Goal: Task Accomplishment & Management: Complete application form

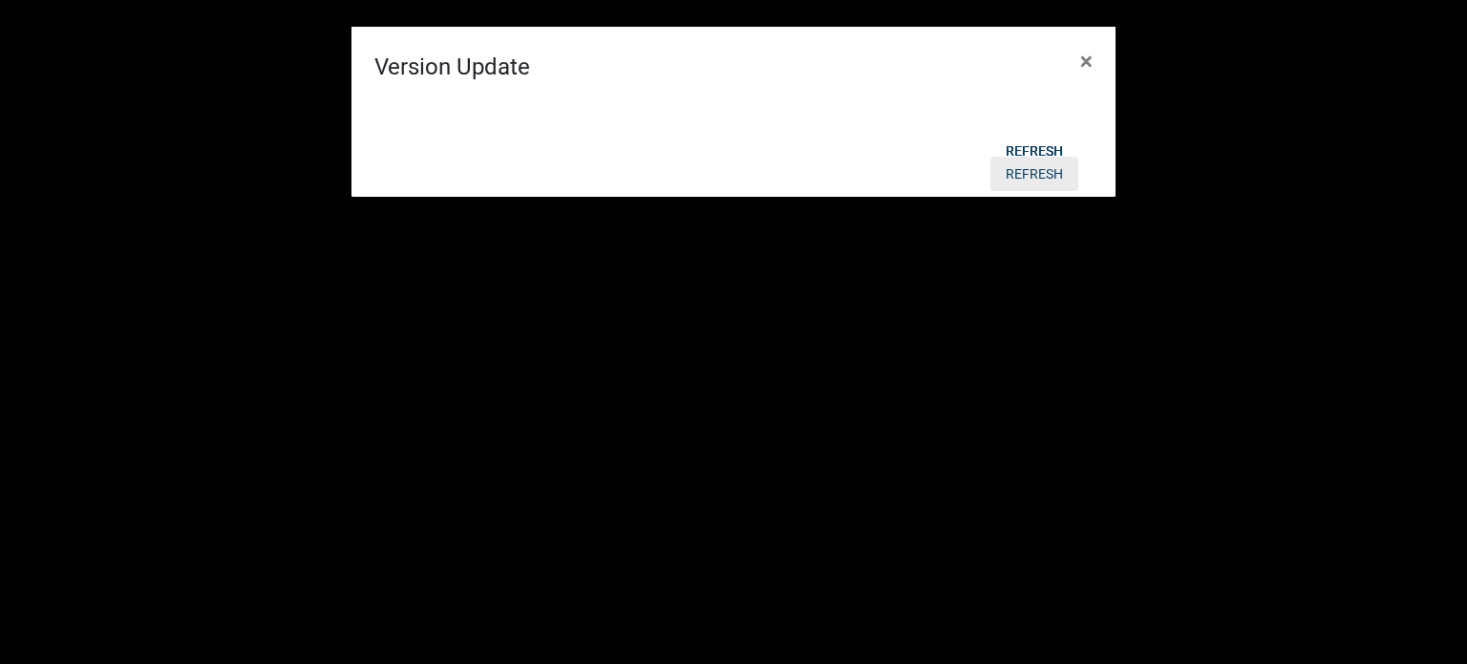
click at [1039, 172] on button "Refresh" at bounding box center [1034, 174] width 88 height 34
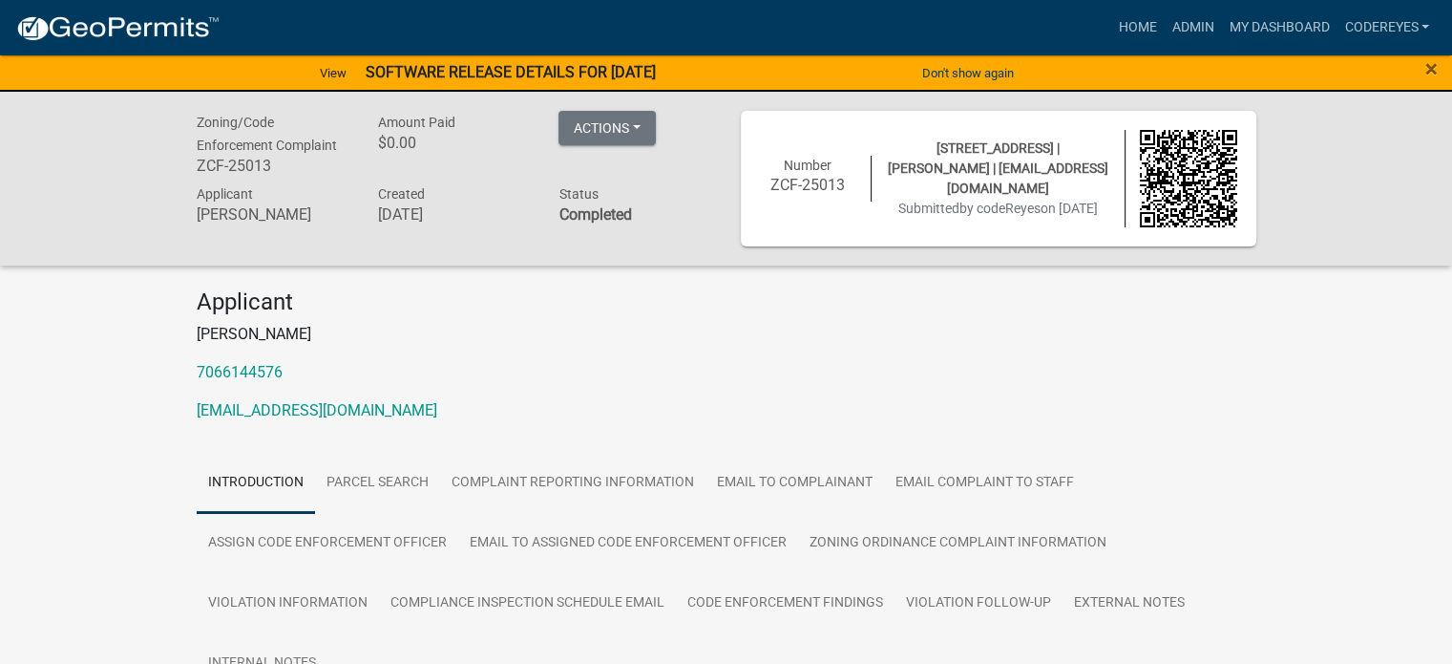
click at [1439, 69] on div "×" at bounding box center [1391, 73] width 121 height 40
click at [1428, 68] on span "×" at bounding box center [1432, 68] width 12 height 27
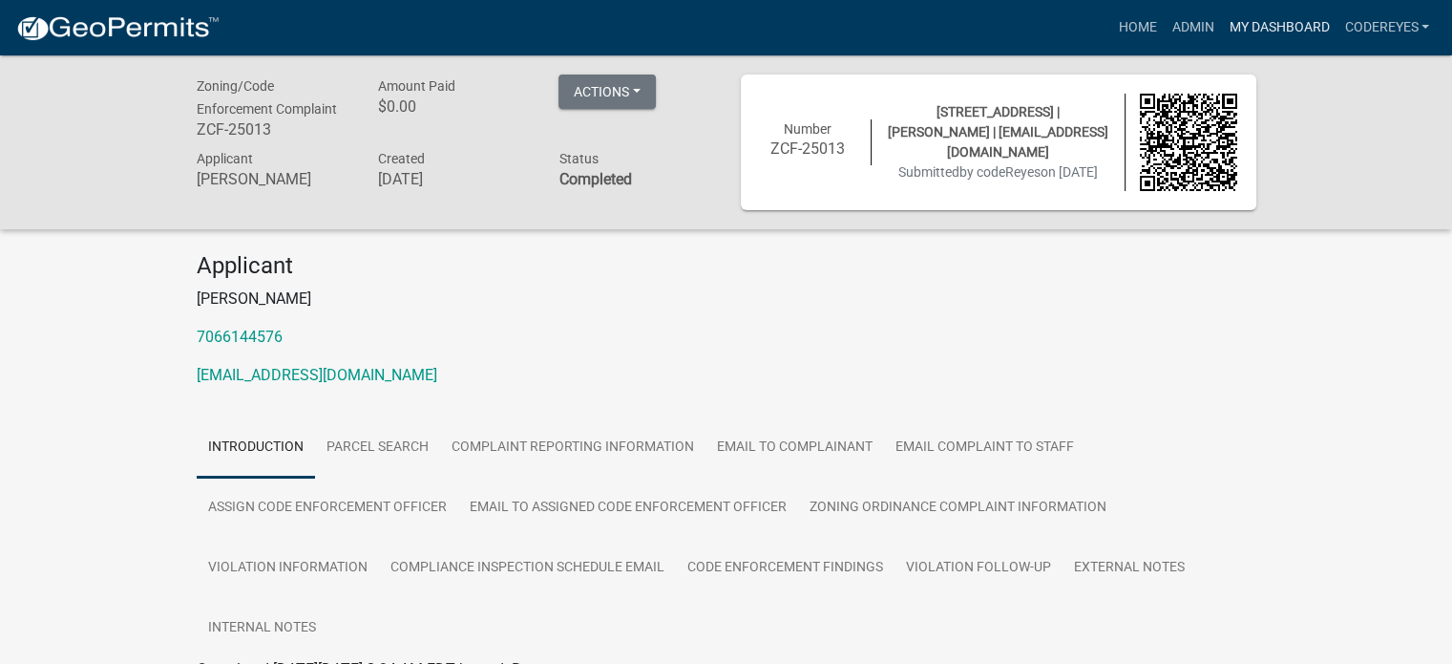
click at [1274, 22] on link "My Dashboard" at bounding box center [1279, 28] width 116 height 36
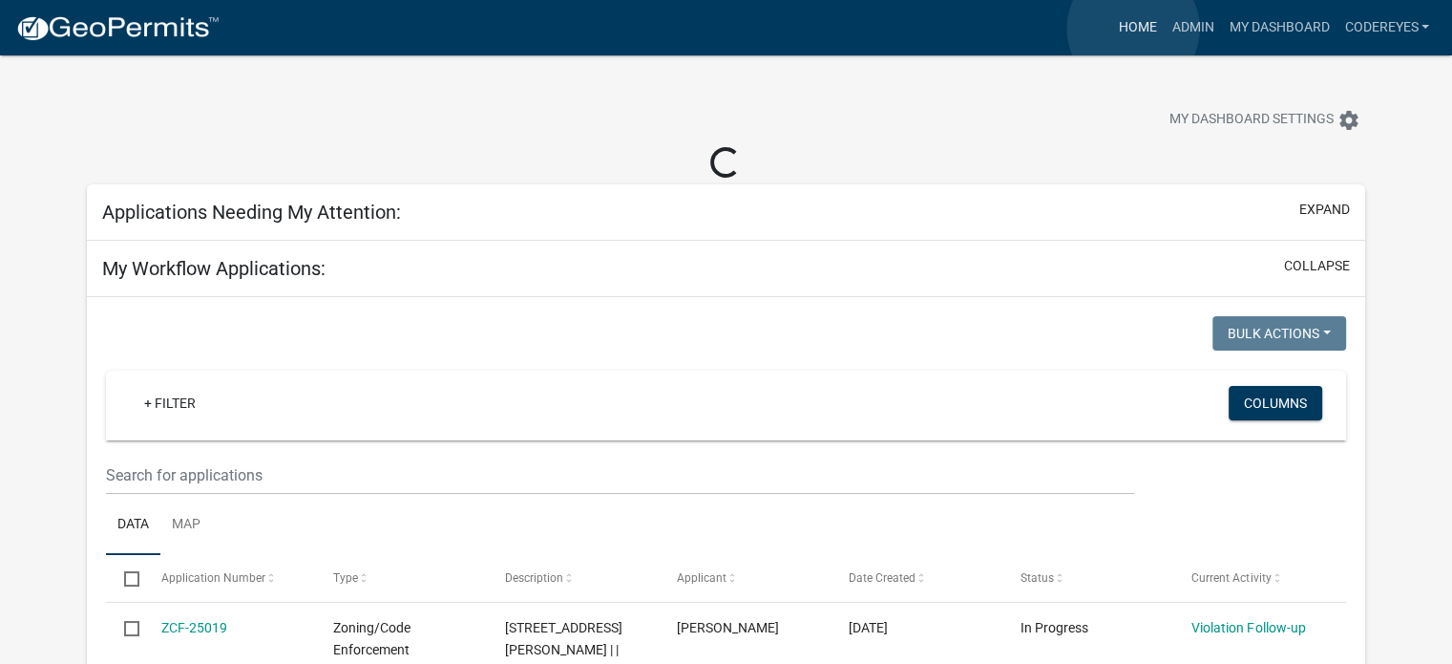
click at [1133, 29] on link "Home" at bounding box center [1137, 28] width 53 height 36
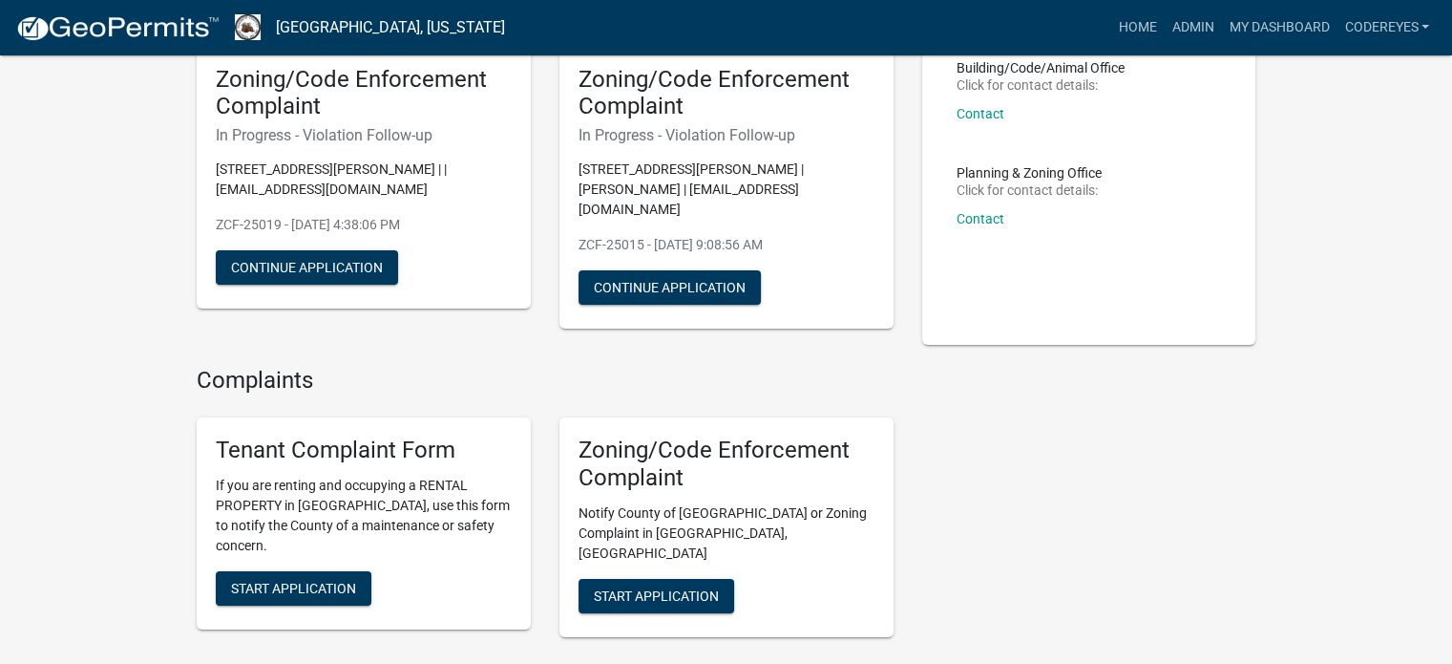
scroll to position [191, 0]
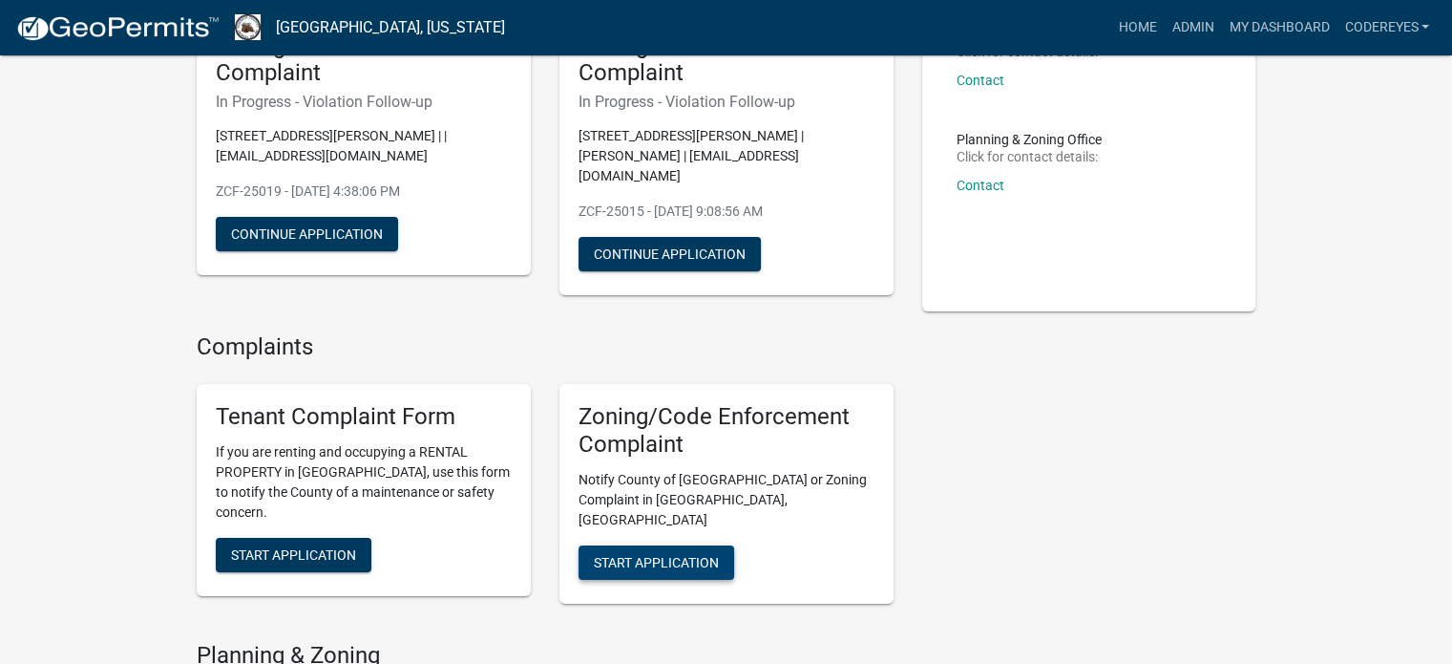
click at [650, 554] on span "Start Application" at bounding box center [656, 561] width 125 height 15
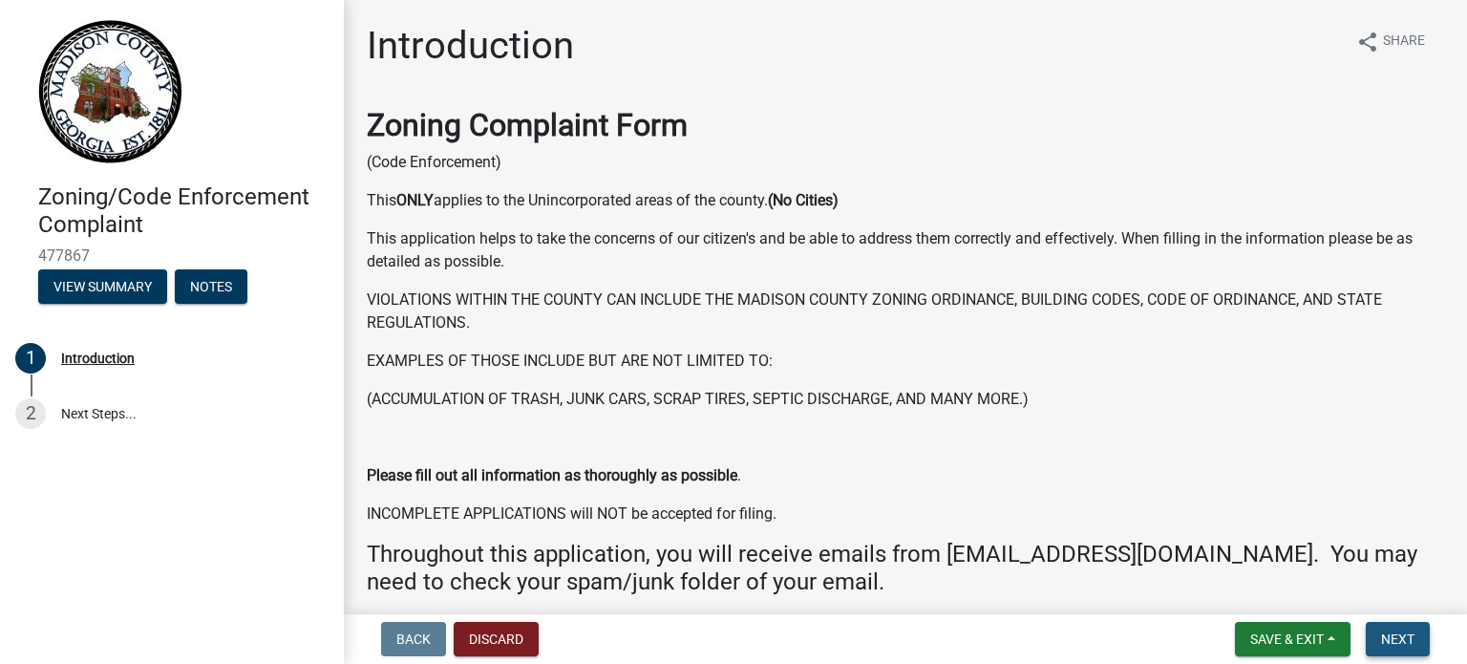
click at [1381, 633] on span "Next" at bounding box center [1397, 638] width 33 height 15
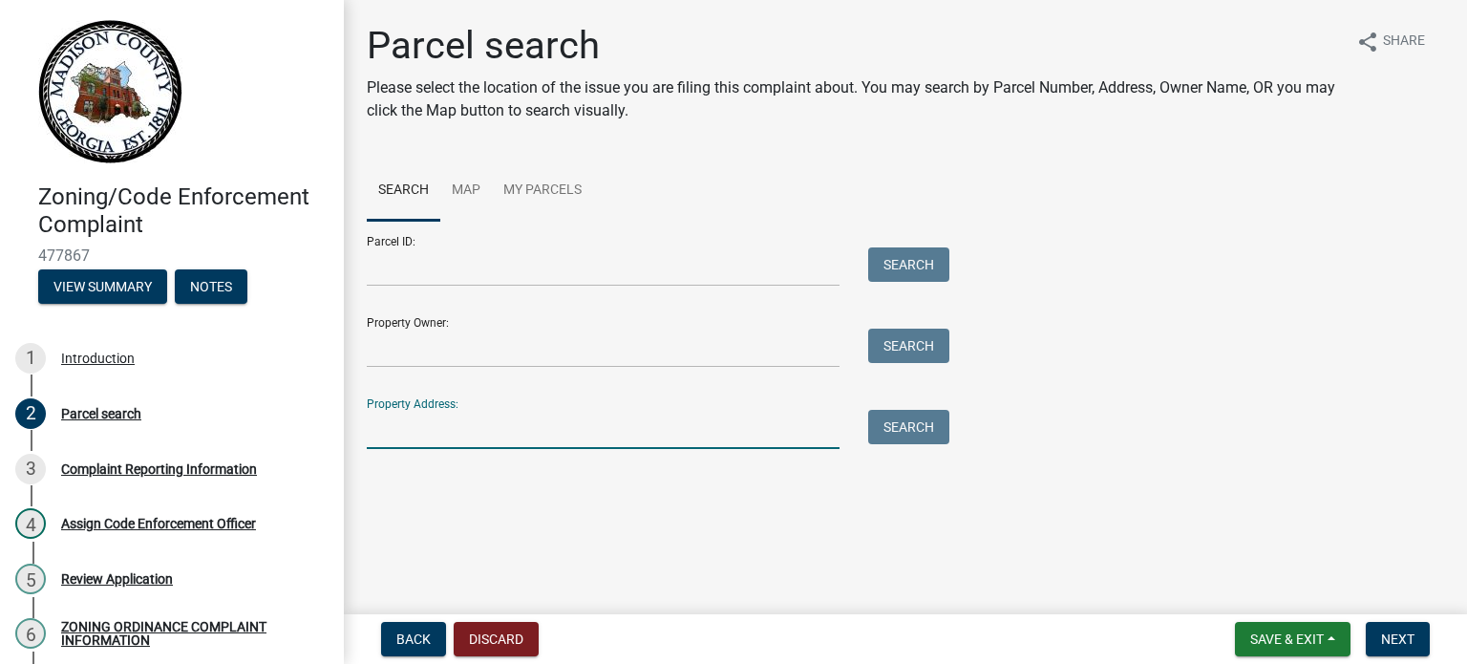
click at [466, 431] on input "Property Address:" at bounding box center [603, 429] width 473 height 39
type input "128 [PERSON_NAME] CIR"
click at [915, 419] on button "Search" at bounding box center [908, 427] width 81 height 34
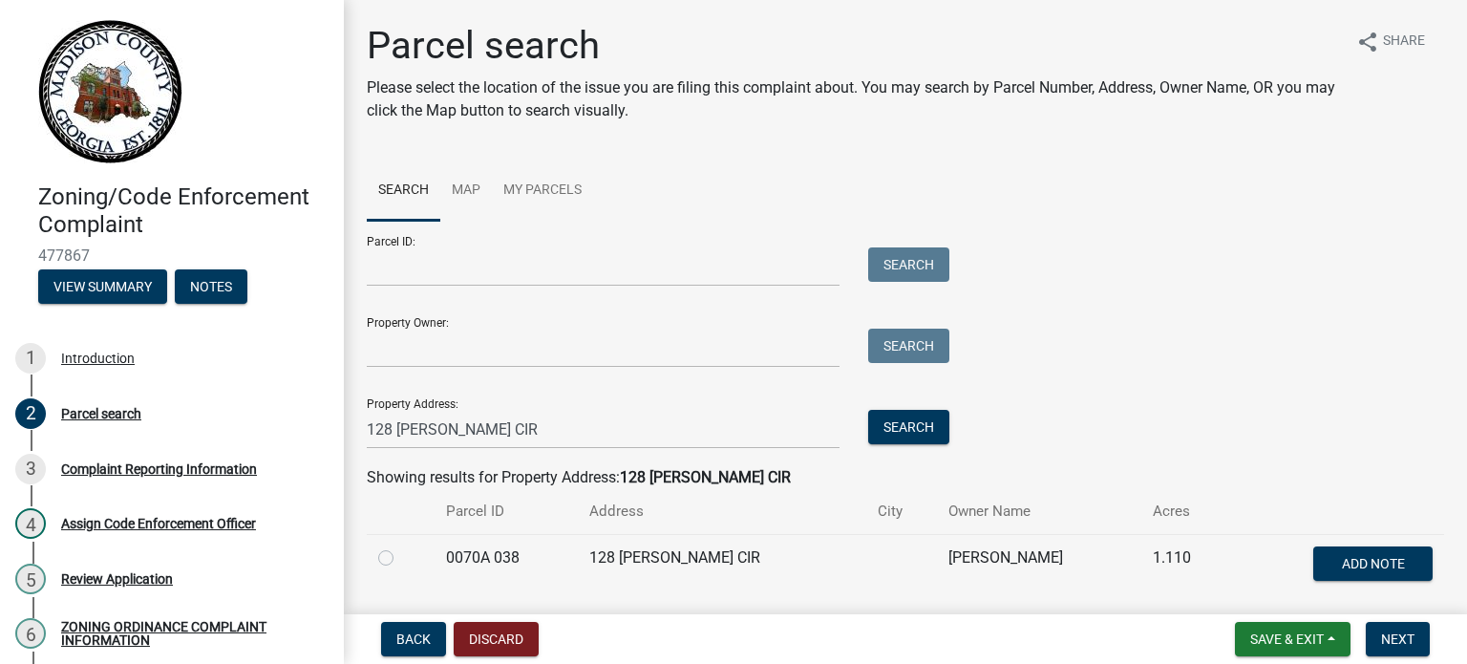
click at [401, 546] on label at bounding box center [401, 546] width 0 height 0
click at [401, 553] on 038 "radio" at bounding box center [407, 552] width 12 height 12
radio 038 "true"
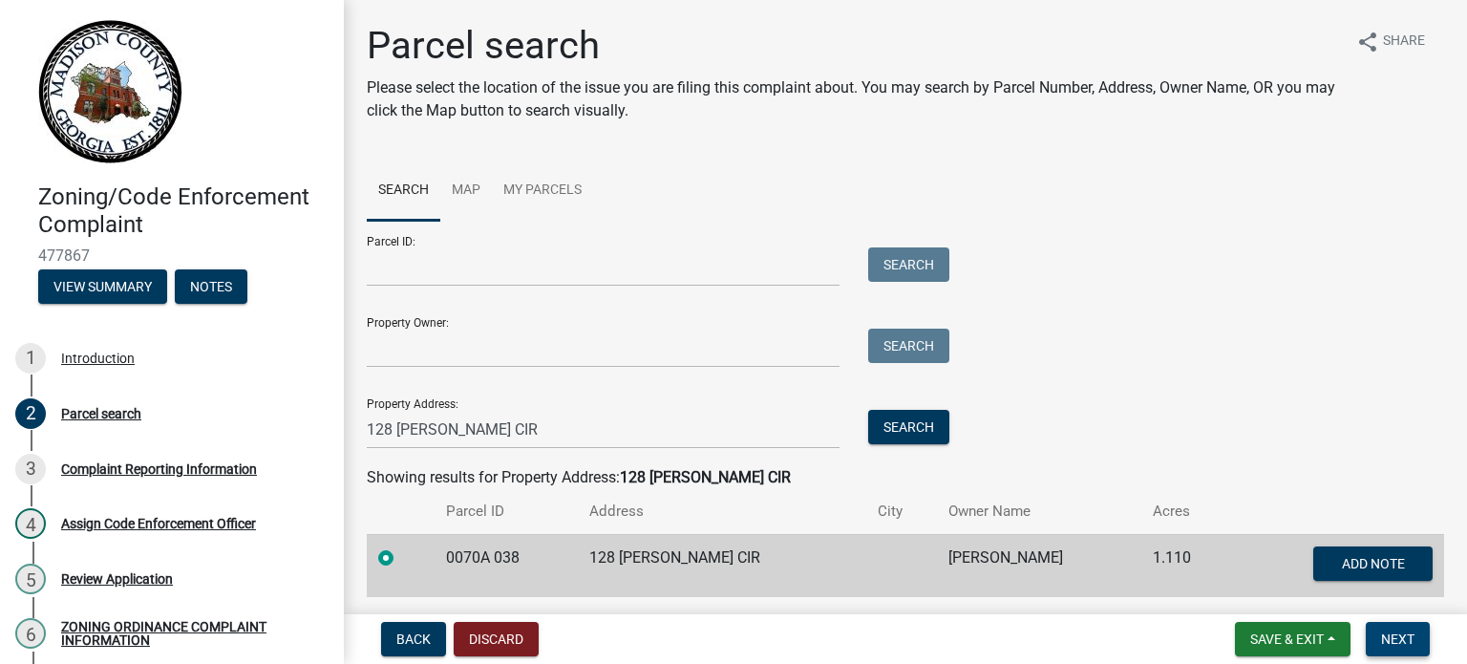
click at [1399, 637] on span "Next" at bounding box center [1397, 638] width 33 height 15
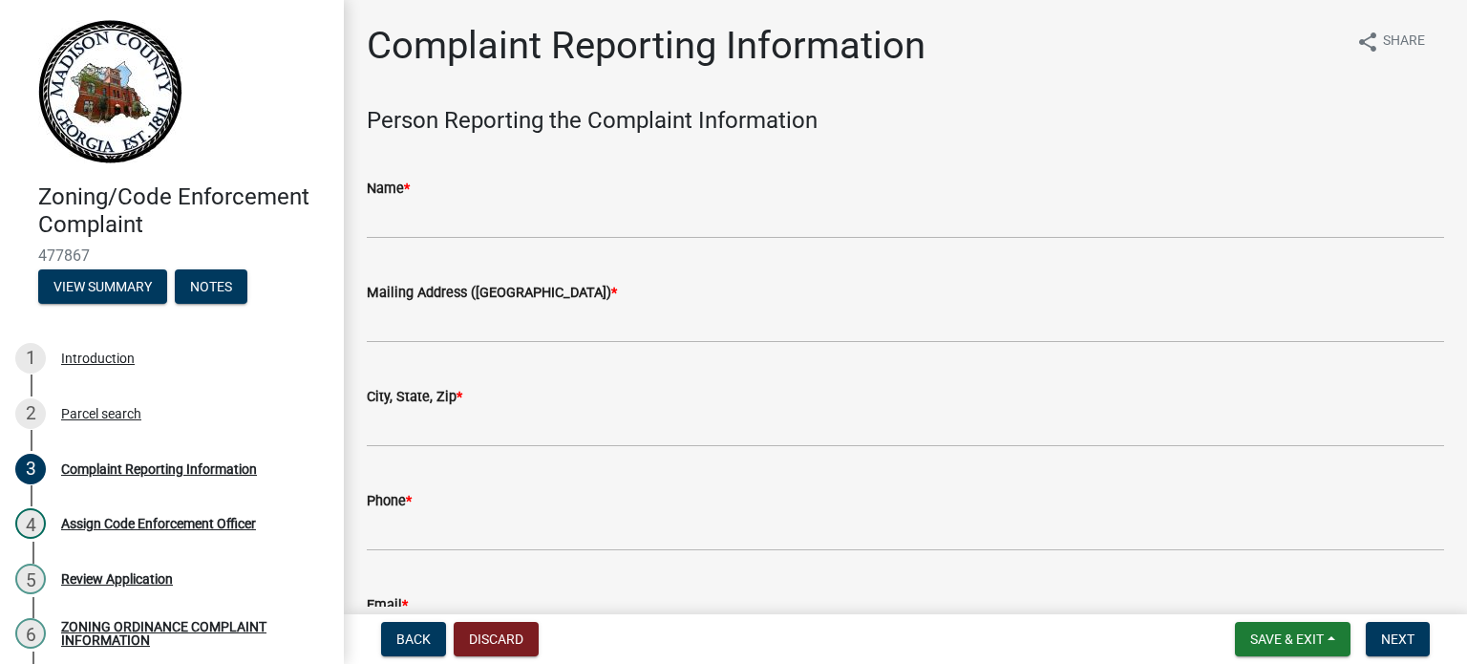
click at [460, 196] on div "Name *" at bounding box center [905, 188] width 1077 height 23
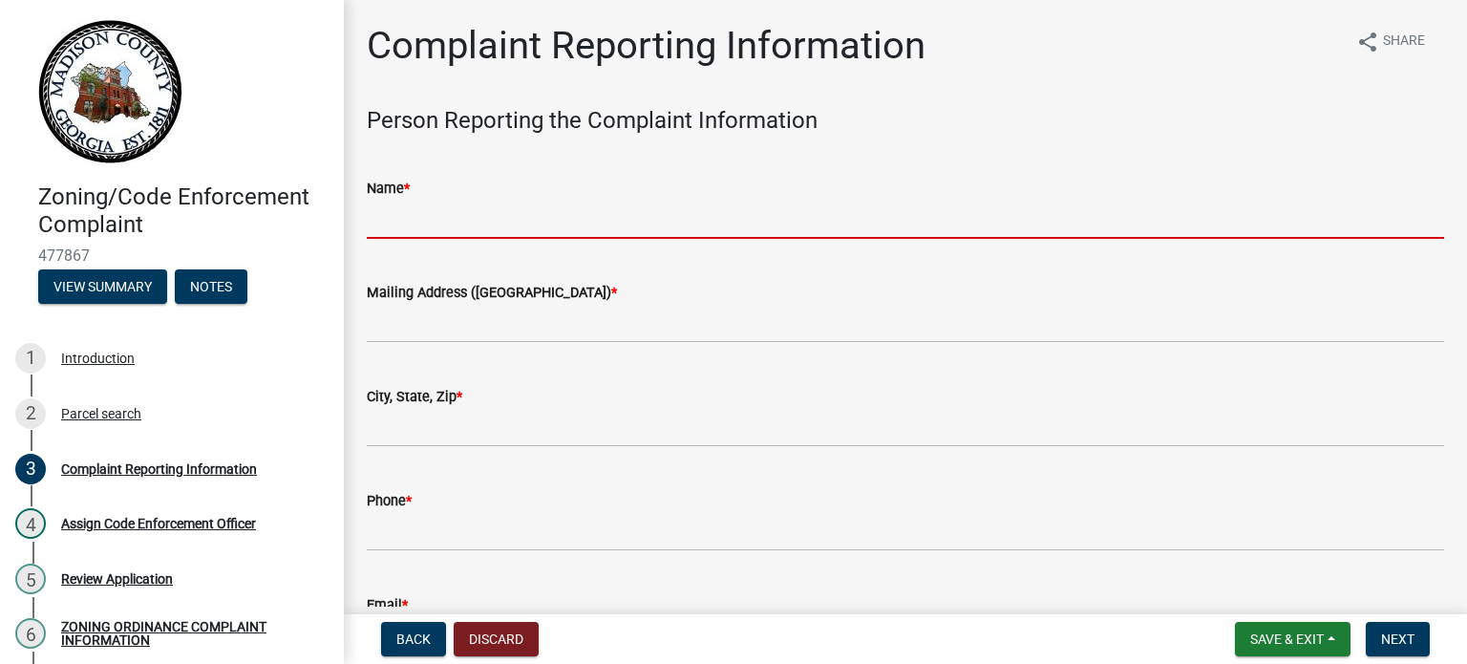
click at [455, 216] on input "Name *" at bounding box center [905, 219] width 1077 height 39
type input "[PERSON_NAME]"
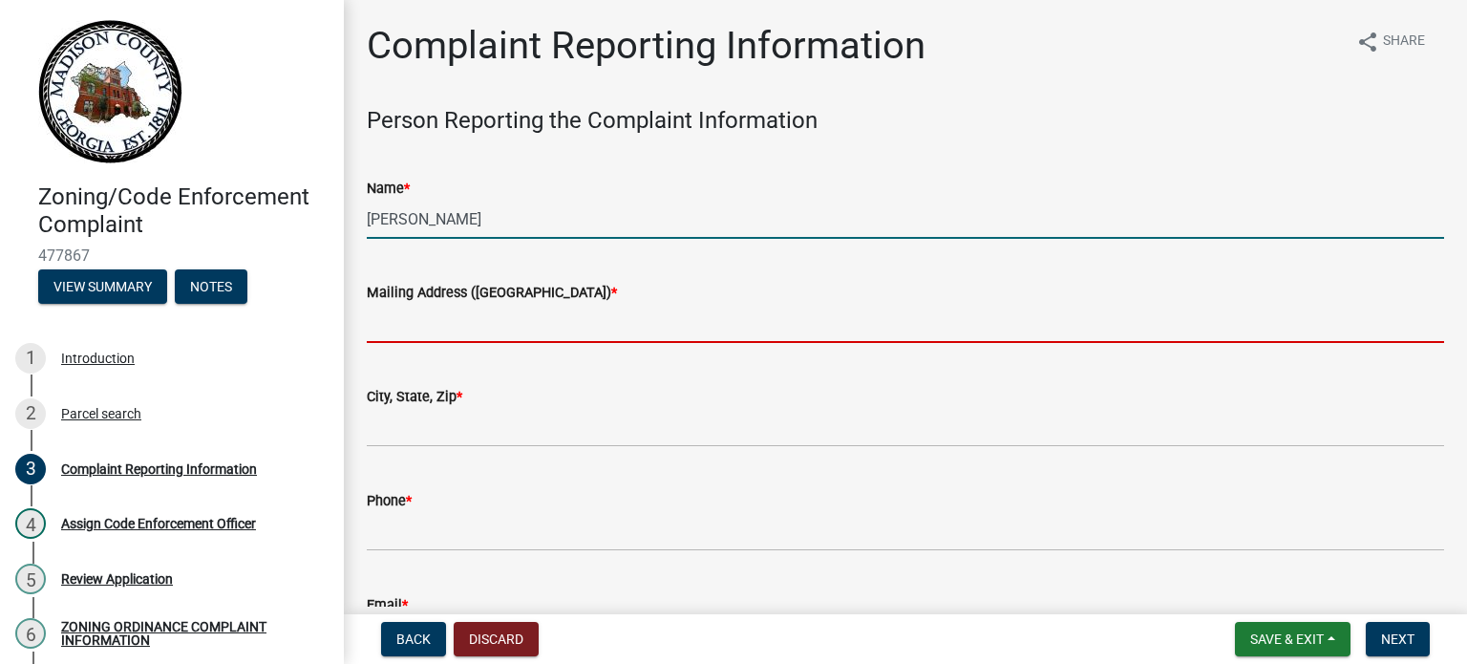
type input "[STREET_ADDRESS]"
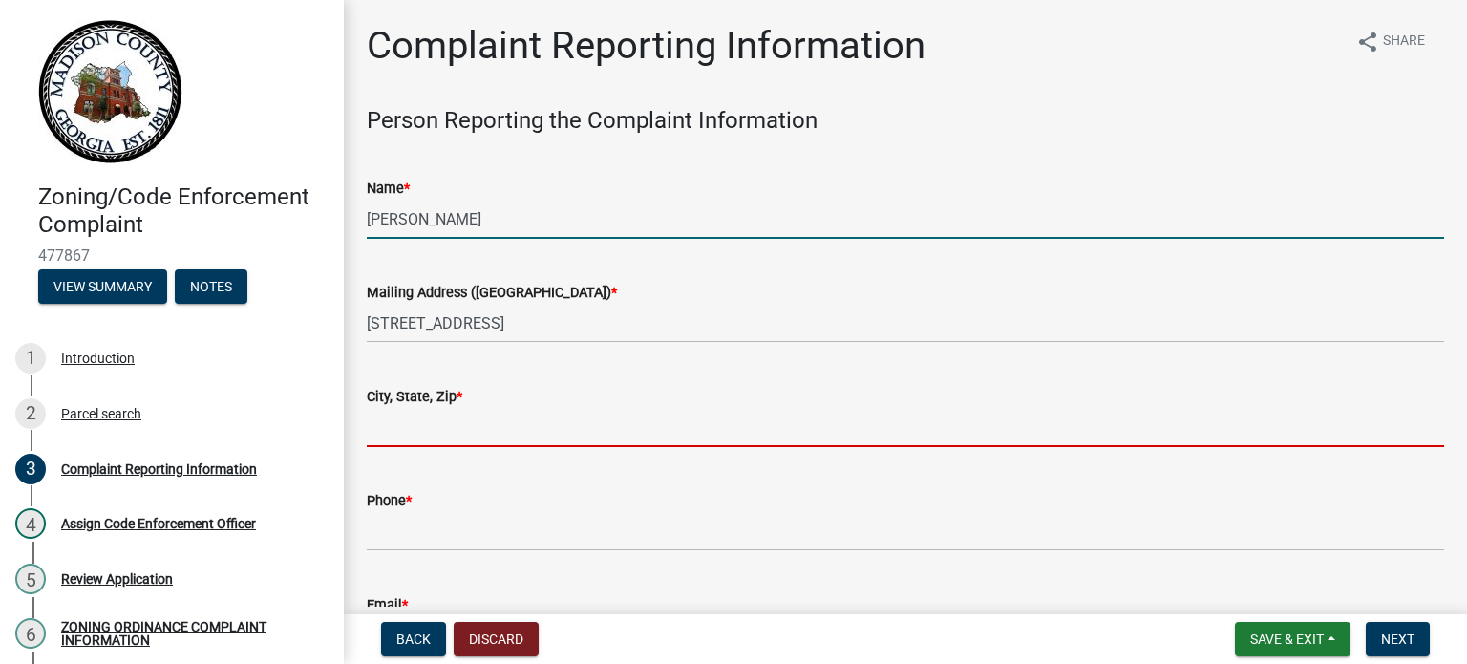
type input "danielsville"
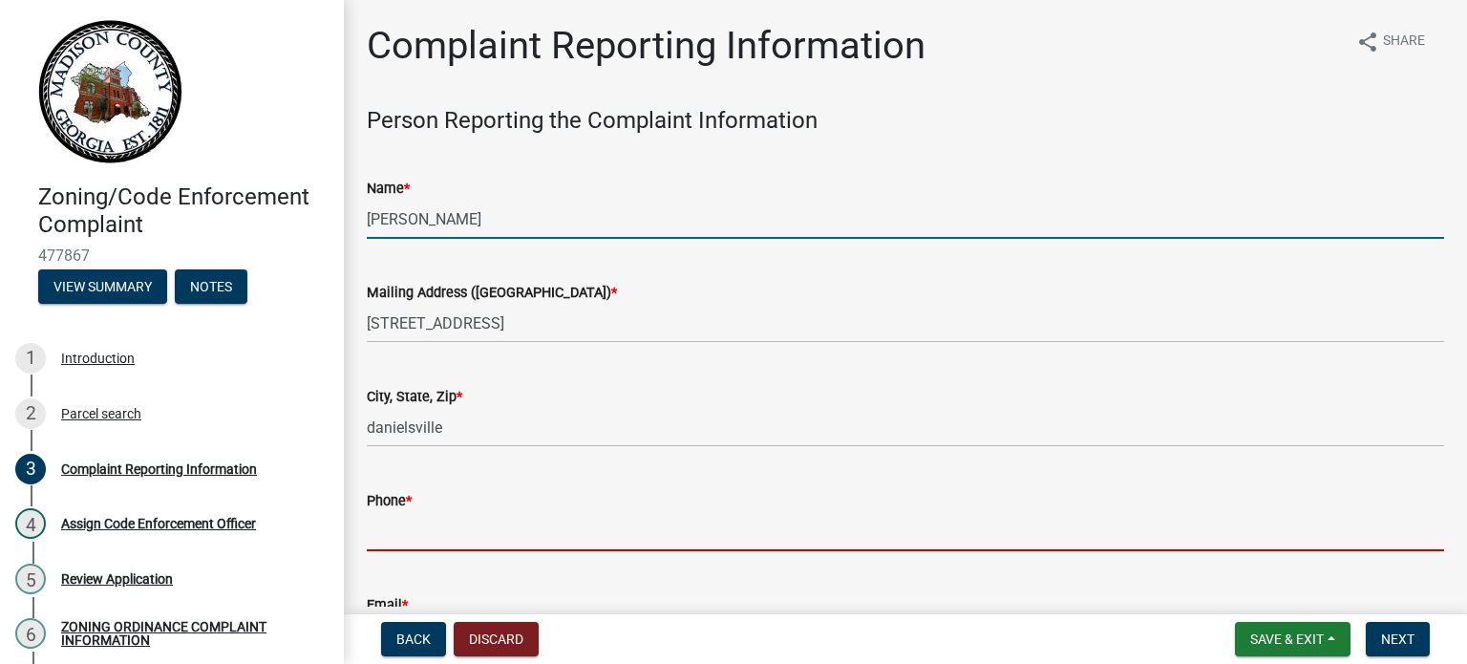
type input "7063807800"
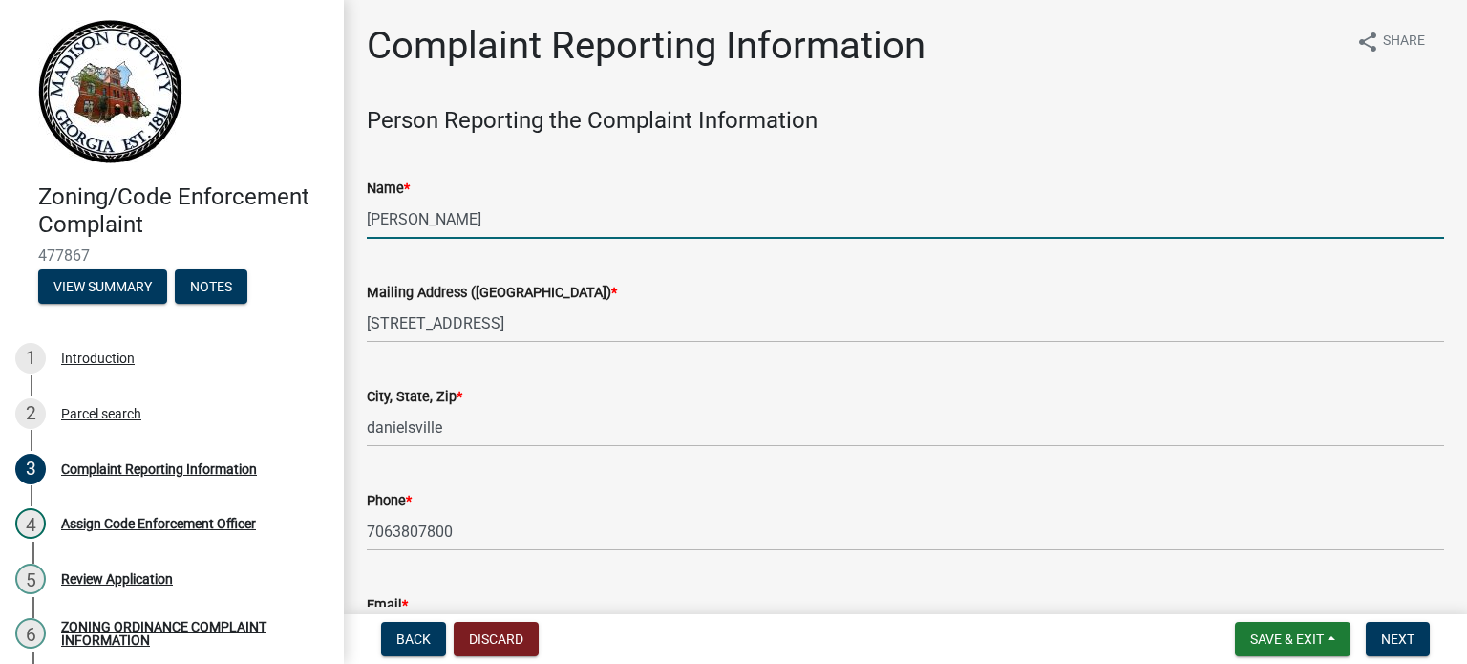
type input "[EMAIL_ADDRESS][DOMAIN_NAME]"
click at [513, 224] on input "[PERSON_NAME]" at bounding box center [905, 219] width 1077 height 39
click at [533, 222] on input "[PERSON_NAME]" at bounding box center [905, 219] width 1077 height 39
type input "[PERSON_NAME]"
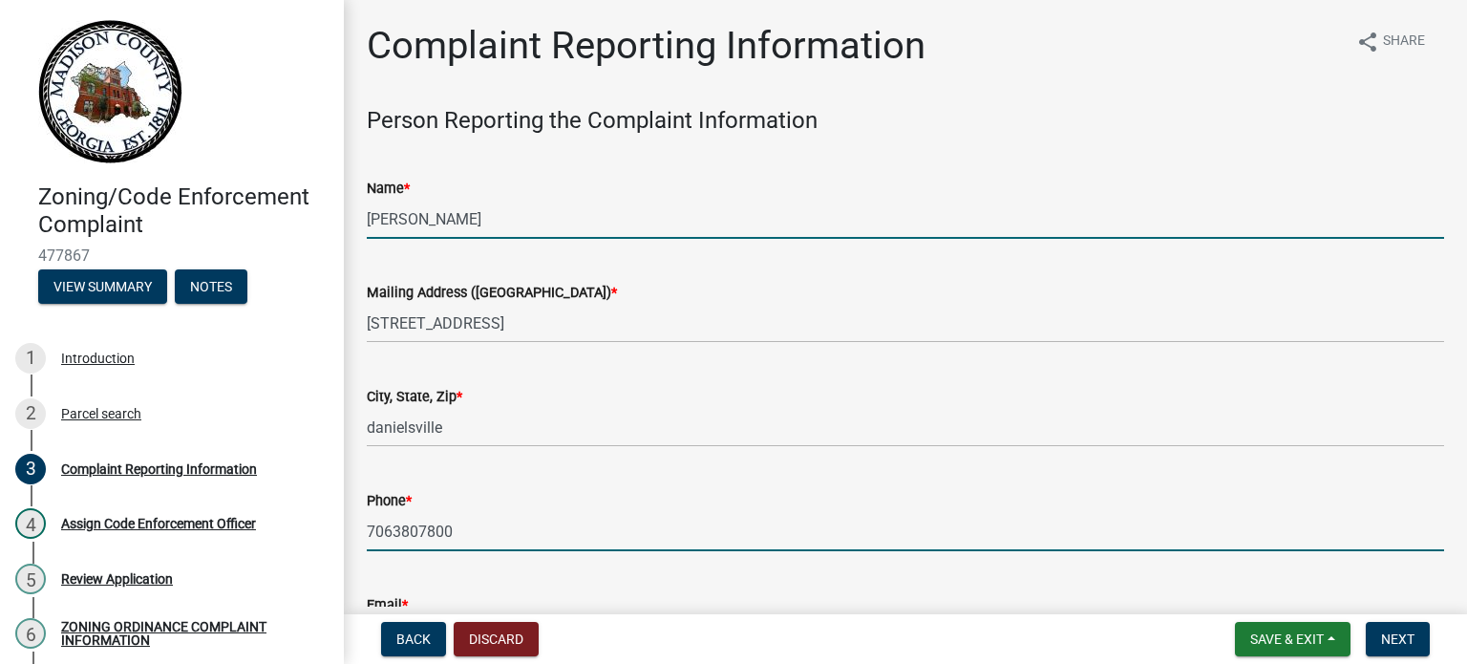
click at [459, 527] on input "7063807800" at bounding box center [905, 531] width 1077 height 39
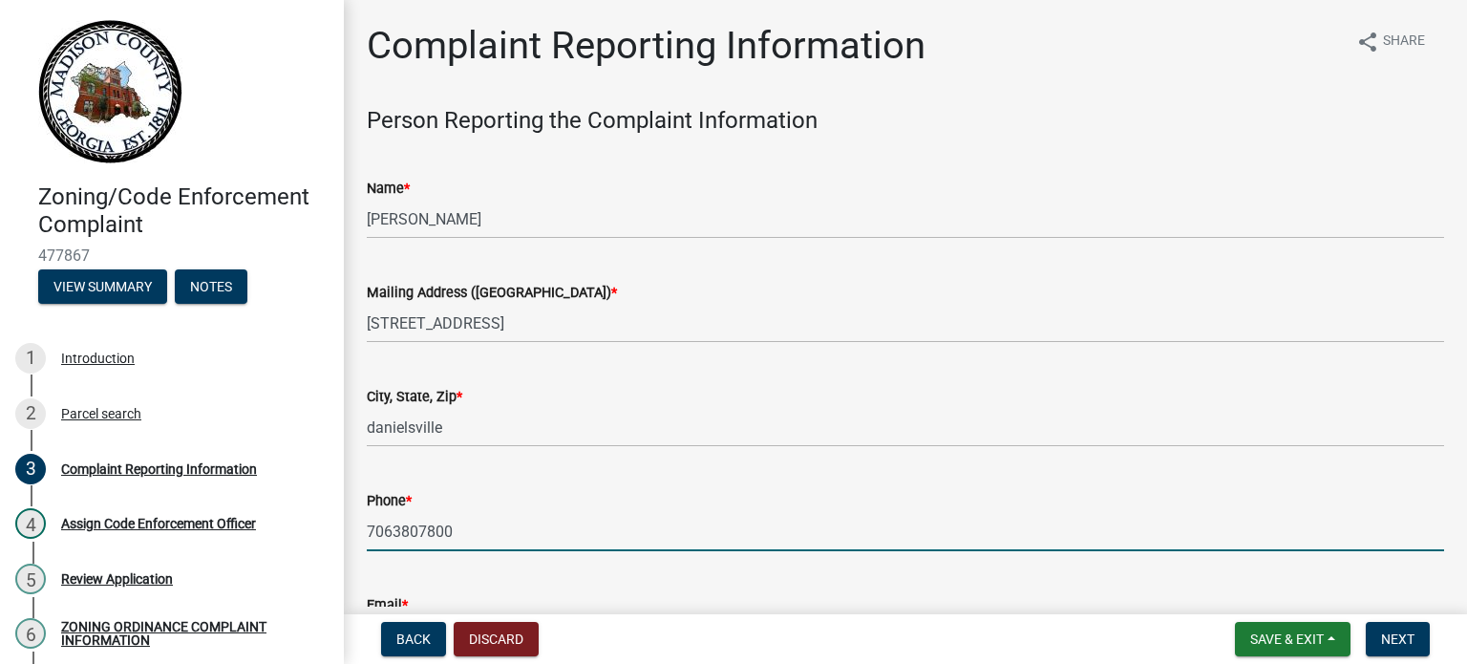
type input "7066144576"
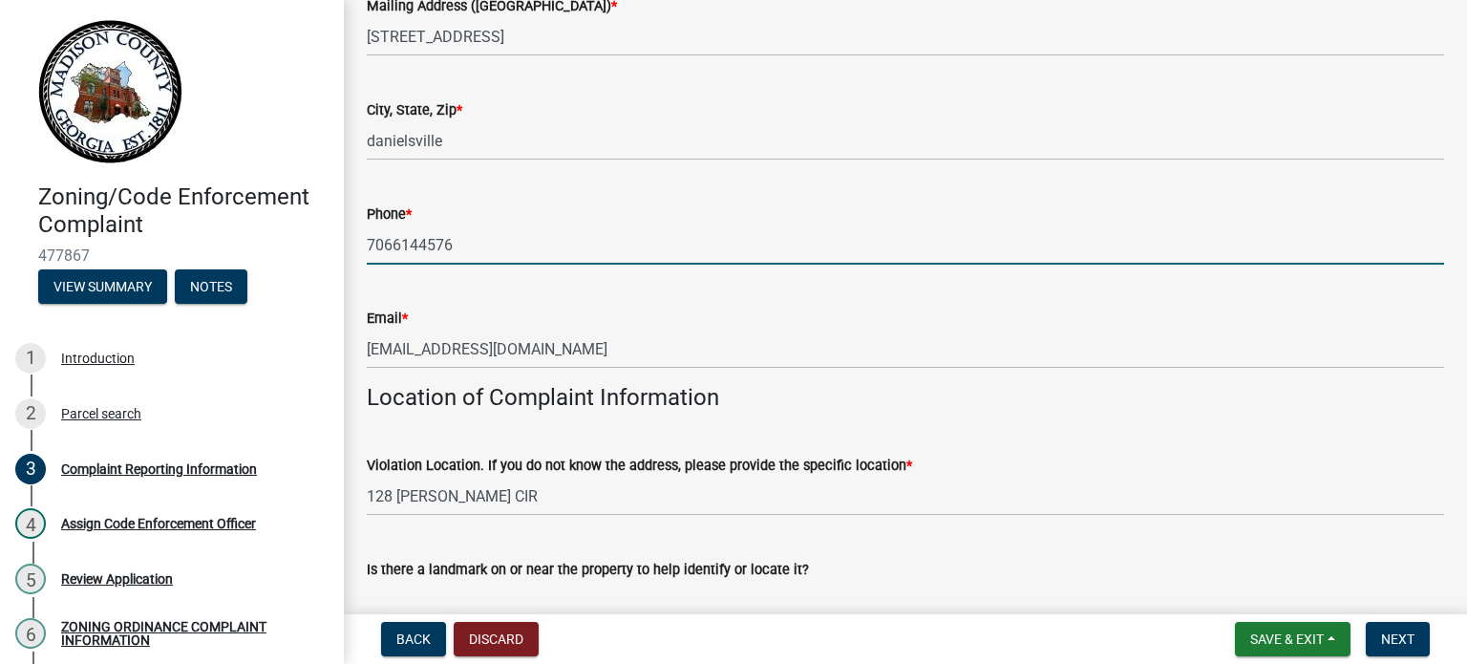
scroll to position [382, 0]
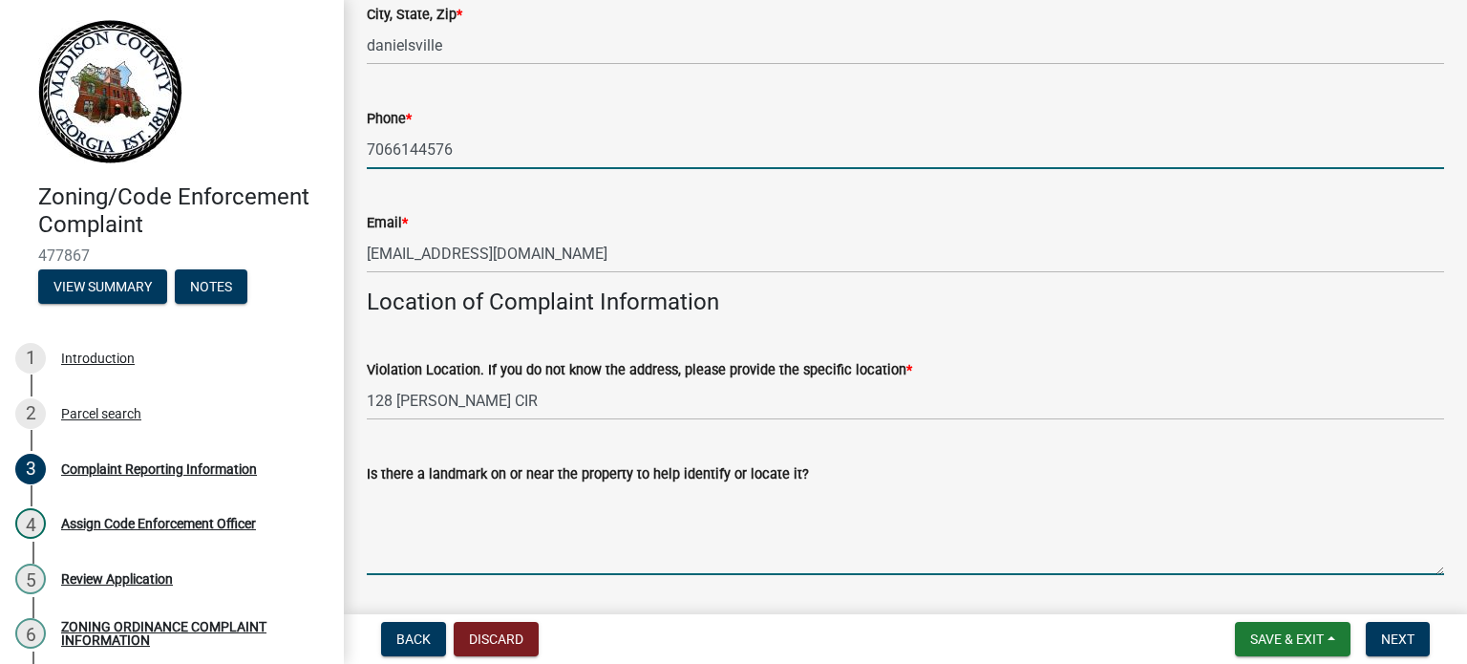
click at [647, 553] on textarea "Is there a landmark on or near the property to help identify or locate it?" at bounding box center [905, 530] width 1077 height 90
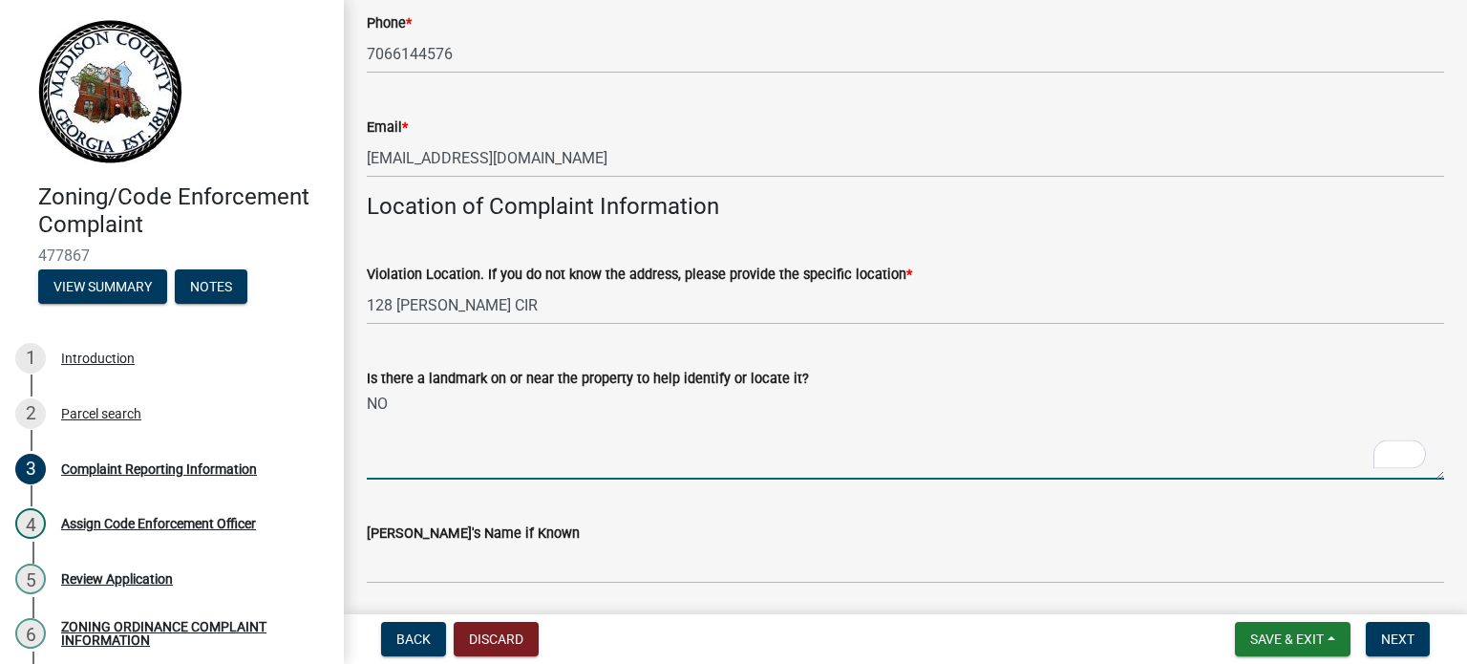
scroll to position [573, 0]
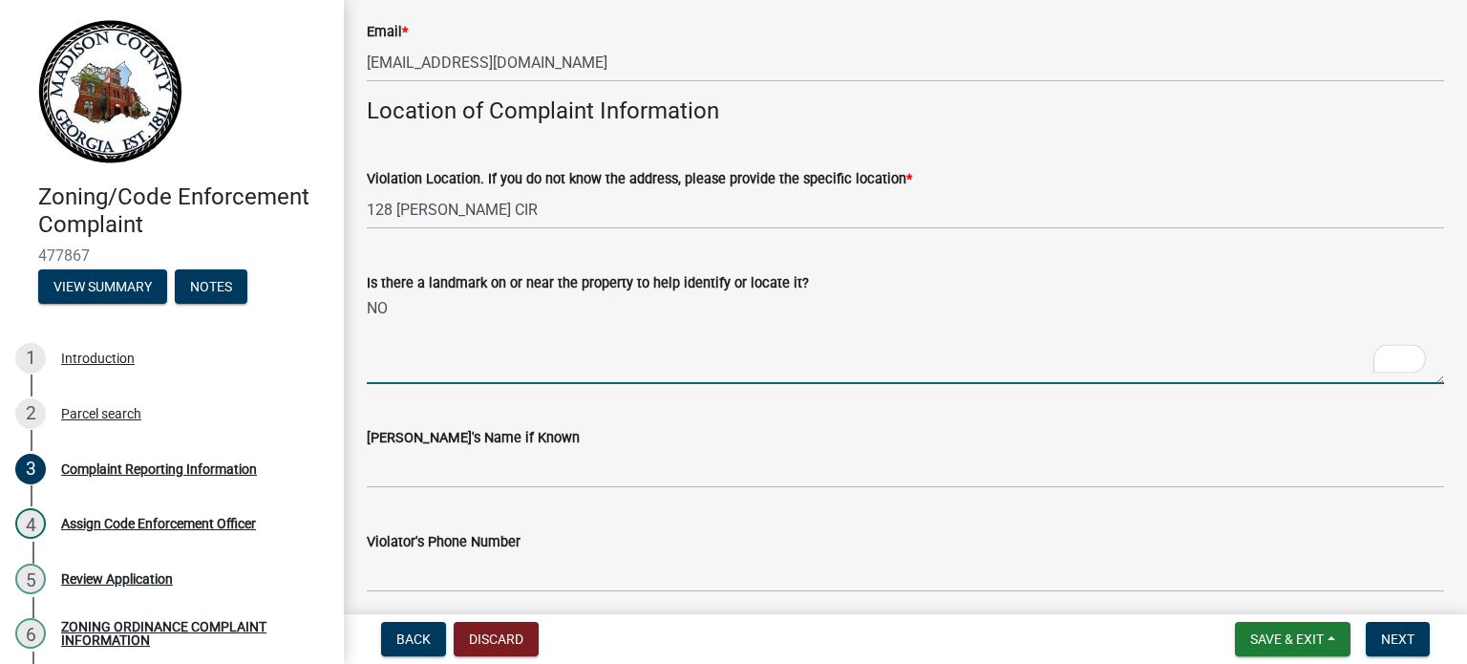
type textarea "NO"
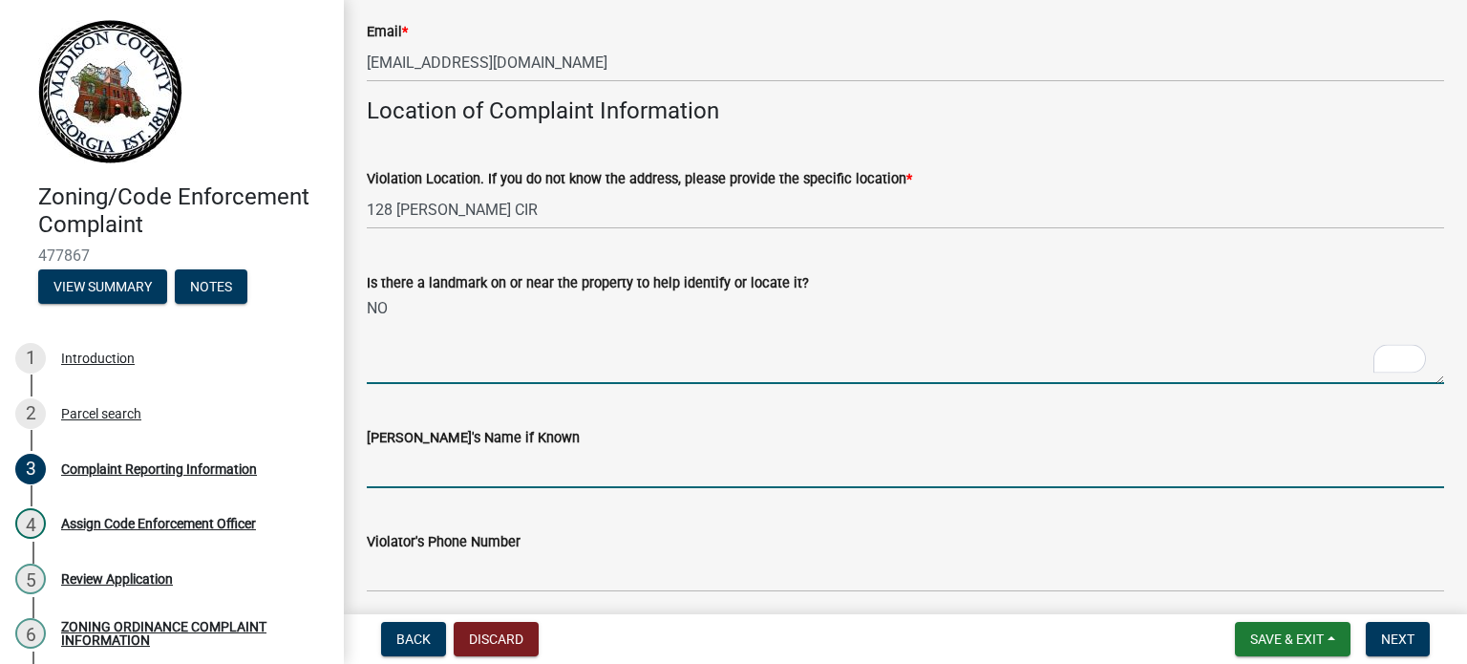
click at [508, 465] on input "[PERSON_NAME]'s Name if Known" at bounding box center [905, 468] width 1077 height 39
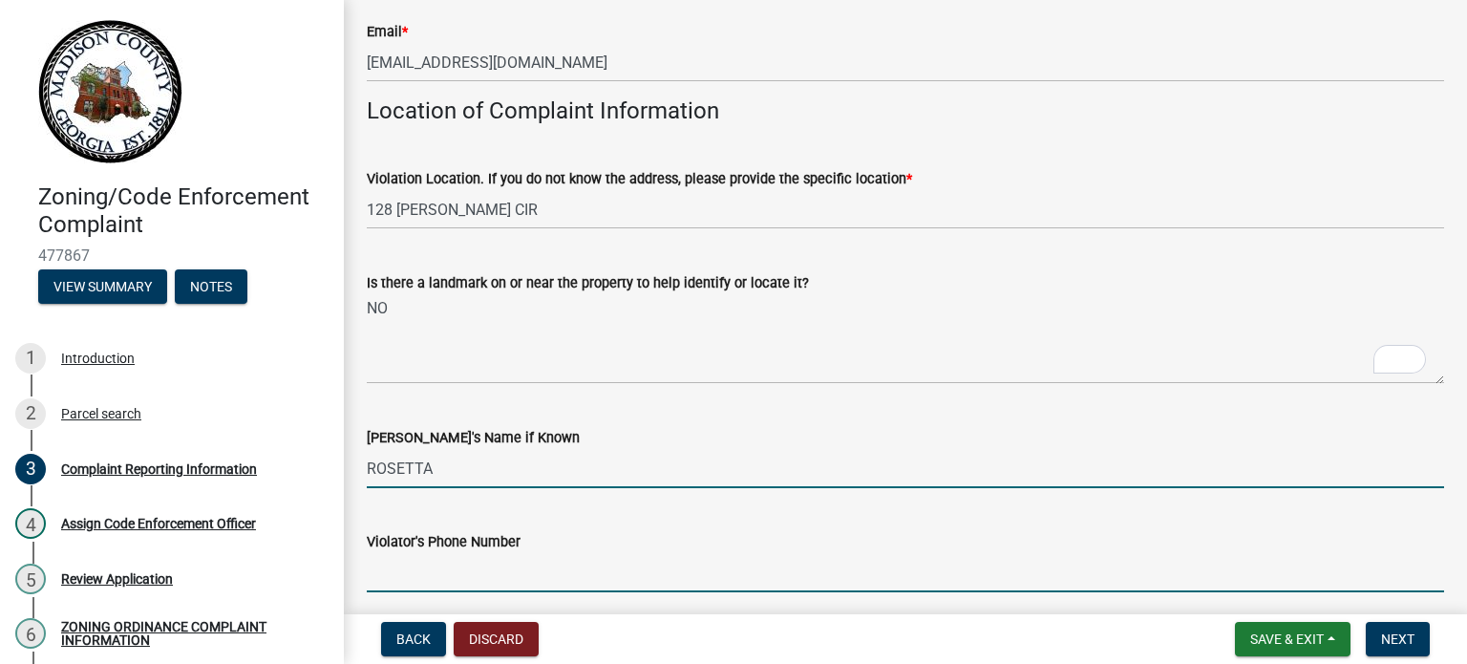
drag, startPoint x: 564, startPoint y: 455, endPoint x: 566, endPoint y: 480, distance: 25.9
click at [564, 455] on input "ROSETTA" at bounding box center [905, 468] width 1077 height 39
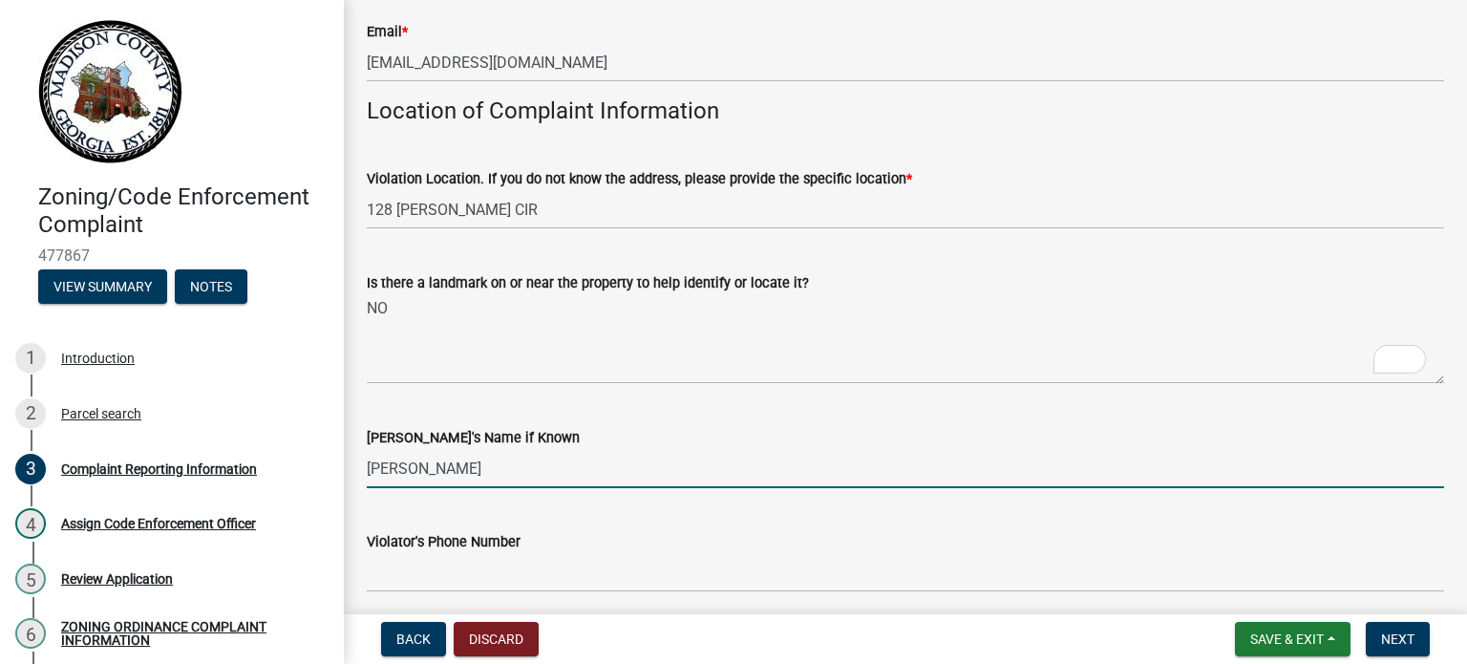
type input "[PERSON_NAME]"
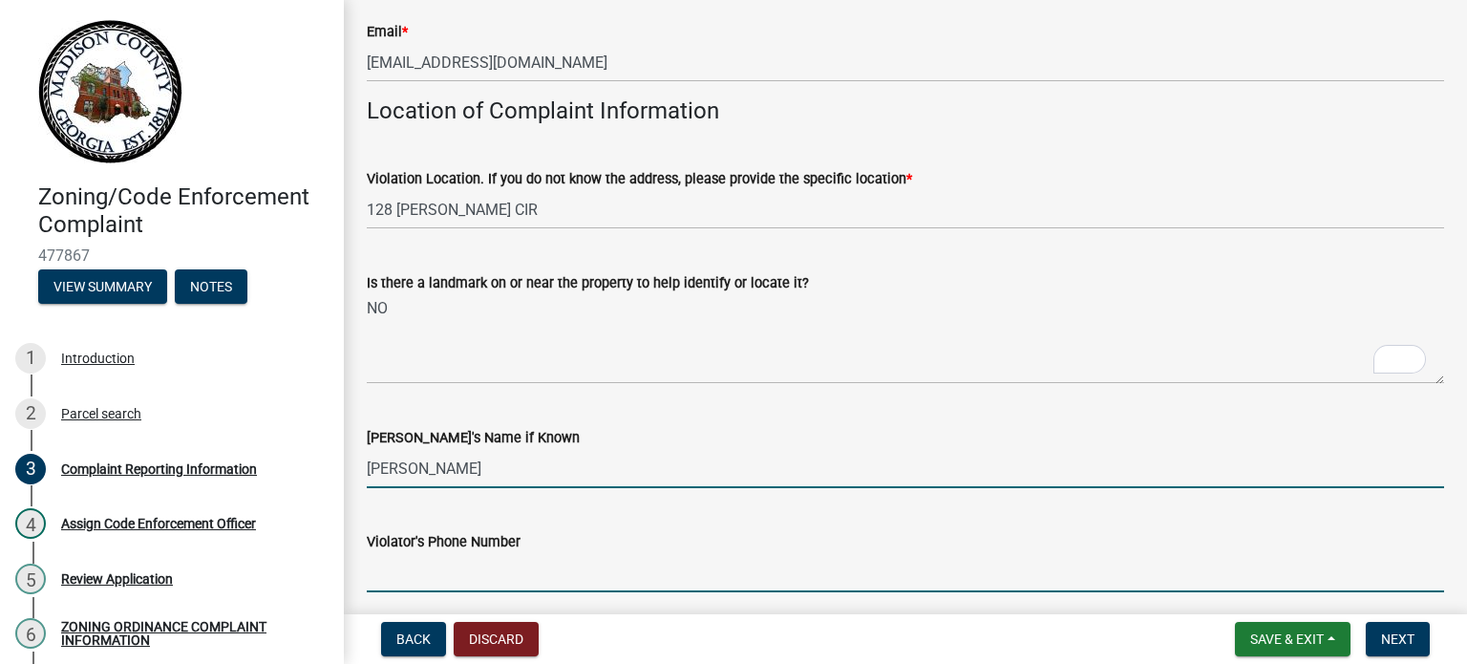
click at [510, 582] on input "Violator's Phone Number" at bounding box center [905, 572] width 1077 height 39
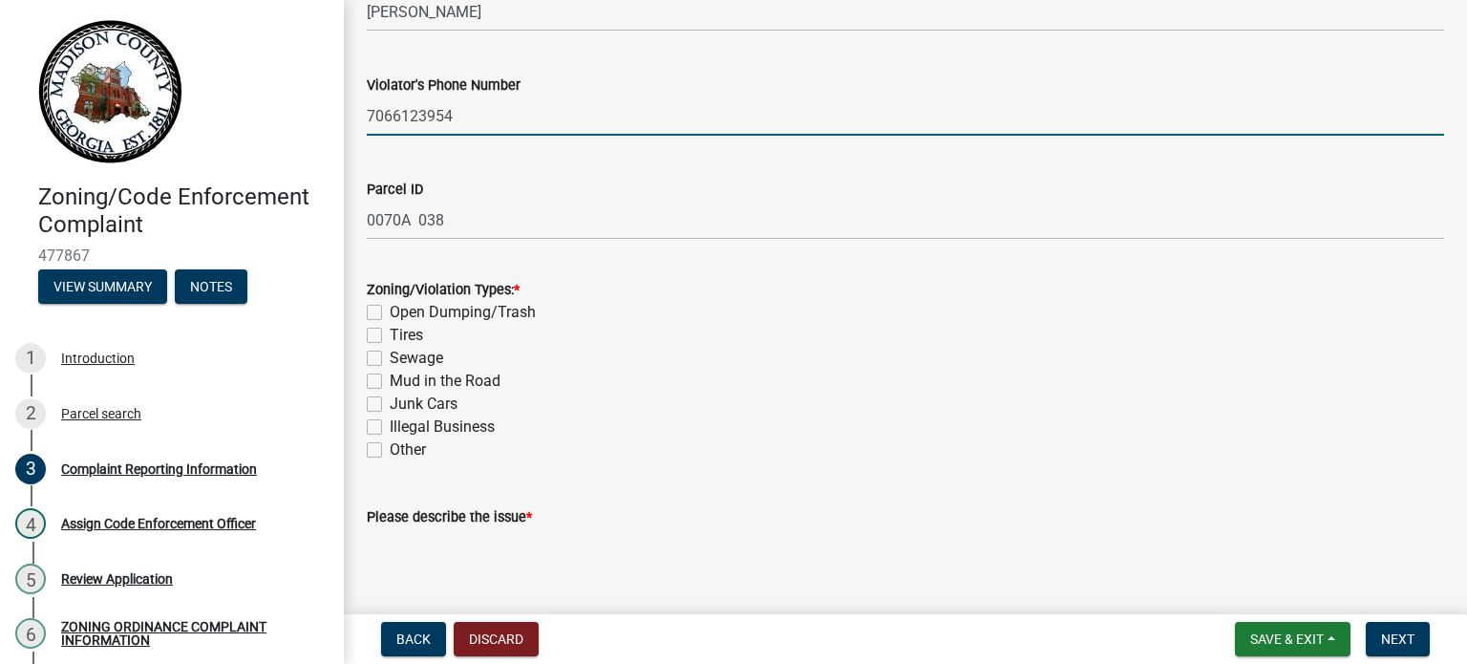
scroll to position [1050, 0]
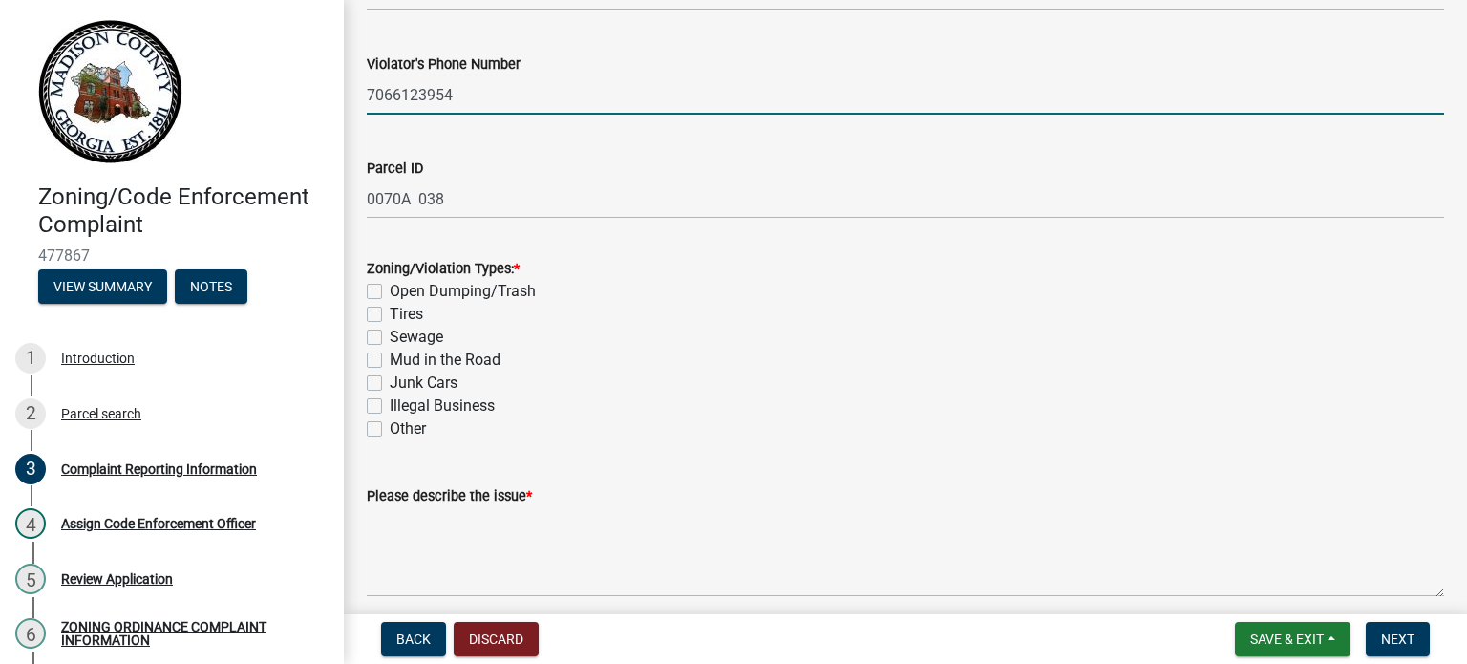
type input "7066123954"
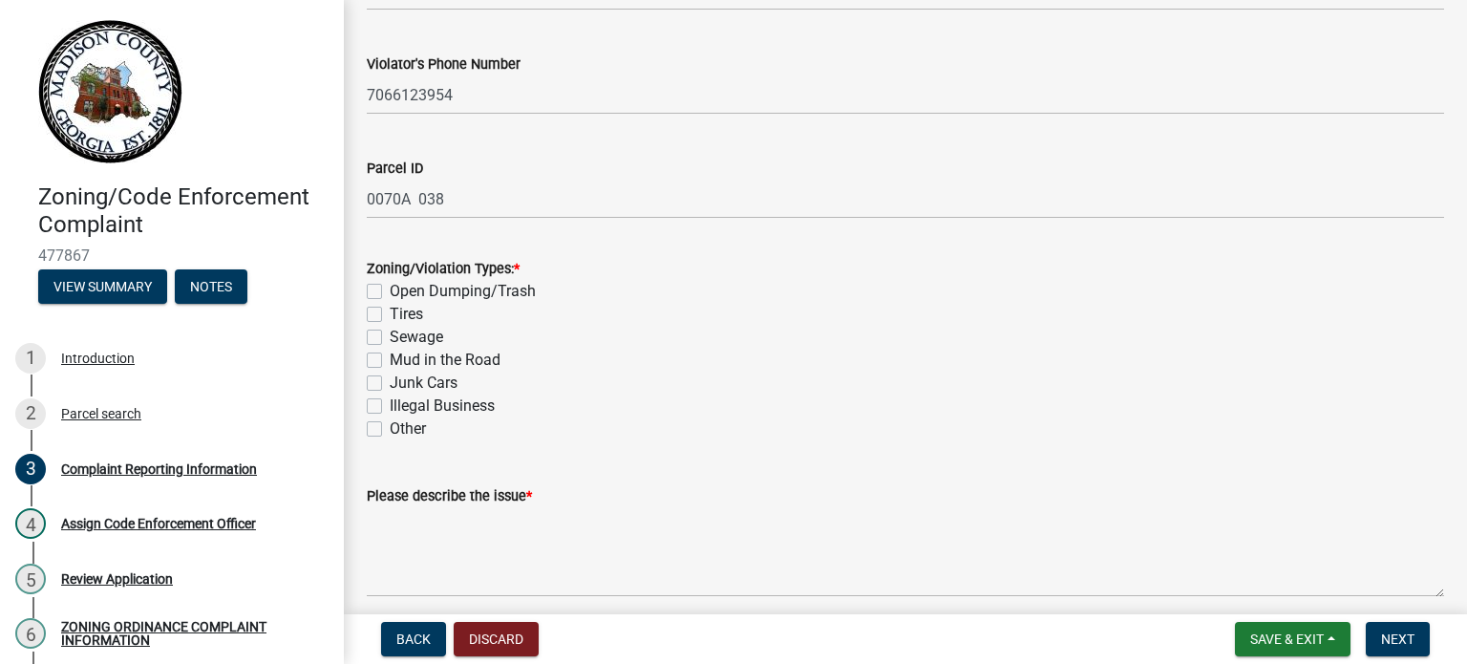
click at [390, 284] on label "Open Dumping/Trash" at bounding box center [463, 291] width 146 height 23
click at [390, 284] on input "Open Dumping/Trash" at bounding box center [396, 286] width 12 height 12
checkbox input "true"
checkbox input "false"
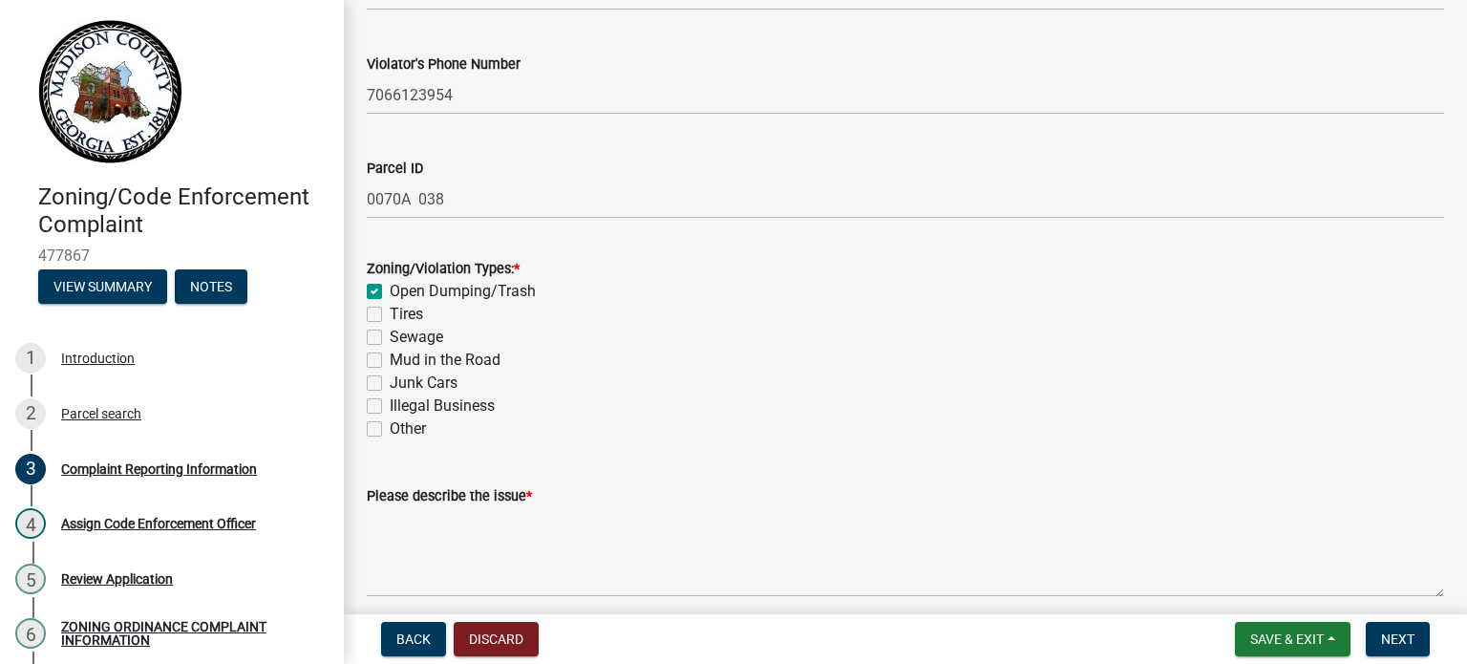
checkbox input "false"
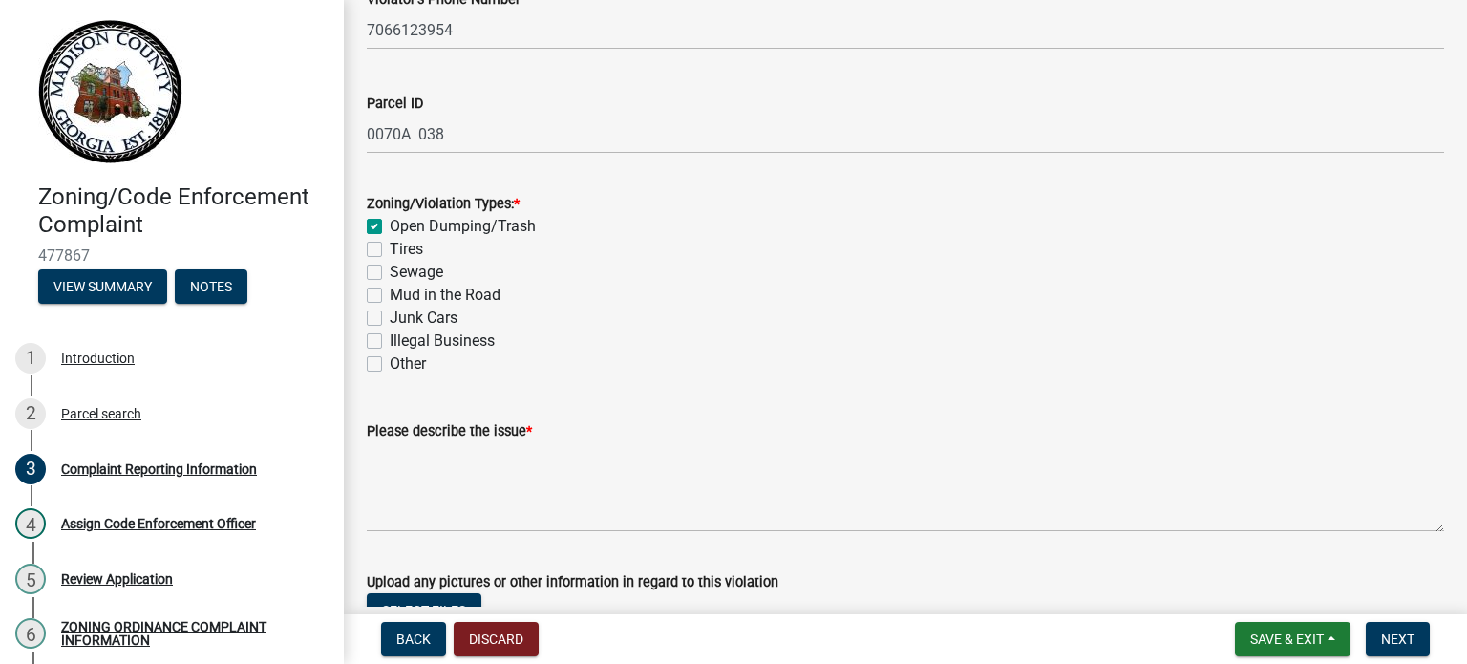
scroll to position [1146, 0]
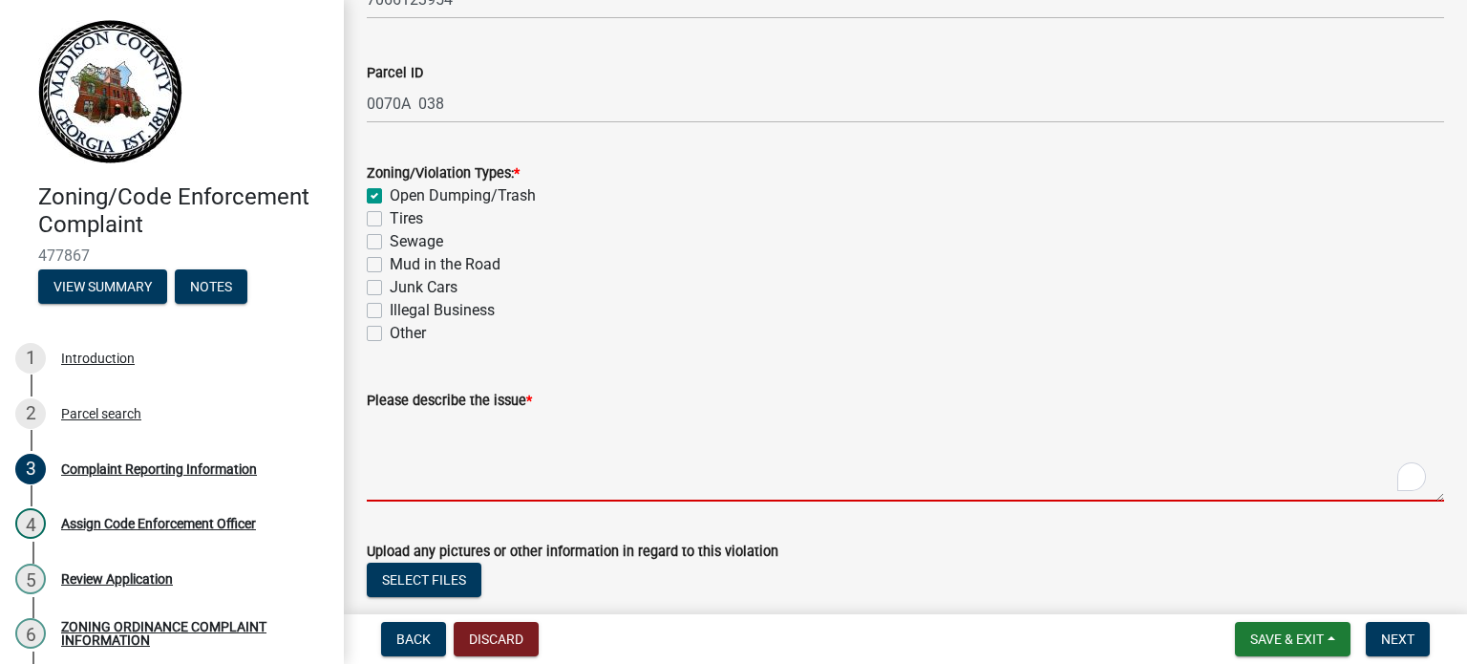
click at [527, 473] on textarea "Please describe the issue *" at bounding box center [905, 457] width 1077 height 90
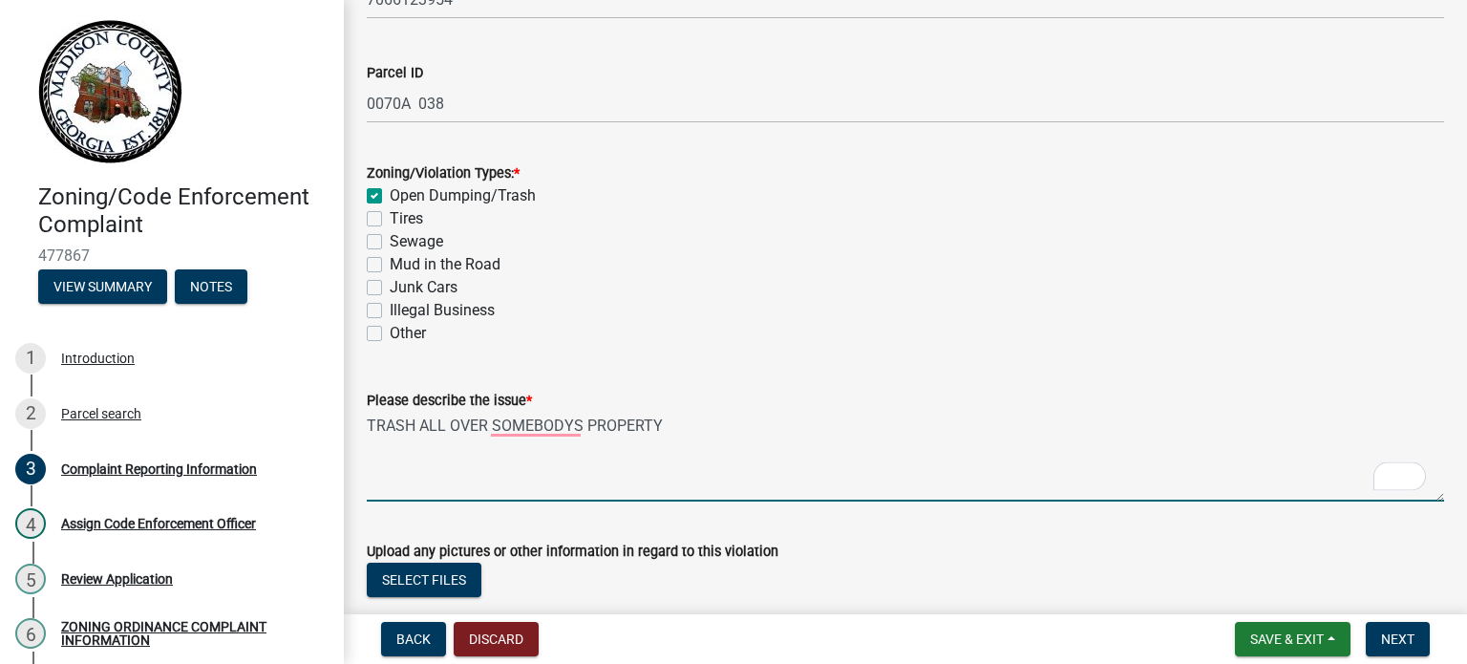
scroll to position [1241, 0]
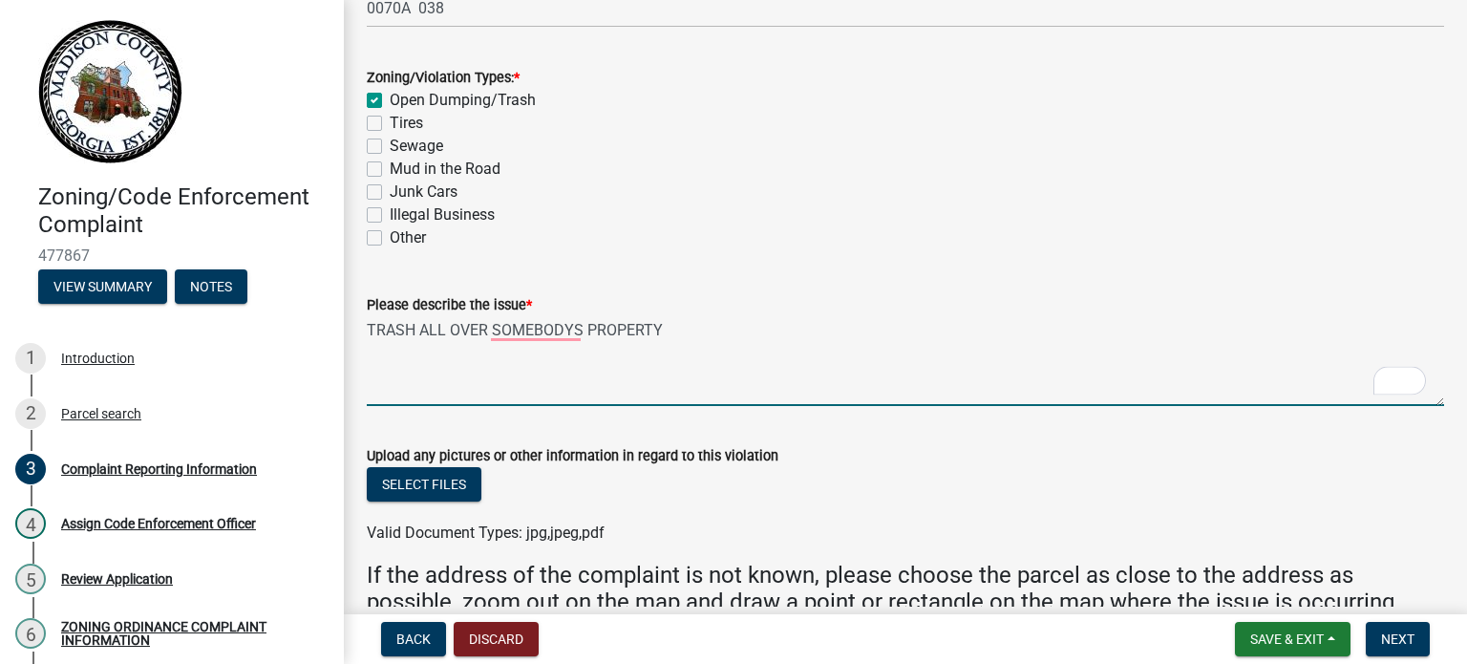
drag, startPoint x: 543, startPoint y: 347, endPoint x: 519, endPoint y: 335, distance: 27.3
click at [523, 336] on textarea "TRASH ALL OVER SOMEBODYS PROPERTY" at bounding box center [905, 361] width 1077 height 90
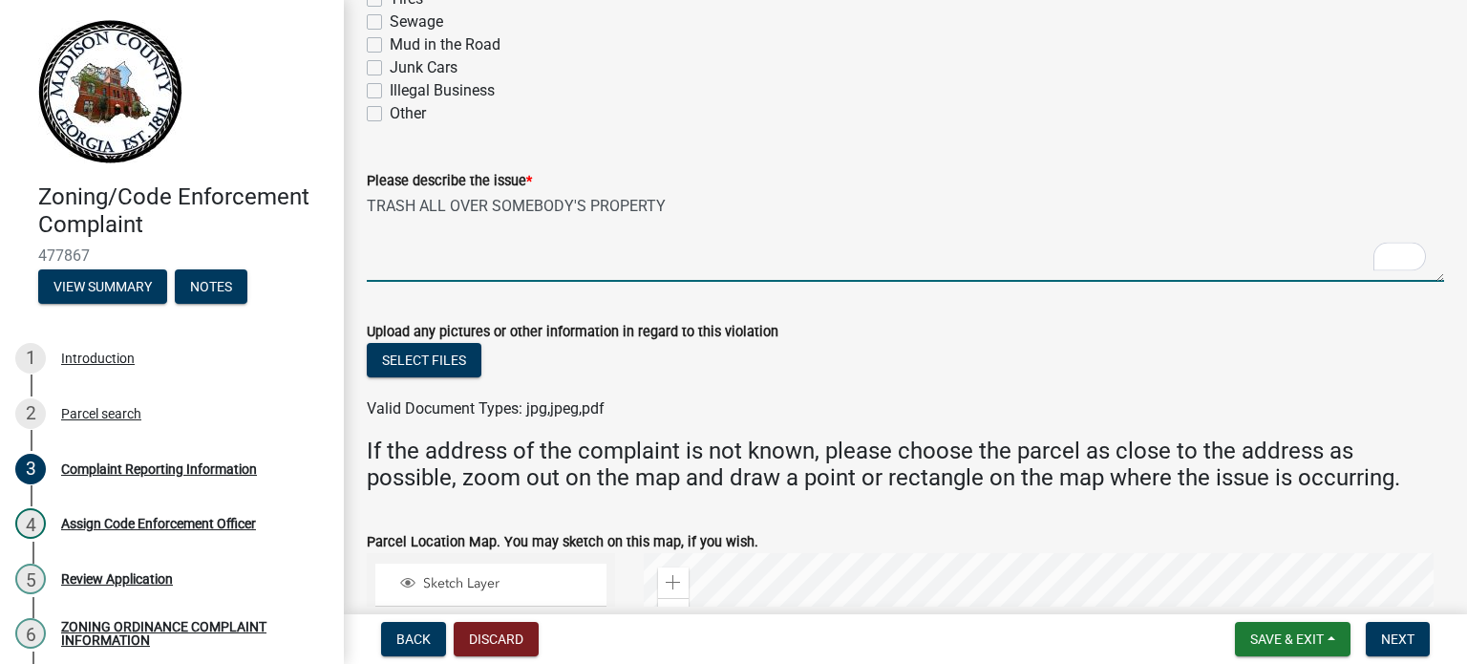
scroll to position [1432, 0]
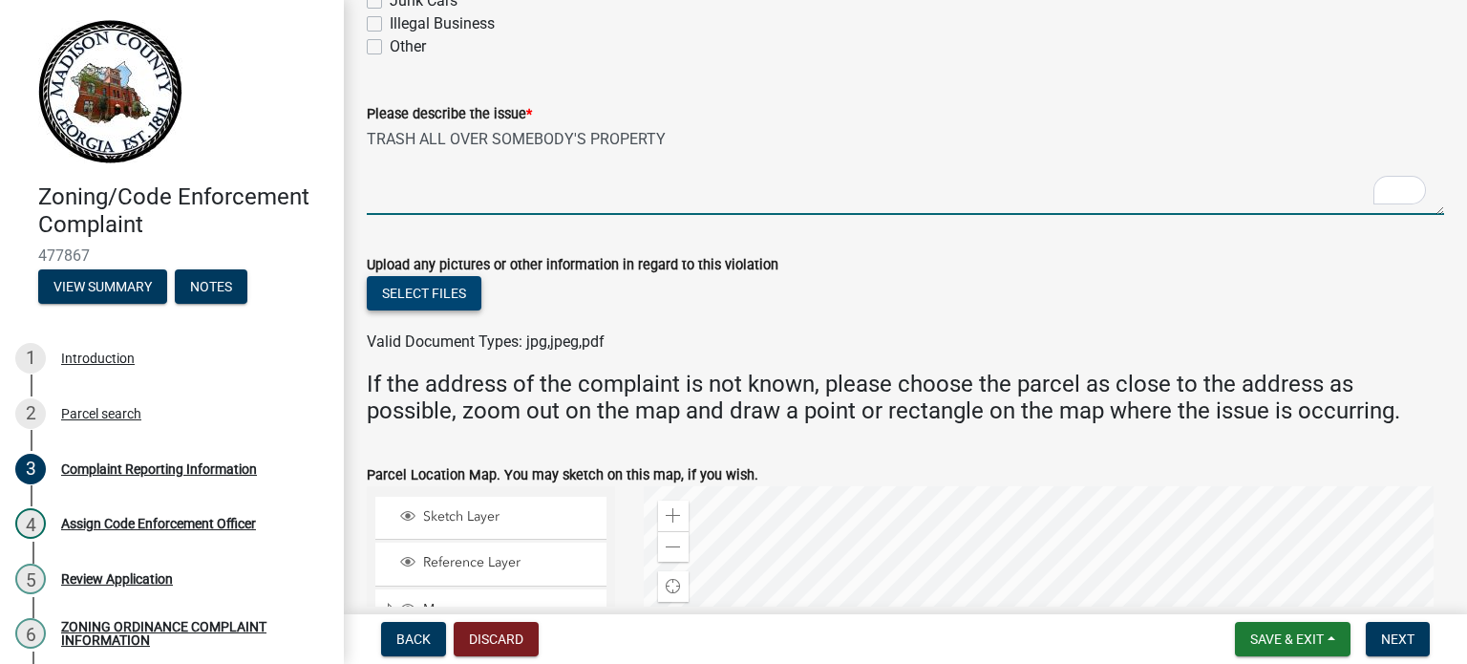
type textarea "TRASH ALL OVER SOMEBODY'S PROPERTY"
click at [428, 291] on button "Select files" at bounding box center [424, 293] width 115 height 34
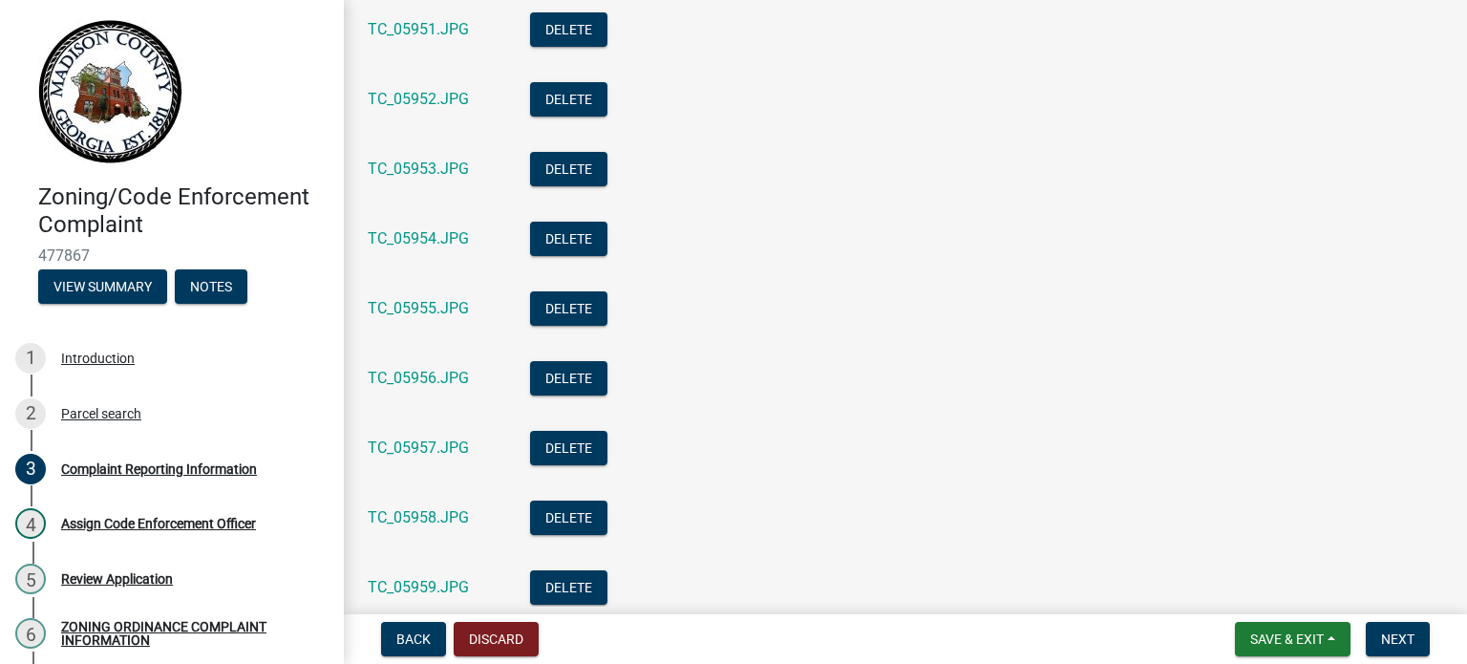
scroll to position [2674, 0]
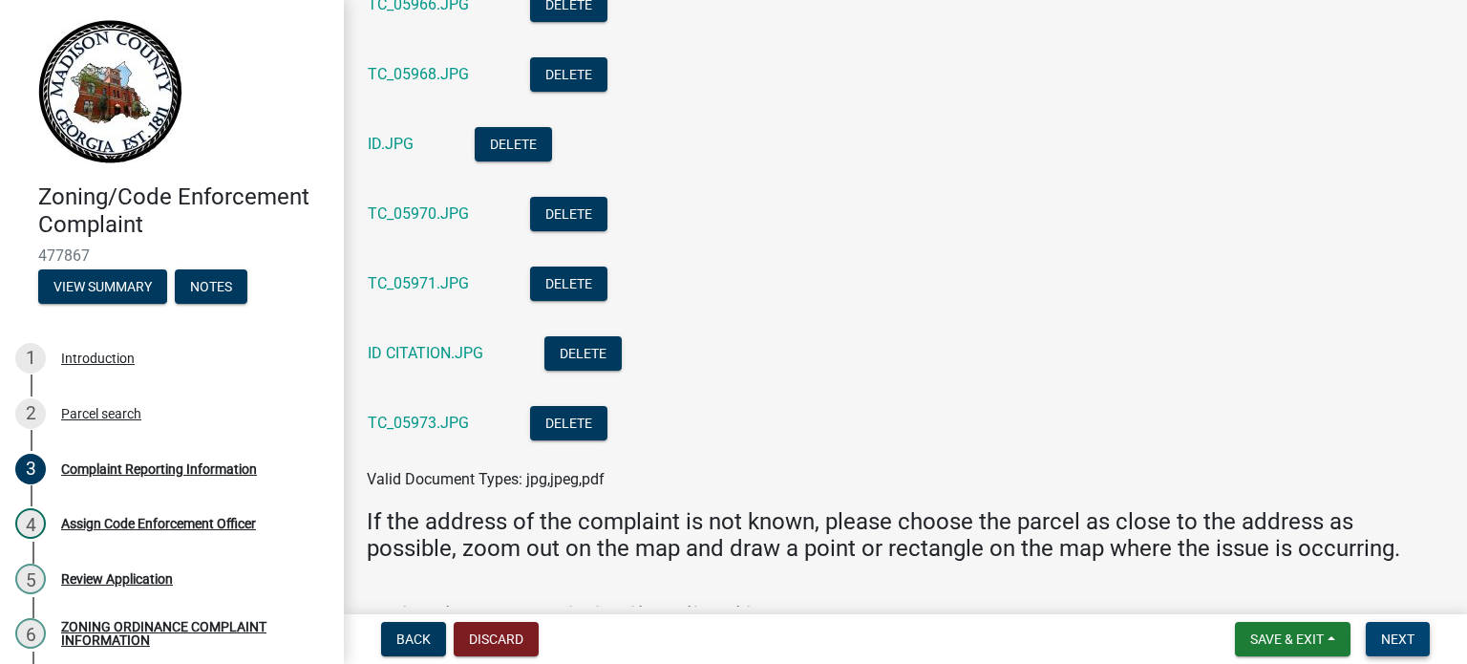
click at [1398, 633] on span "Next" at bounding box center [1397, 638] width 33 height 15
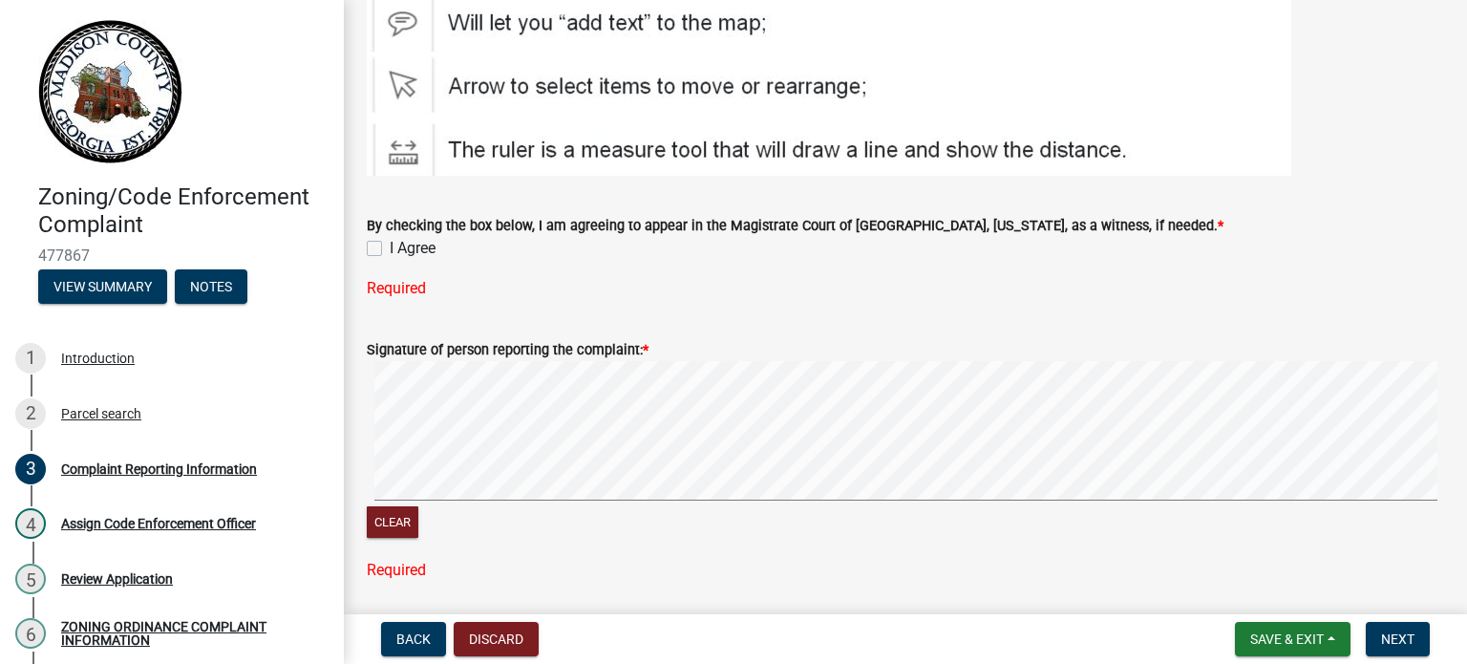
click at [378, 240] on div "I Agree" at bounding box center [905, 248] width 1077 height 23
click at [390, 246] on label "I Agree" at bounding box center [413, 248] width 46 height 23
click at [390, 246] on input "I Agree" at bounding box center [396, 243] width 12 height 12
checkbox input "true"
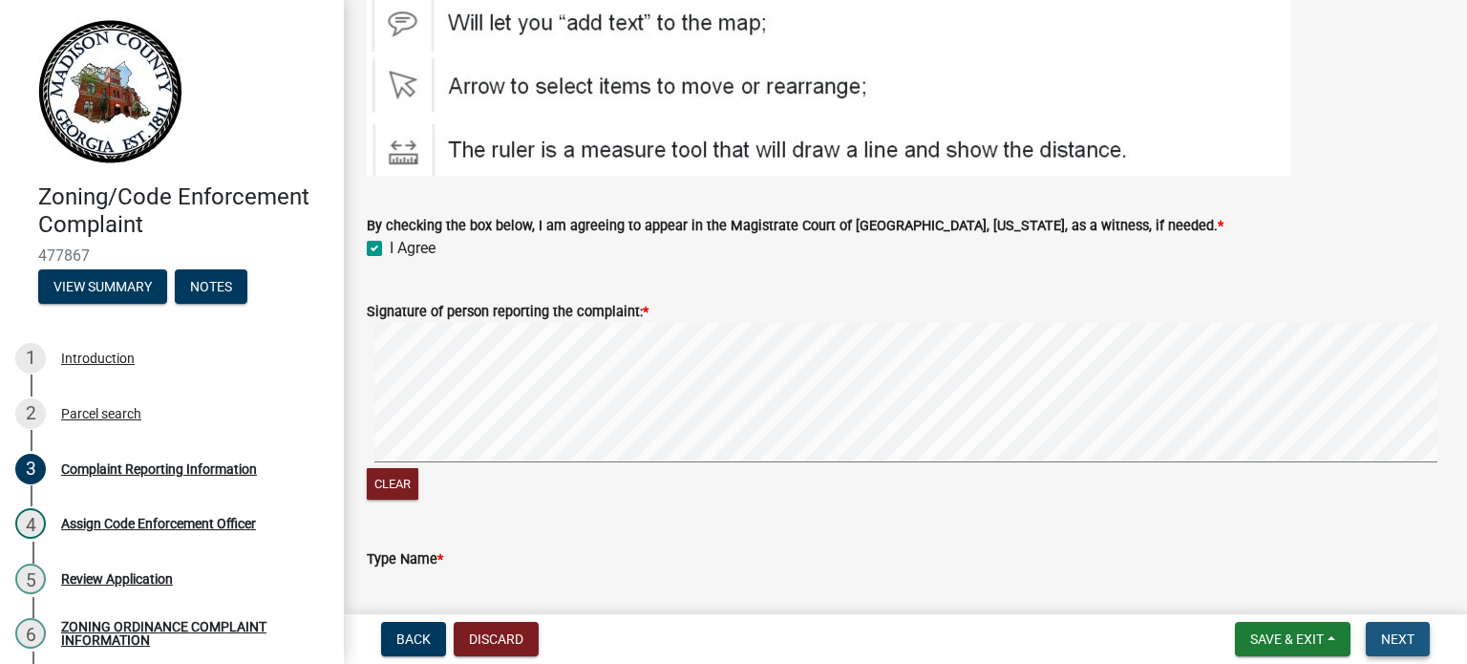
click at [1376, 637] on button "Next" at bounding box center [1397, 639] width 64 height 34
click at [1390, 641] on span "Next" at bounding box center [1397, 638] width 33 height 15
click at [1379, 635] on button "Next" at bounding box center [1397, 639] width 64 height 34
click at [1397, 642] on span "Next" at bounding box center [1397, 638] width 33 height 15
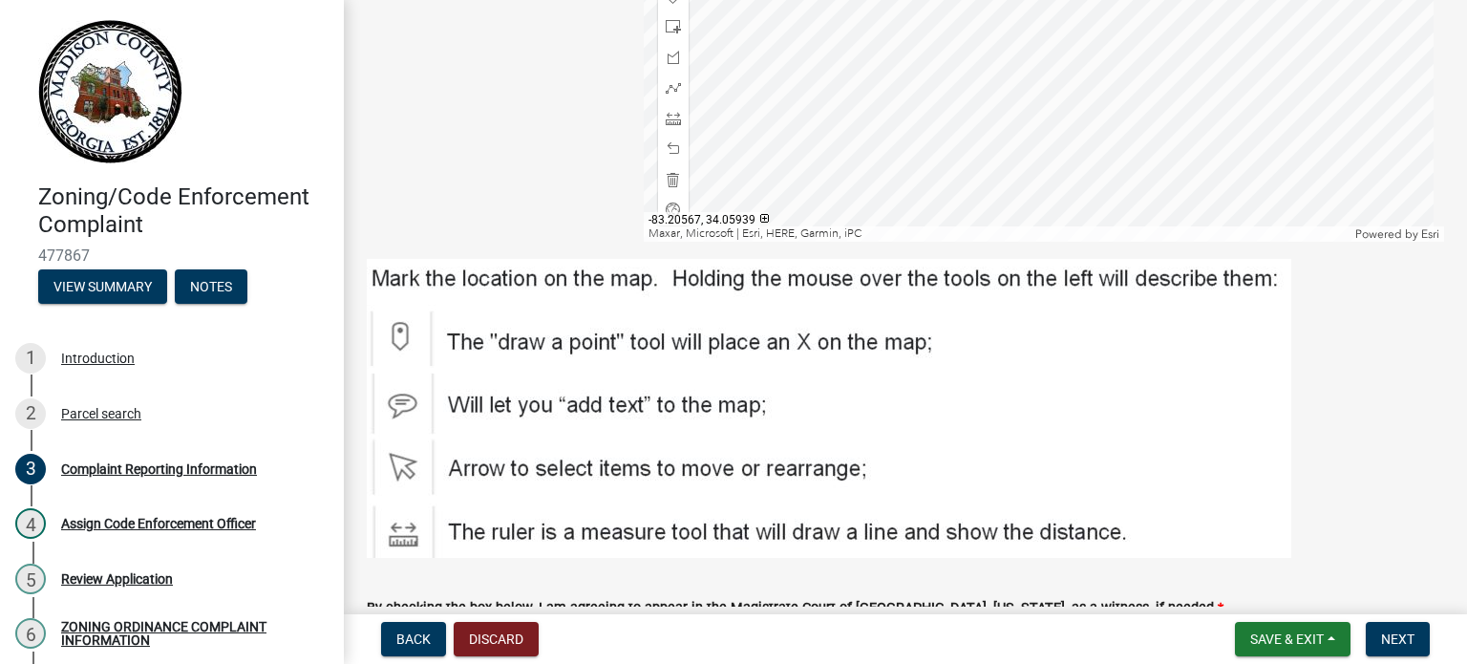
click at [401, 330] on img at bounding box center [829, 408] width 924 height 299
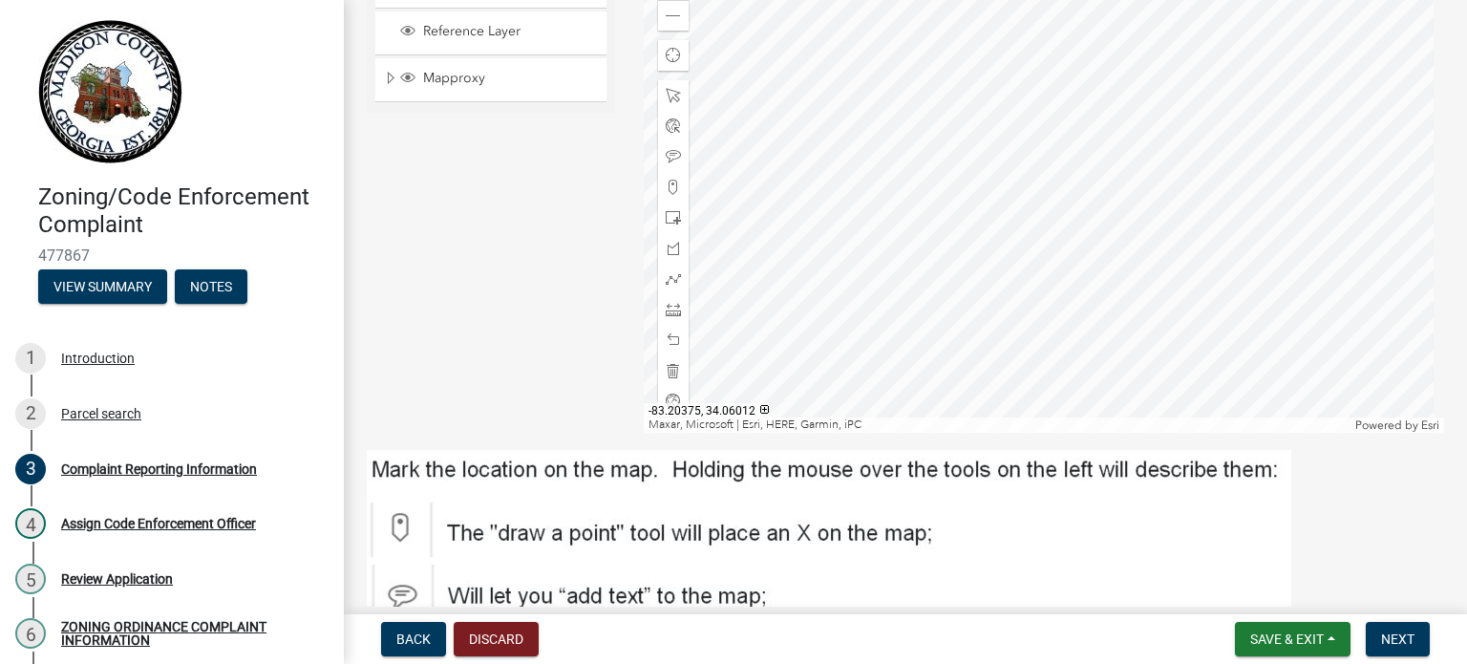
click at [1040, 144] on div at bounding box center [1044, 193] width 801 height 477
click at [1016, 146] on div at bounding box center [1044, 193] width 801 height 477
click at [668, 180] on span at bounding box center [673, 187] width 15 height 15
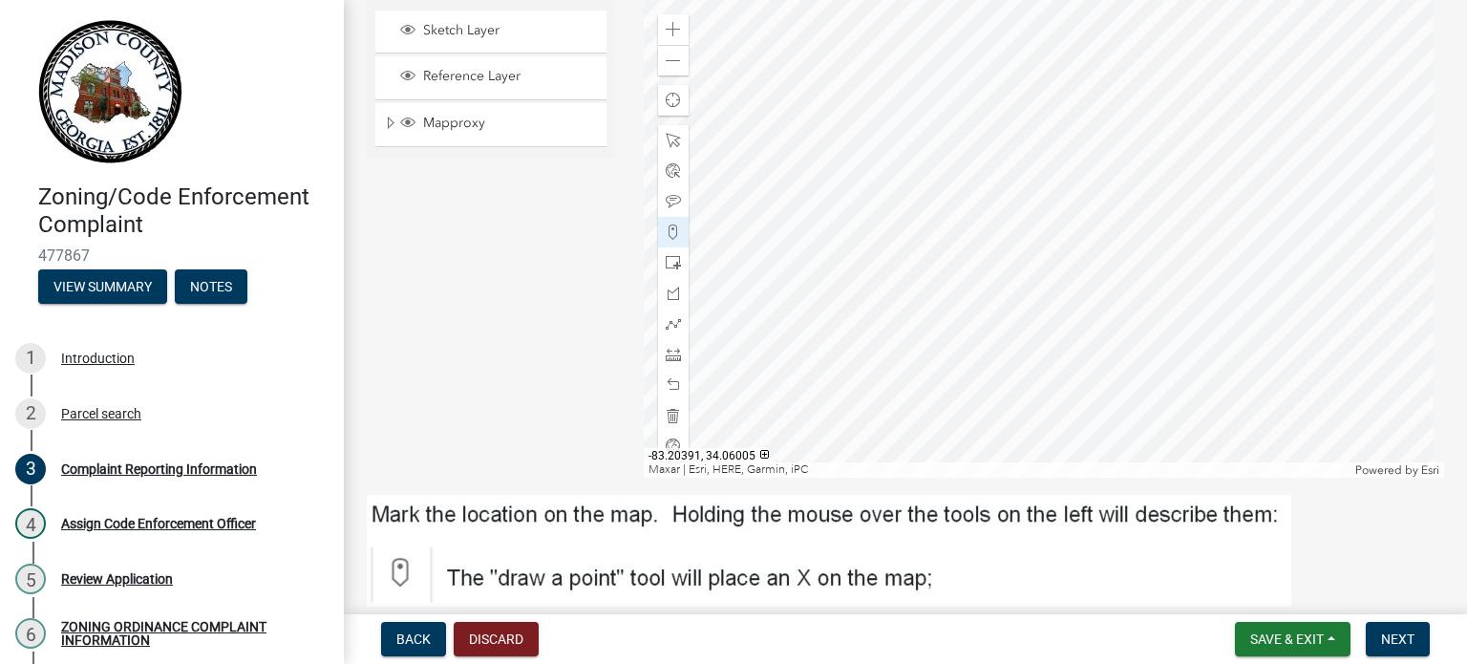
click at [996, 213] on div at bounding box center [1044, 238] width 801 height 477
click at [1382, 637] on span "Next" at bounding box center [1397, 638] width 33 height 15
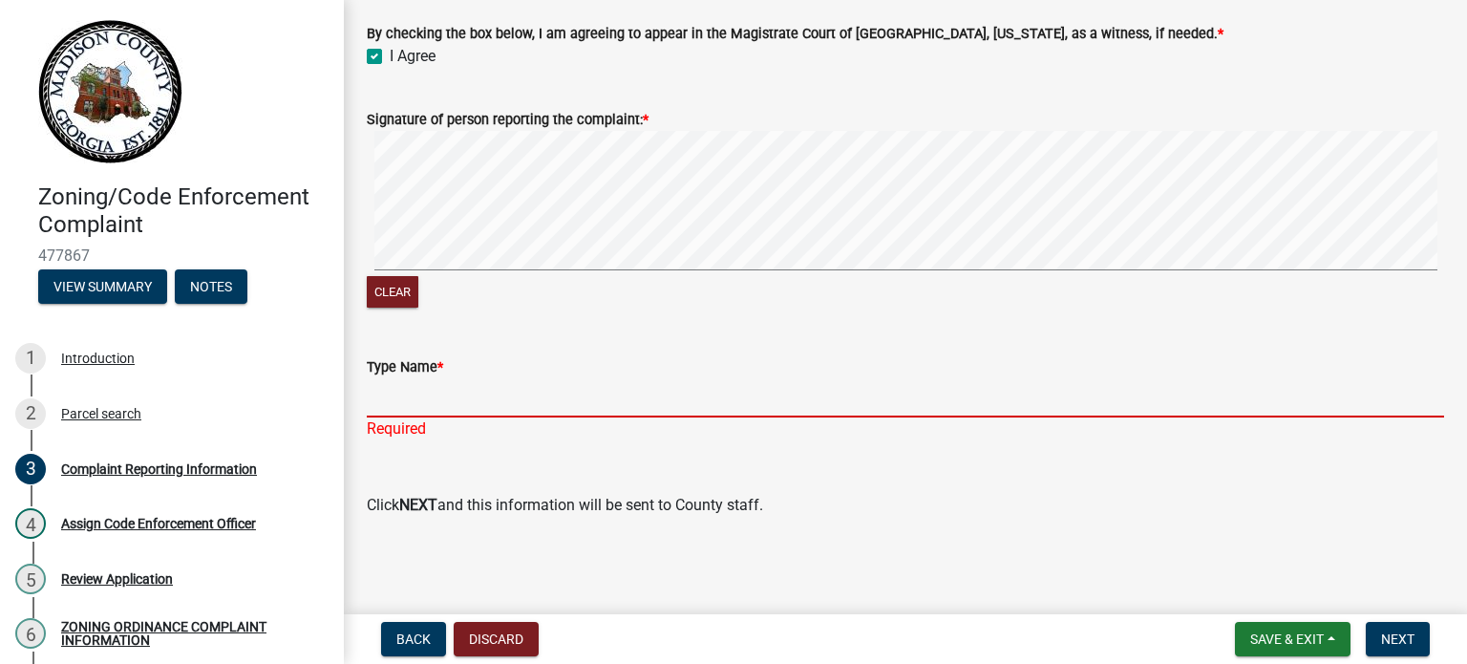
click at [550, 396] on input "Type Name *" at bounding box center [905, 397] width 1077 height 39
type input "CODE [PERSON_NAME]"
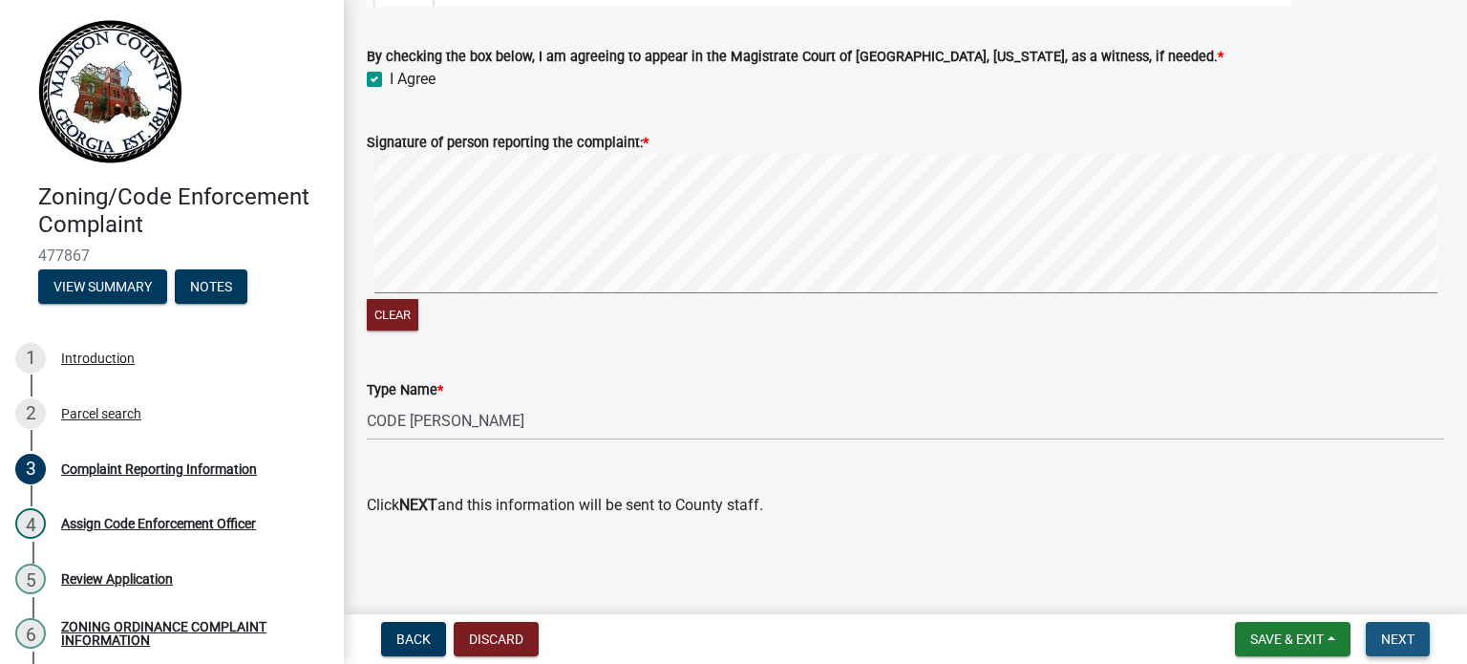
click at [1386, 629] on button "Next" at bounding box center [1397, 639] width 64 height 34
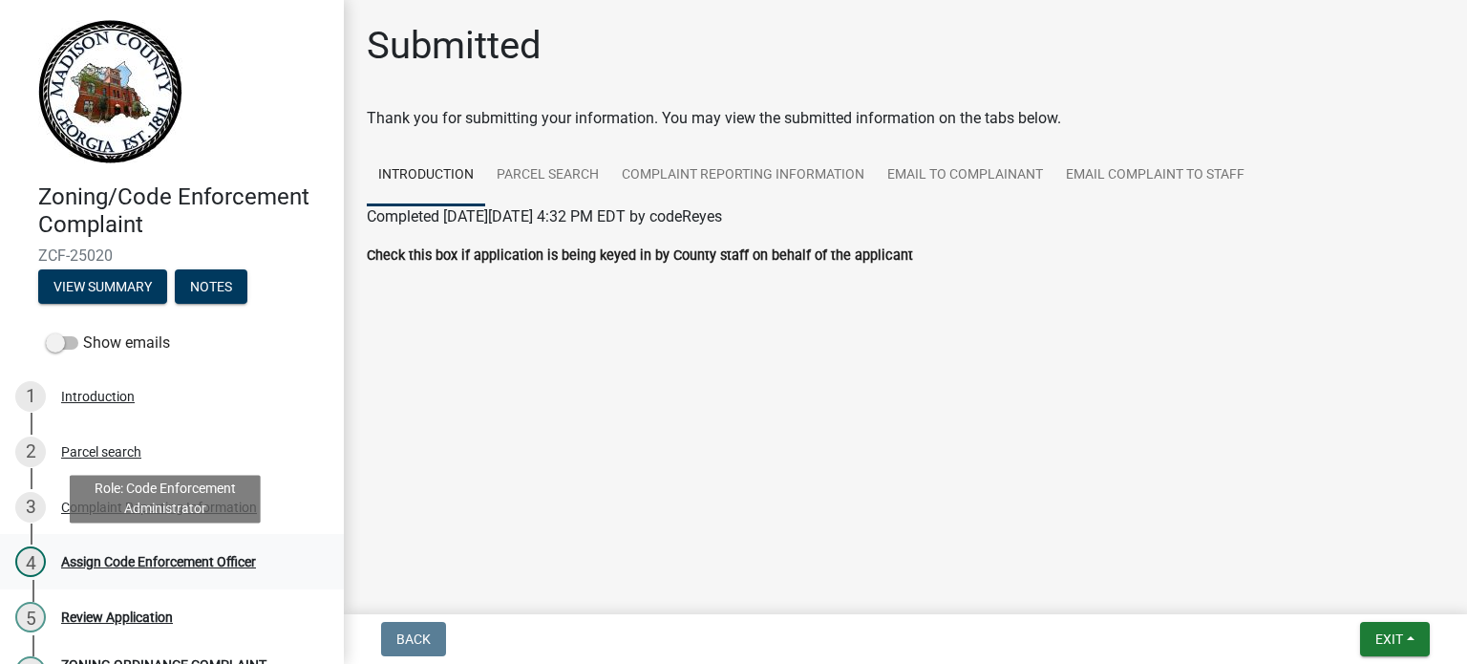
click at [181, 563] on div "Assign Code Enforcement Officer" at bounding box center [158, 561] width 195 height 13
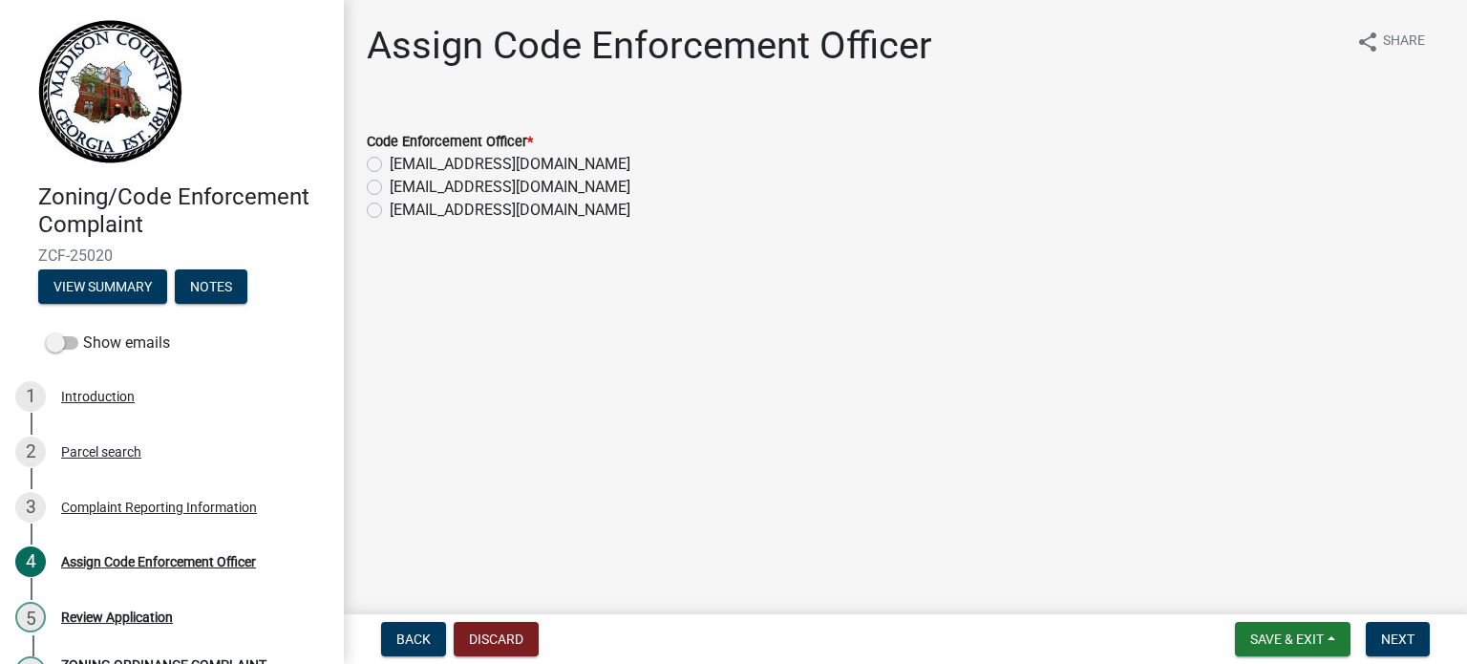
click at [390, 180] on label "[EMAIL_ADDRESS][DOMAIN_NAME]" at bounding box center [510, 187] width 241 height 23
click at [390, 180] on input "[EMAIL_ADDRESS][DOMAIN_NAME]" at bounding box center [396, 182] width 12 height 12
radio input "true"
click at [1395, 625] on button "Next" at bounding box center [1397, 639] width 64 height 34
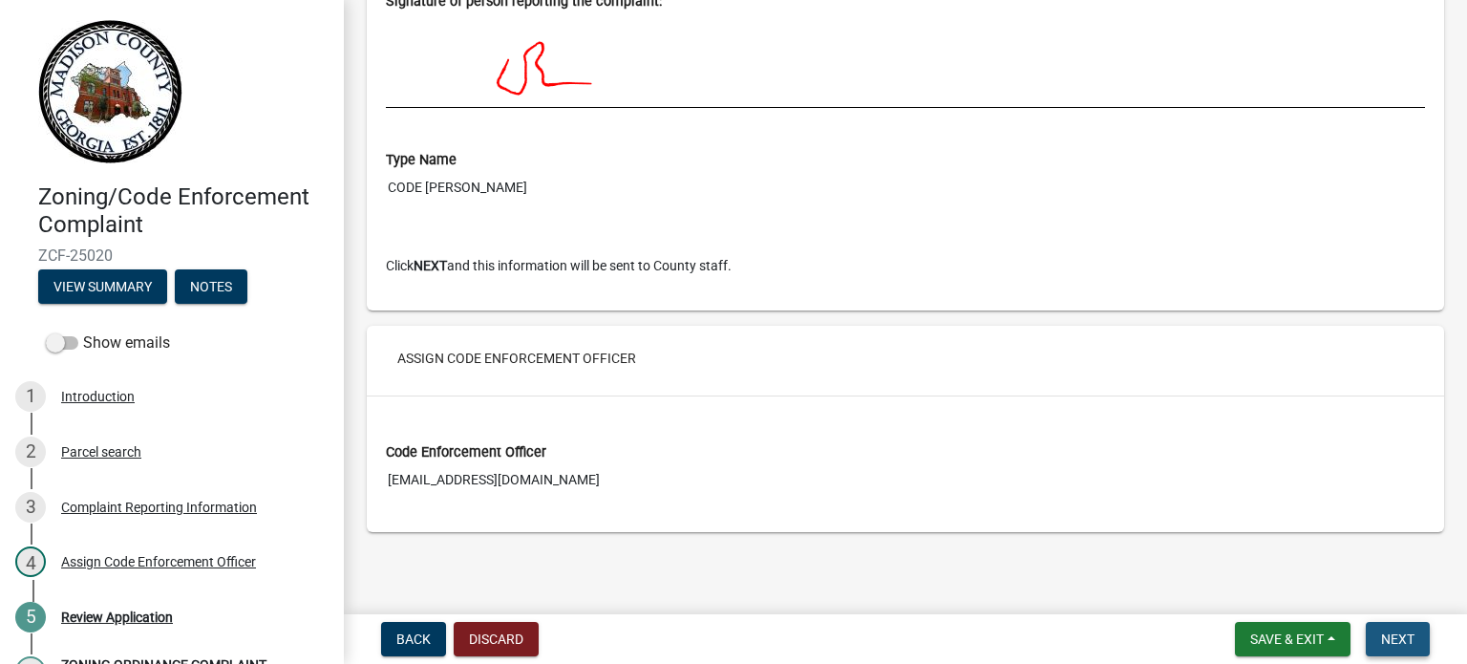
click at [1416, 643] on button "Next" at bounding box center [1397, 639] width 64 height 34
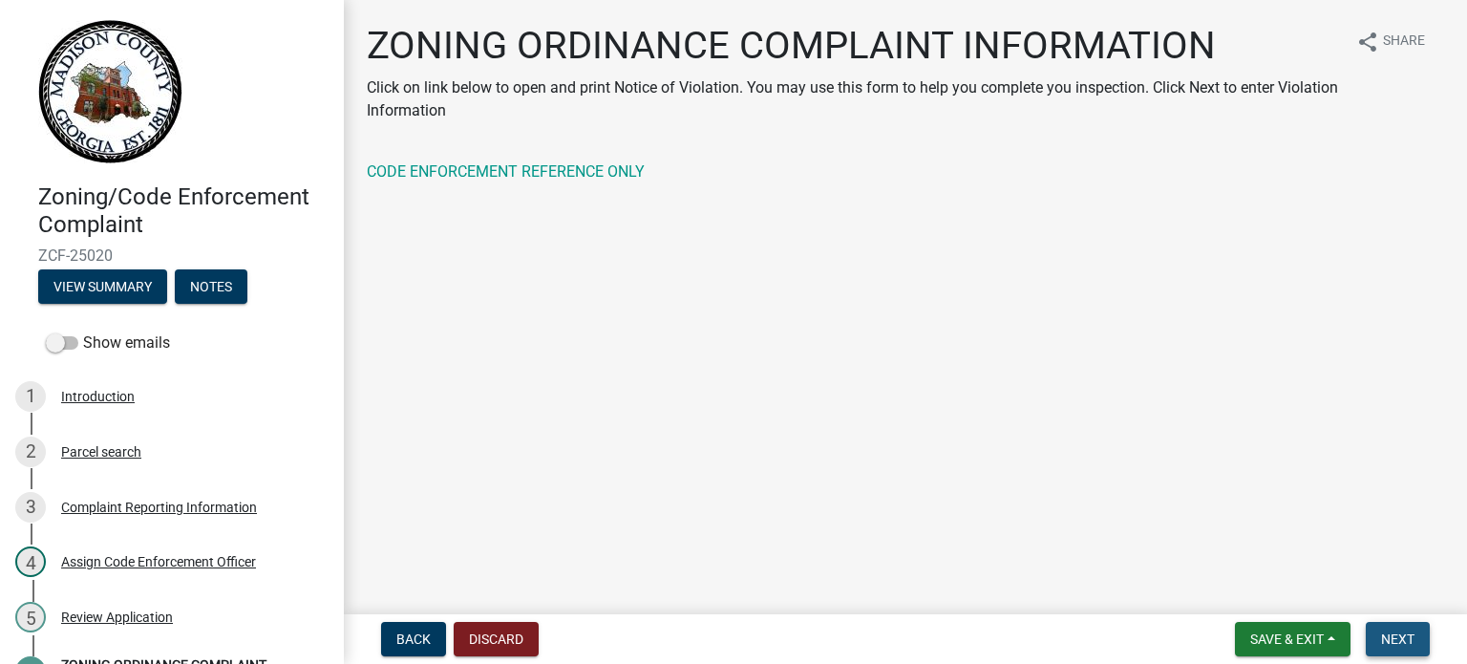
click at [1397, 636] on span "Next" at bounding box center [1397, 638] width 33 height 15
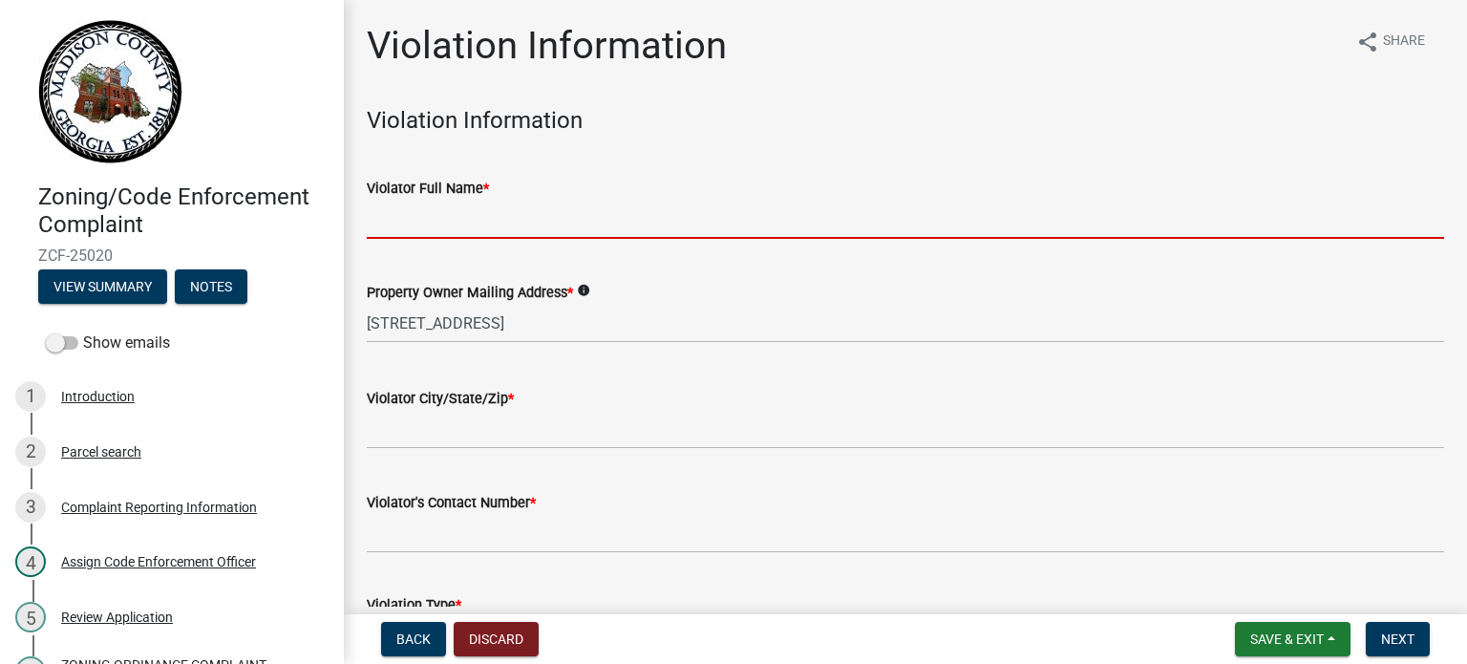
click at [476, 219] on input "Violator Full Name *" at bounding box center [905, 219] width 1077 height 39
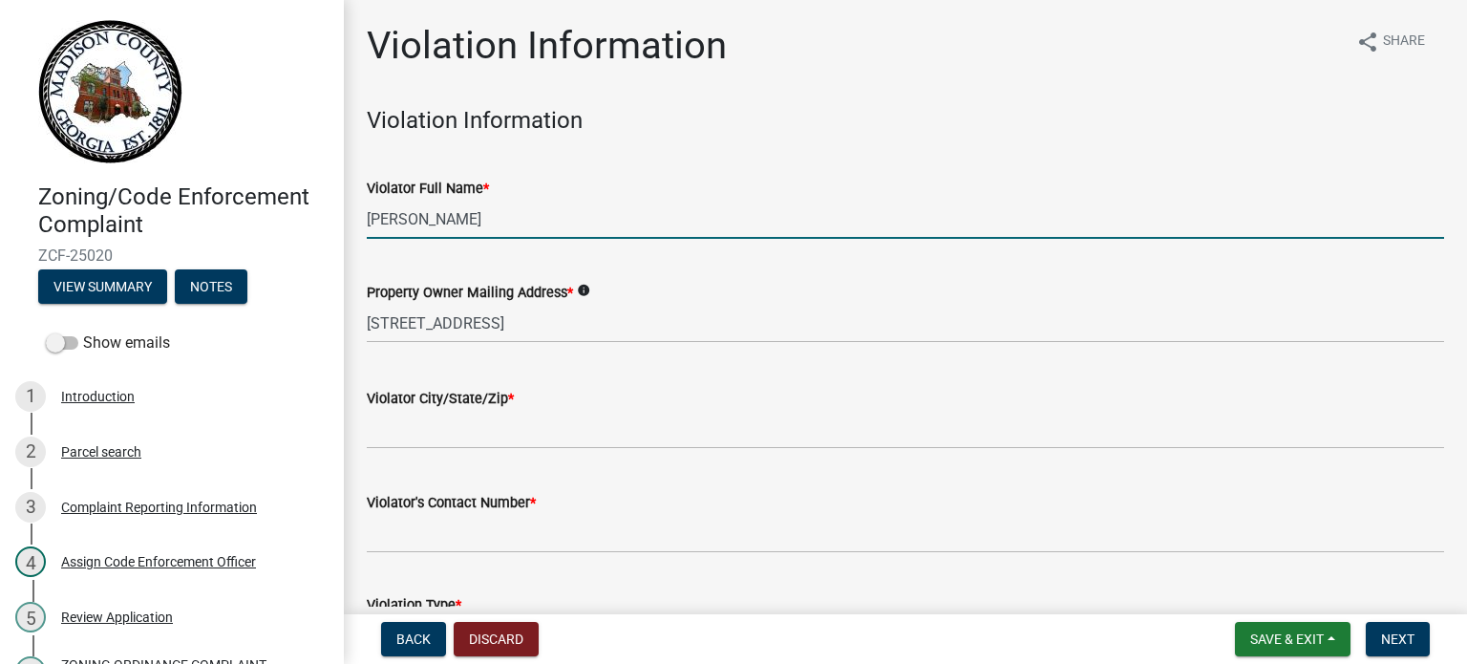
type input "[PERSON_NAME]"
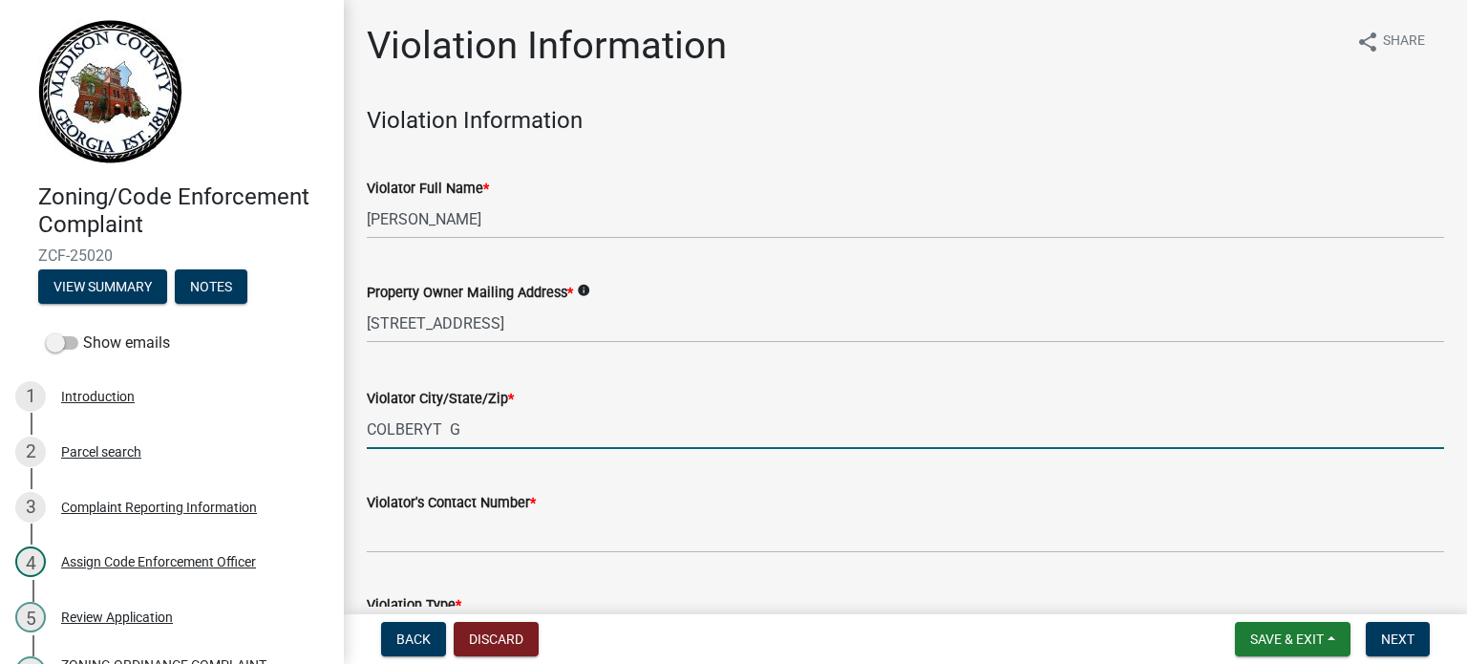
paste input "text"
type input "COLBERT GA 30628"
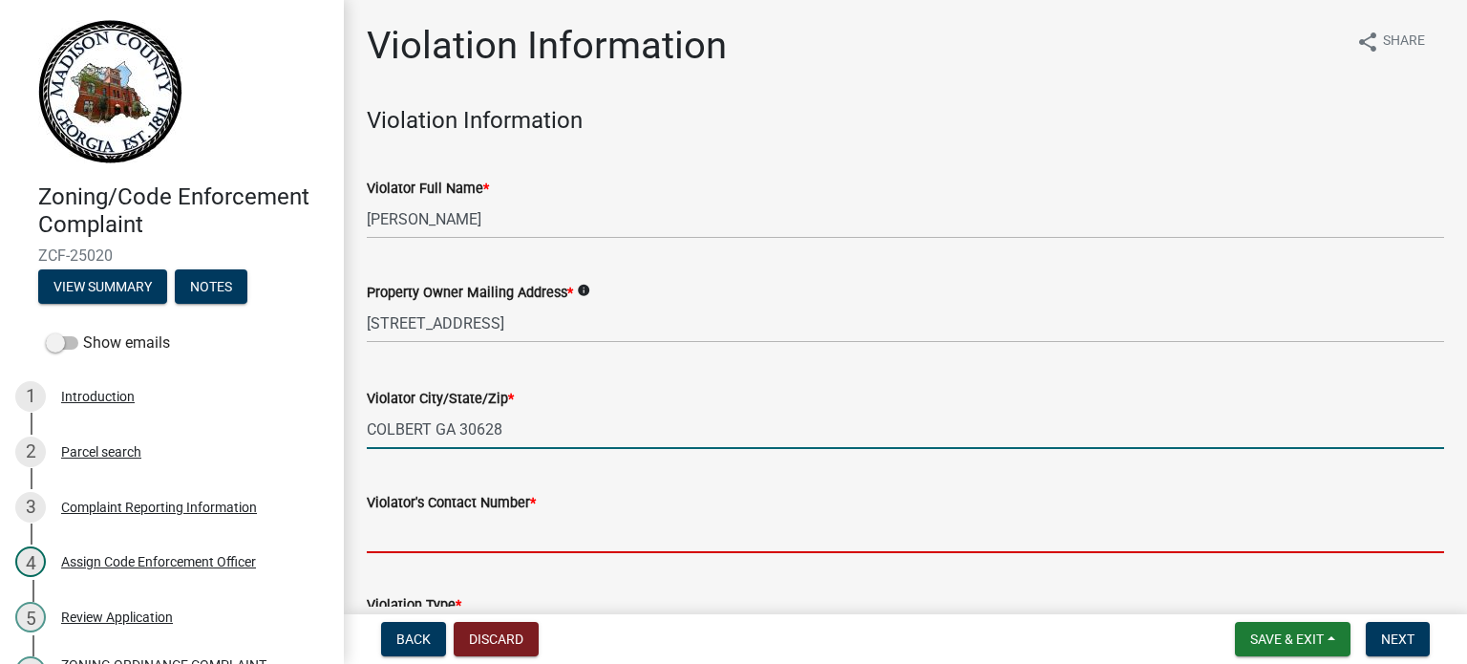
click at [546, 533] on input "text" at bounding box center [905, 533] width 1077 height 39
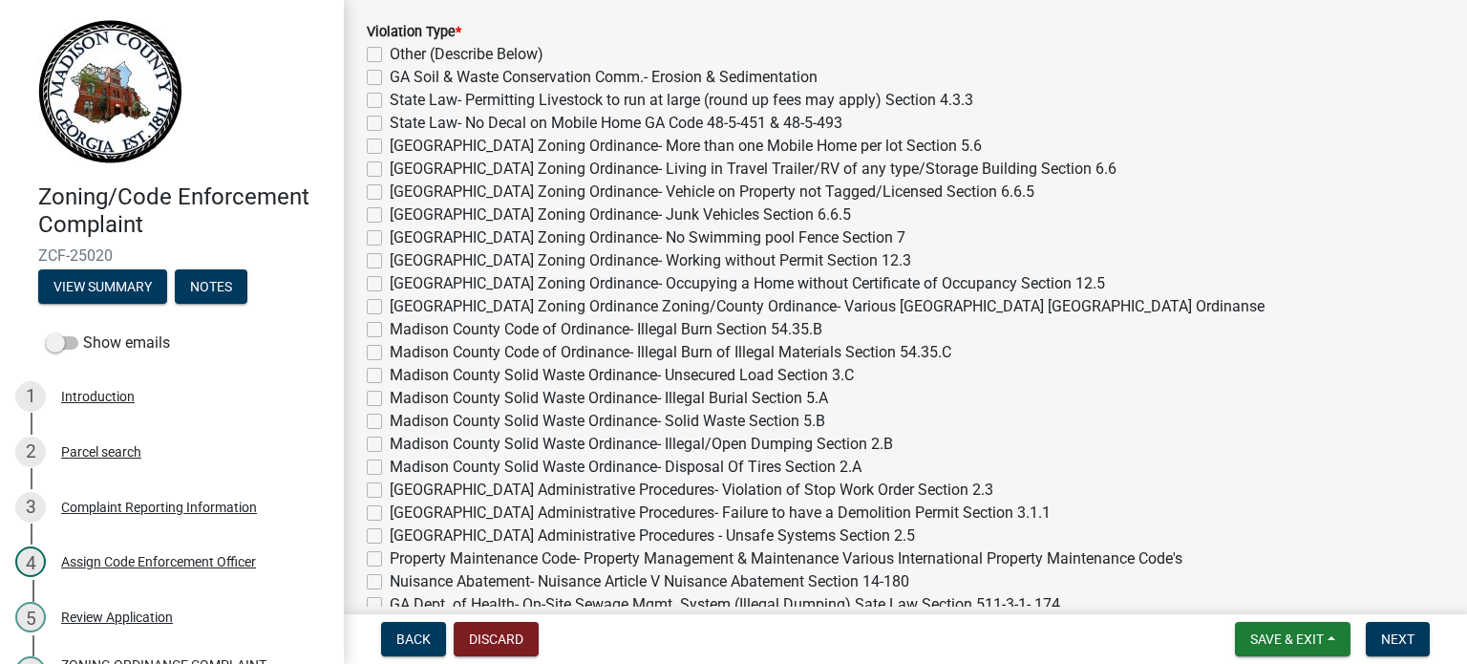
scroll to position [668, 0]
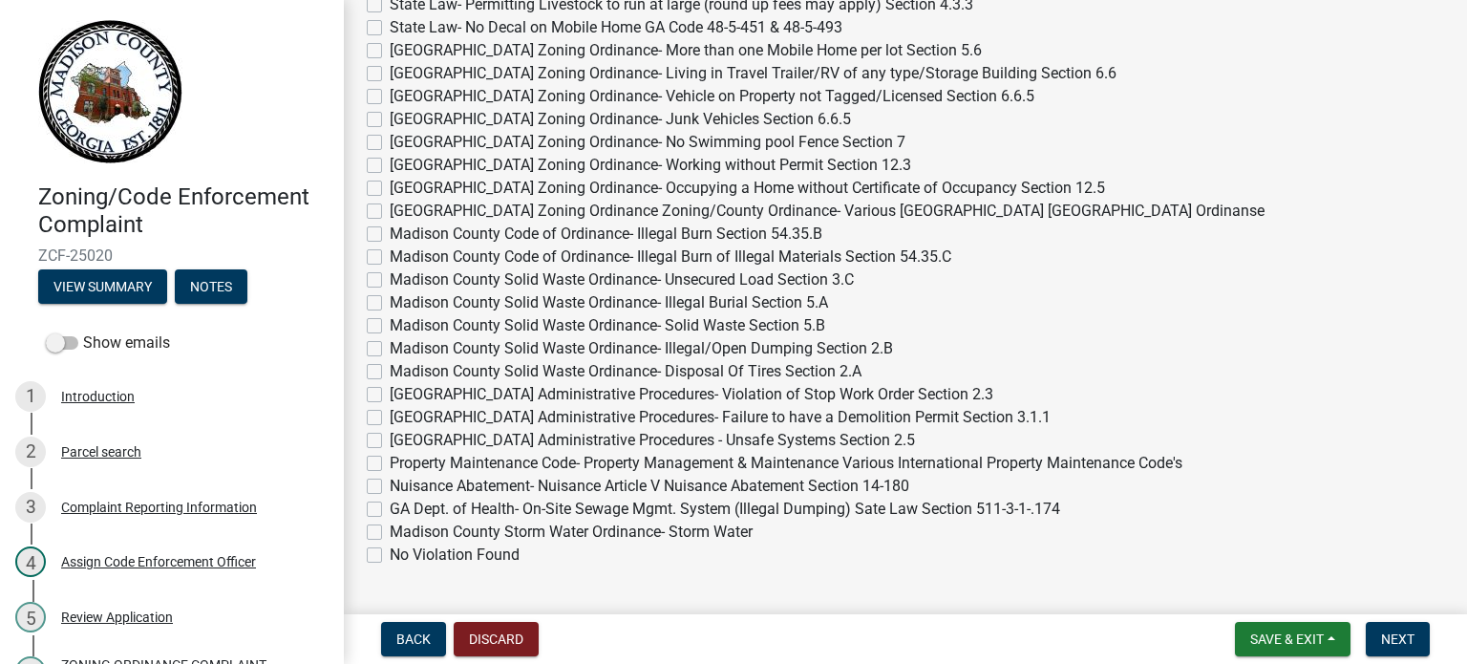
type input "7066123954"
click at [390, 340] on label "Madison County Solid Waste Ordinance- Illegal/Open Dumping Section 2.B" at bounding box center [641, 348] width 503 height 23
click at [390, 340] on input "Madison County Solid Waste Ordinance- Illegal/Open Dumping Section 2.B" at bounding box center [396, 343] width 12 height 12
checkbox input "true"
checkbox input "false"
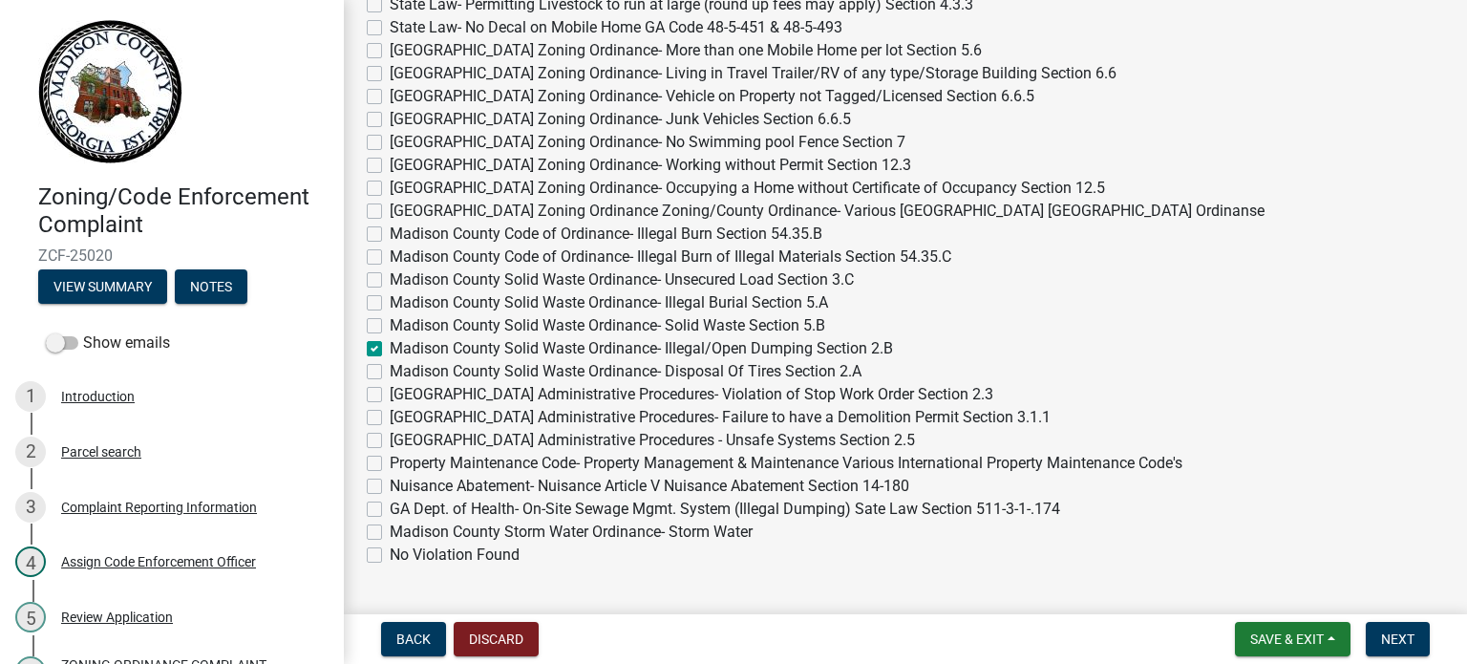
checkbox input "false"
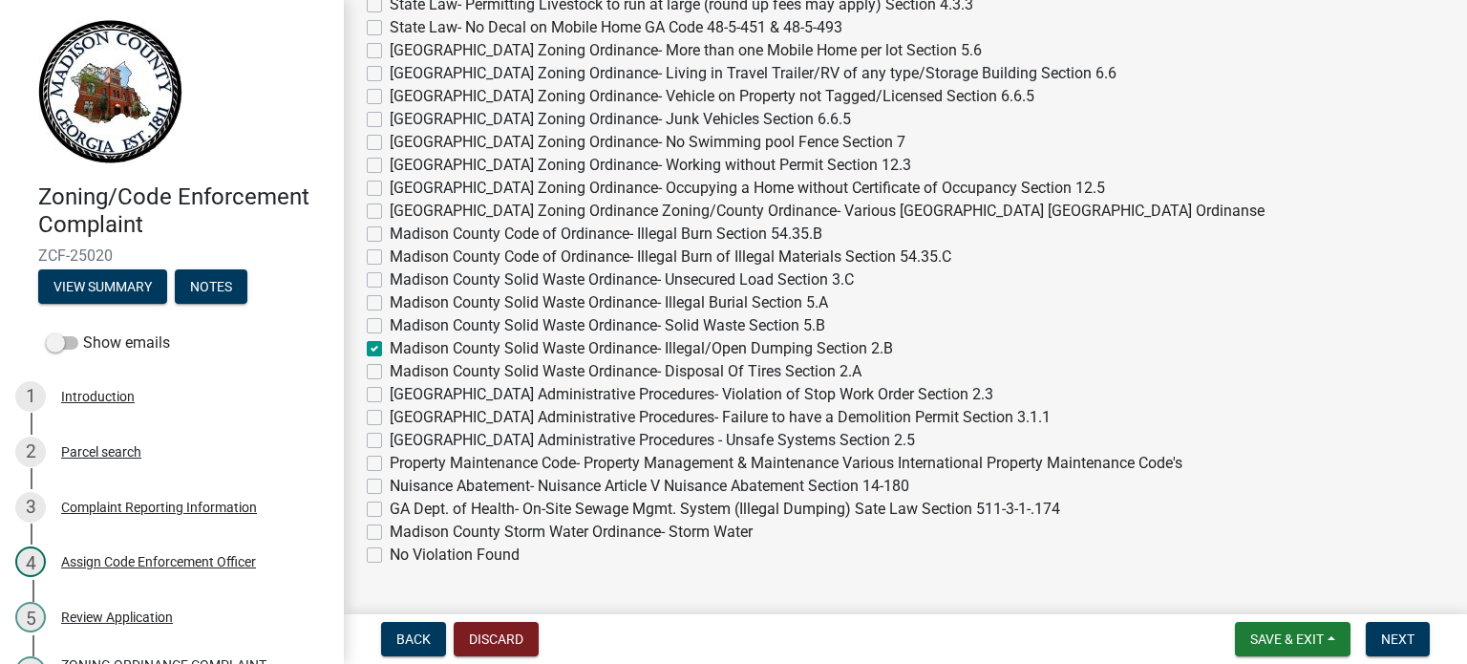
checkbox input "false"
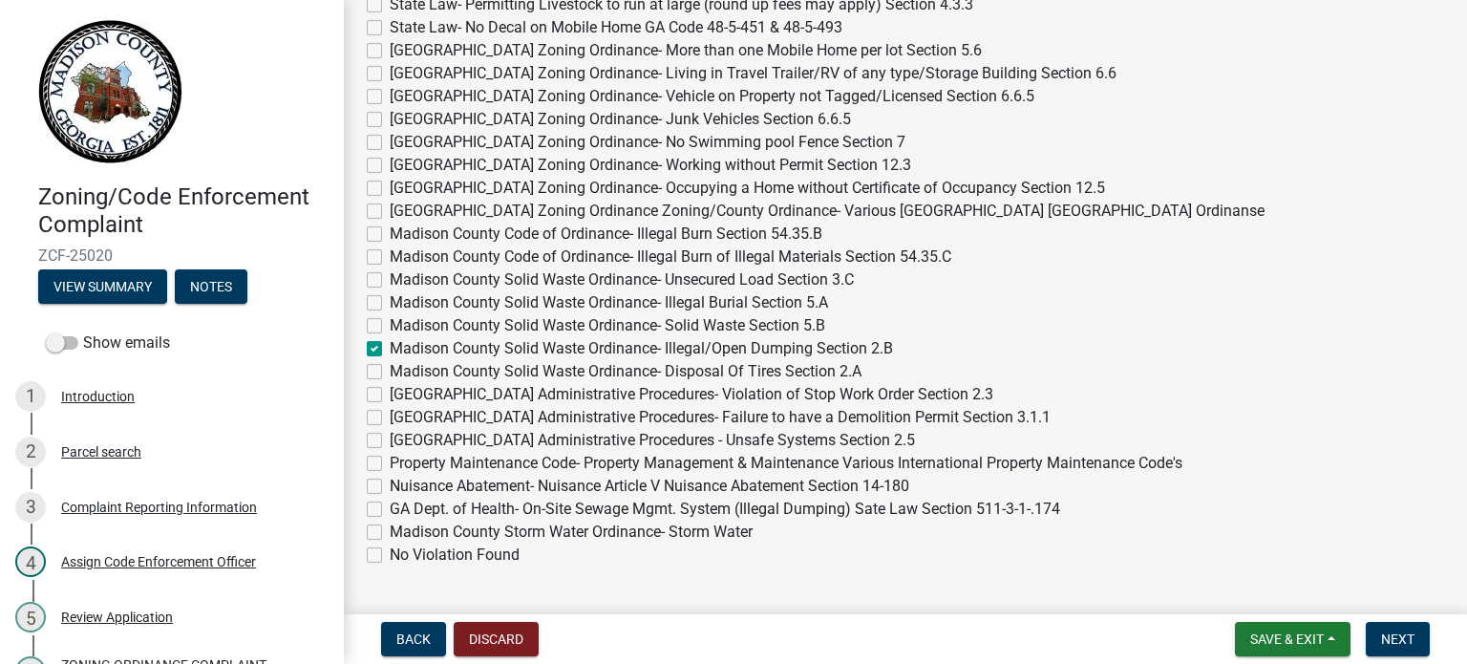
checkbox input "false"
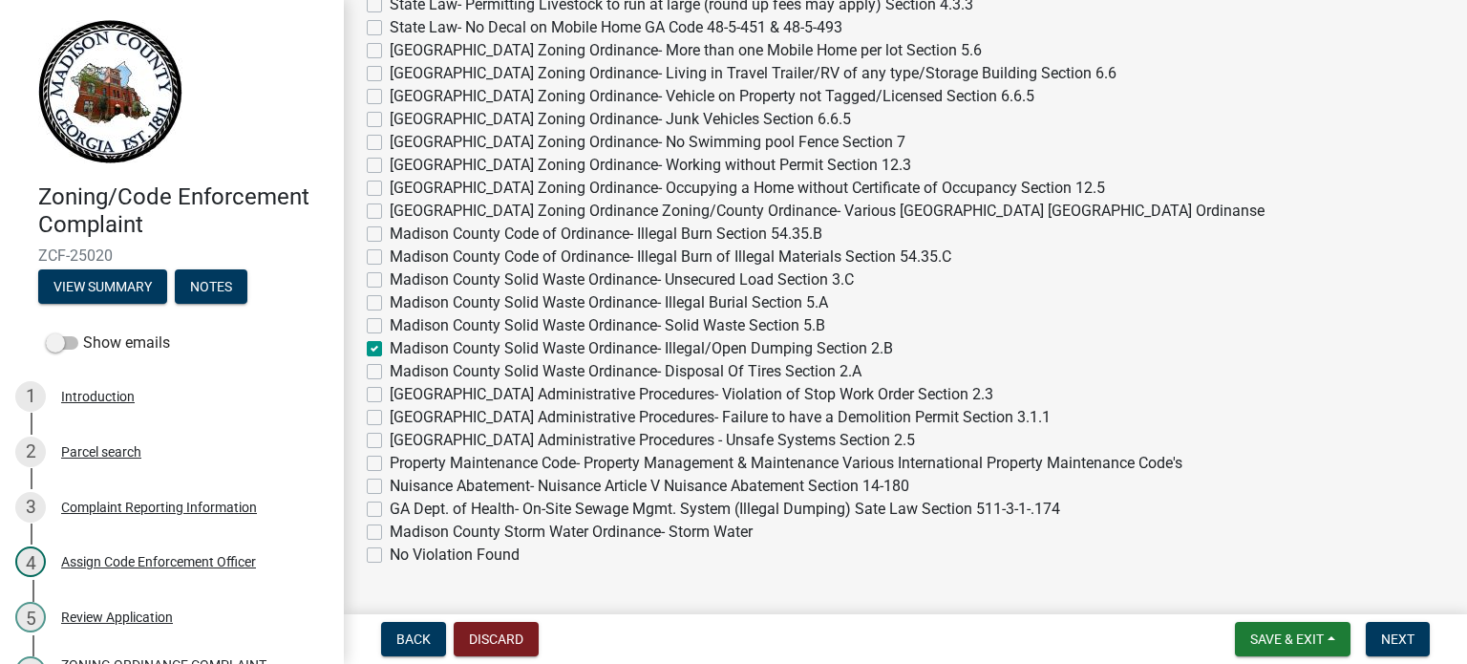
checkbox input "false"
checkbox input "true"
checkbox input "false"
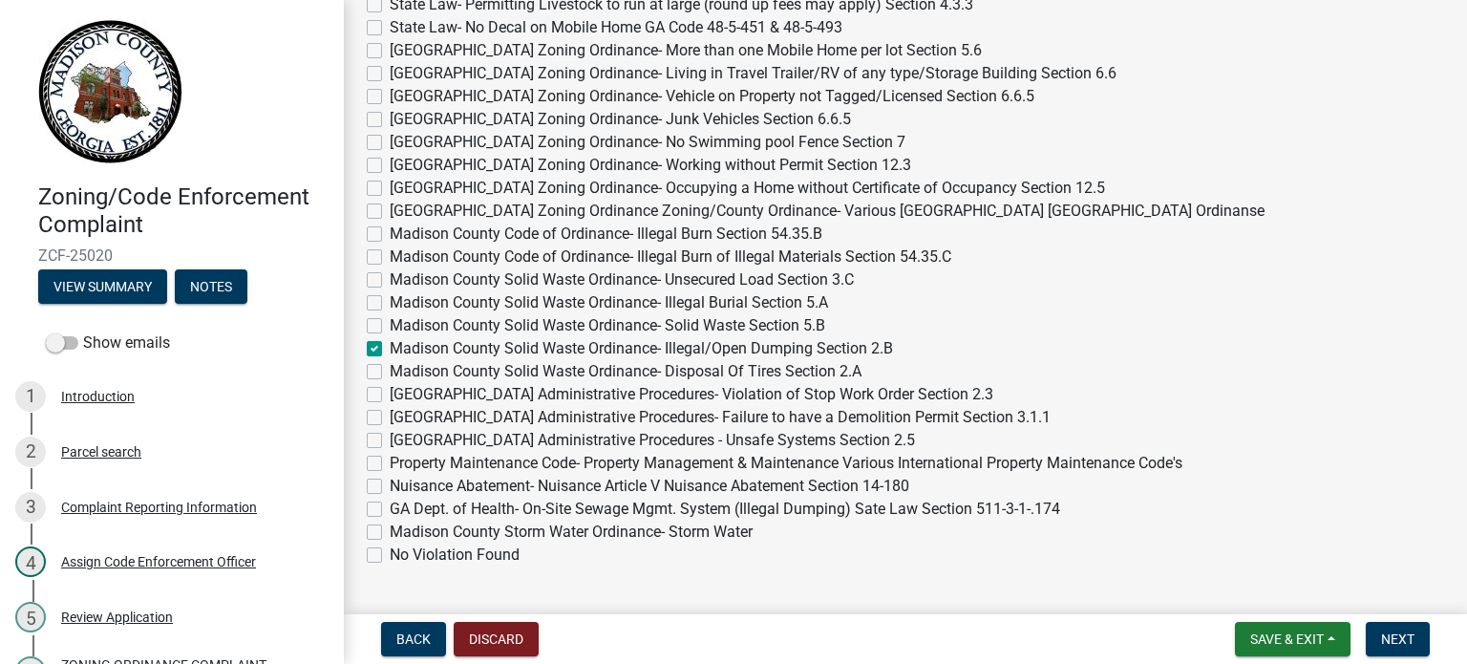
checkbox input "false"
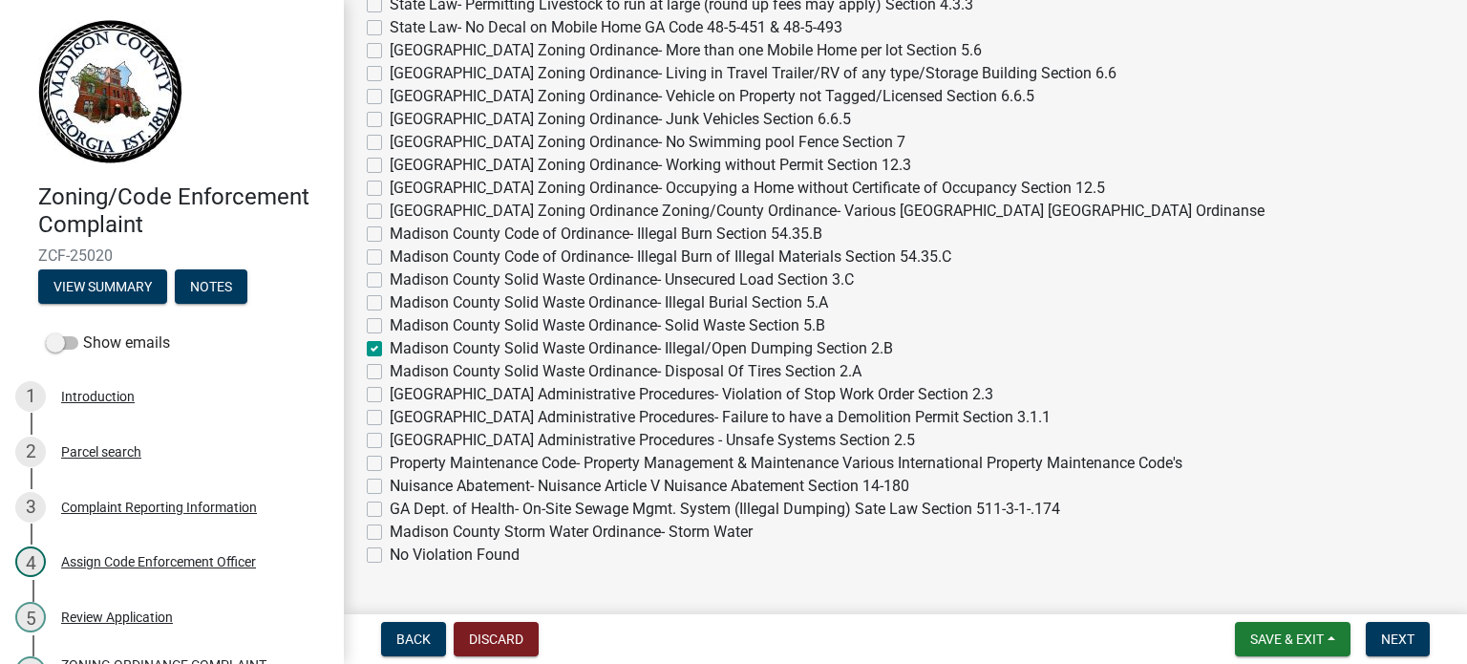
checkbox input "false"
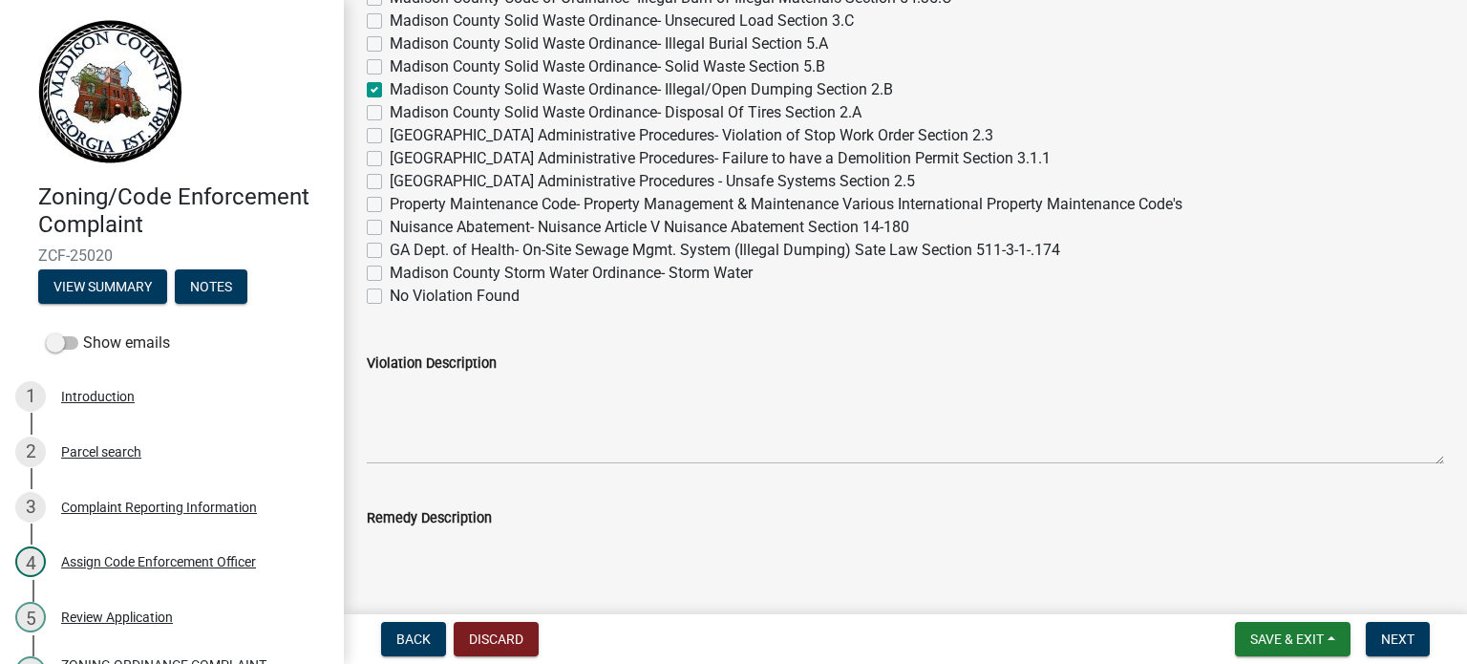
scroll to position [955, 0]
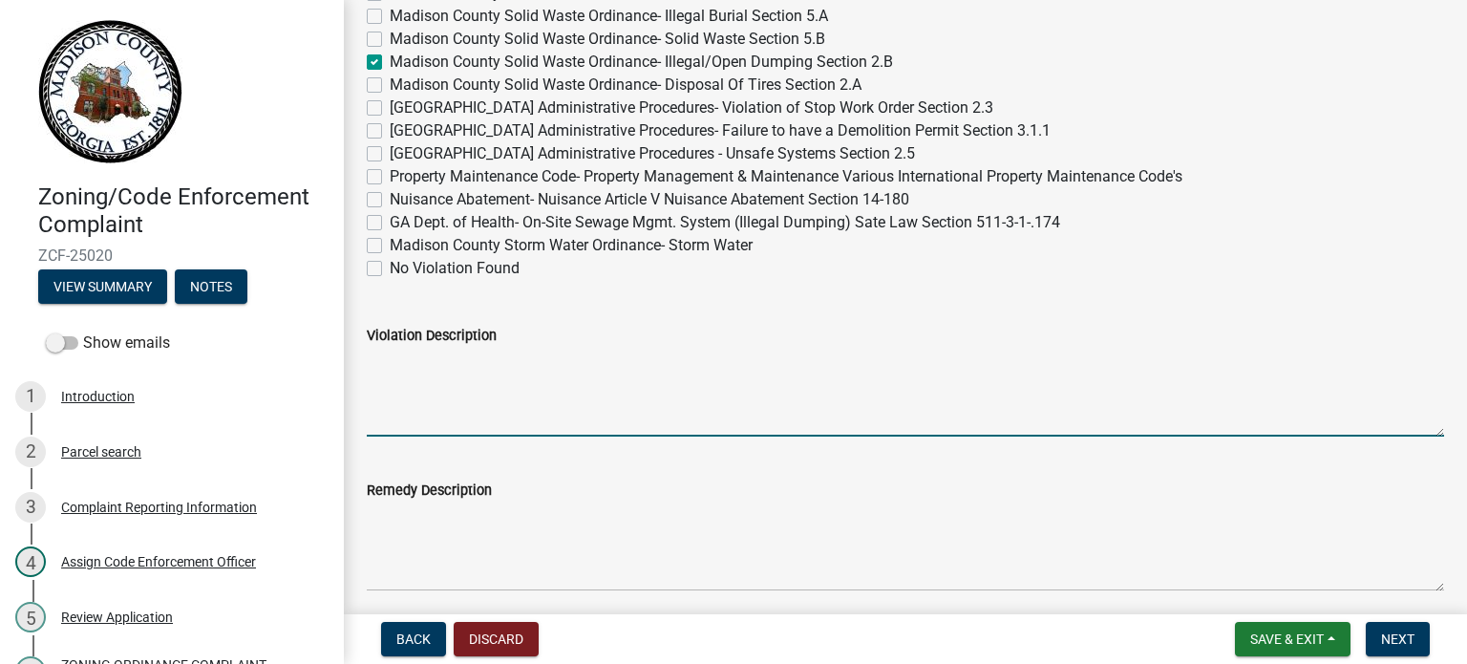
click at [501, 419] on textarea "Violation Description" at bounding box center [905, 392] width 1077 height 90
type textarea "TRASH ALL OVER SOMEBODY'S PROPERTY"
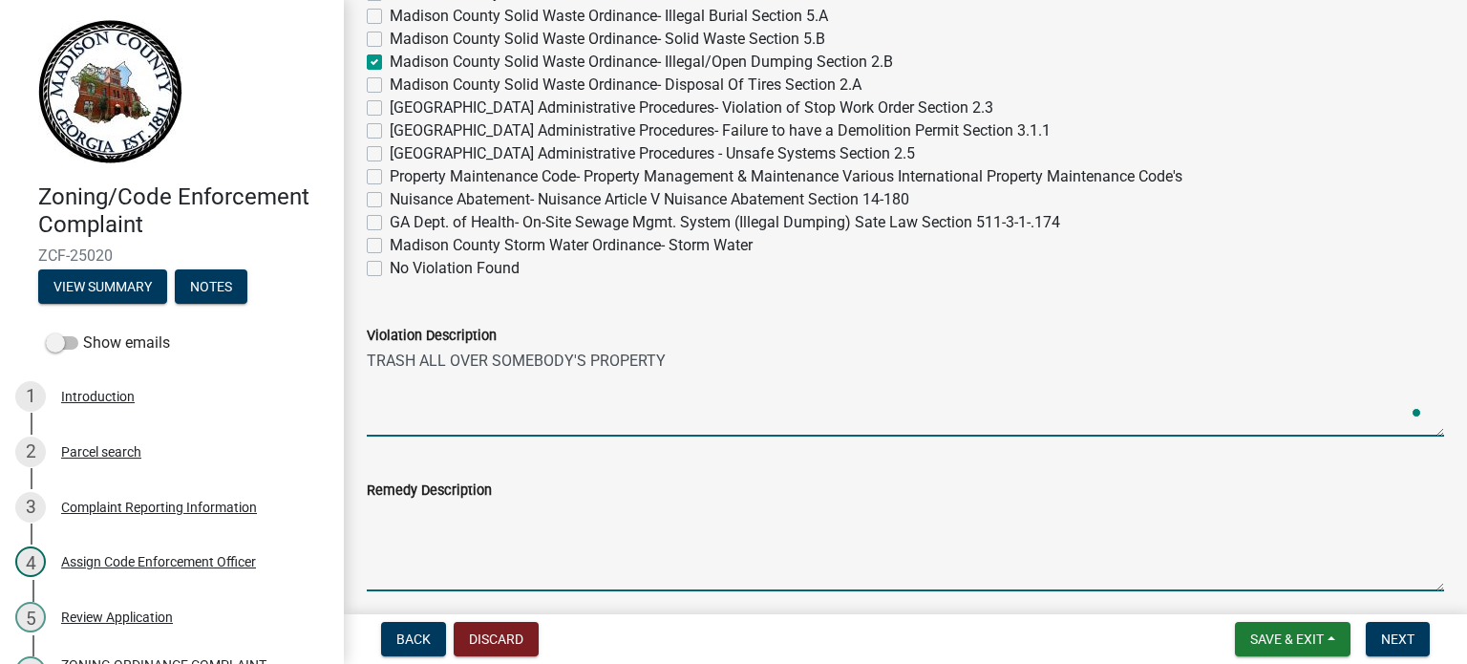
click at [926, 555] on textarea "Remedy Description" at bounding box center [905, 546] width 1077 height 90
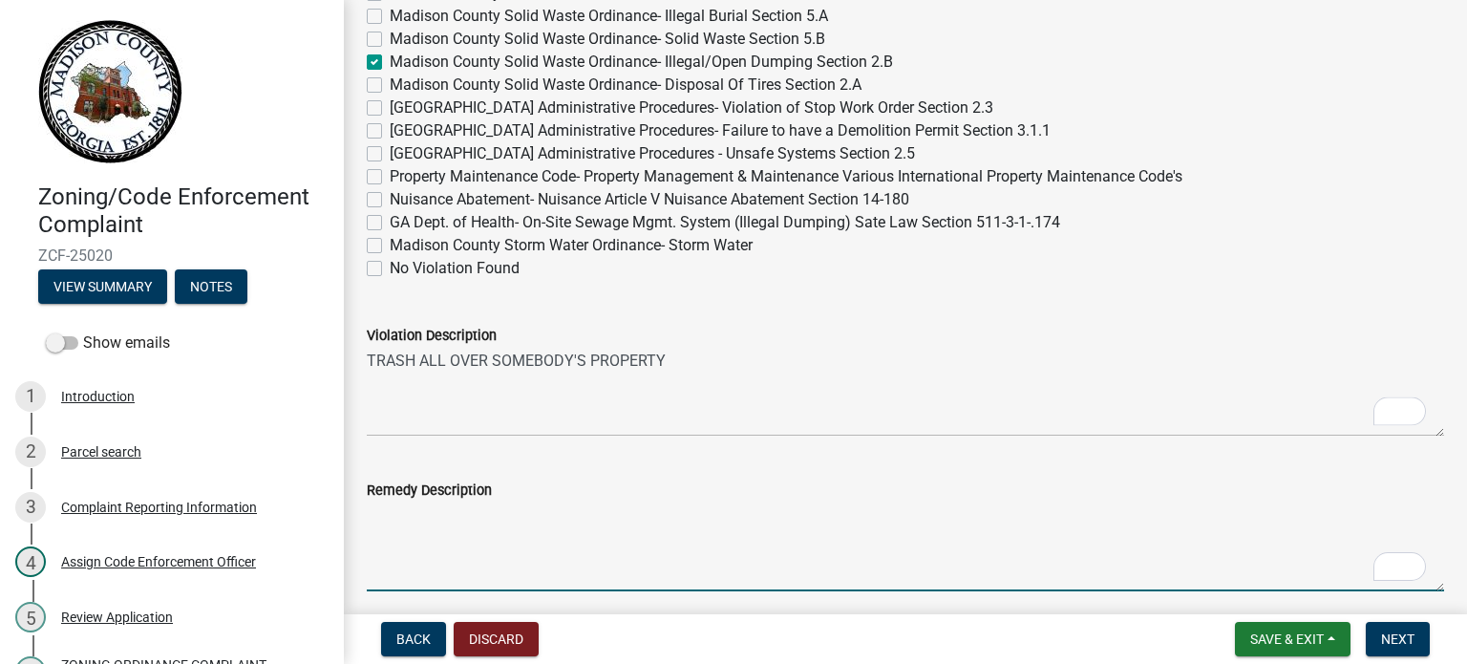
click at [485, 540] on textarea "Remedy Description" at bounding box center [905, 546] width 1077 height 90
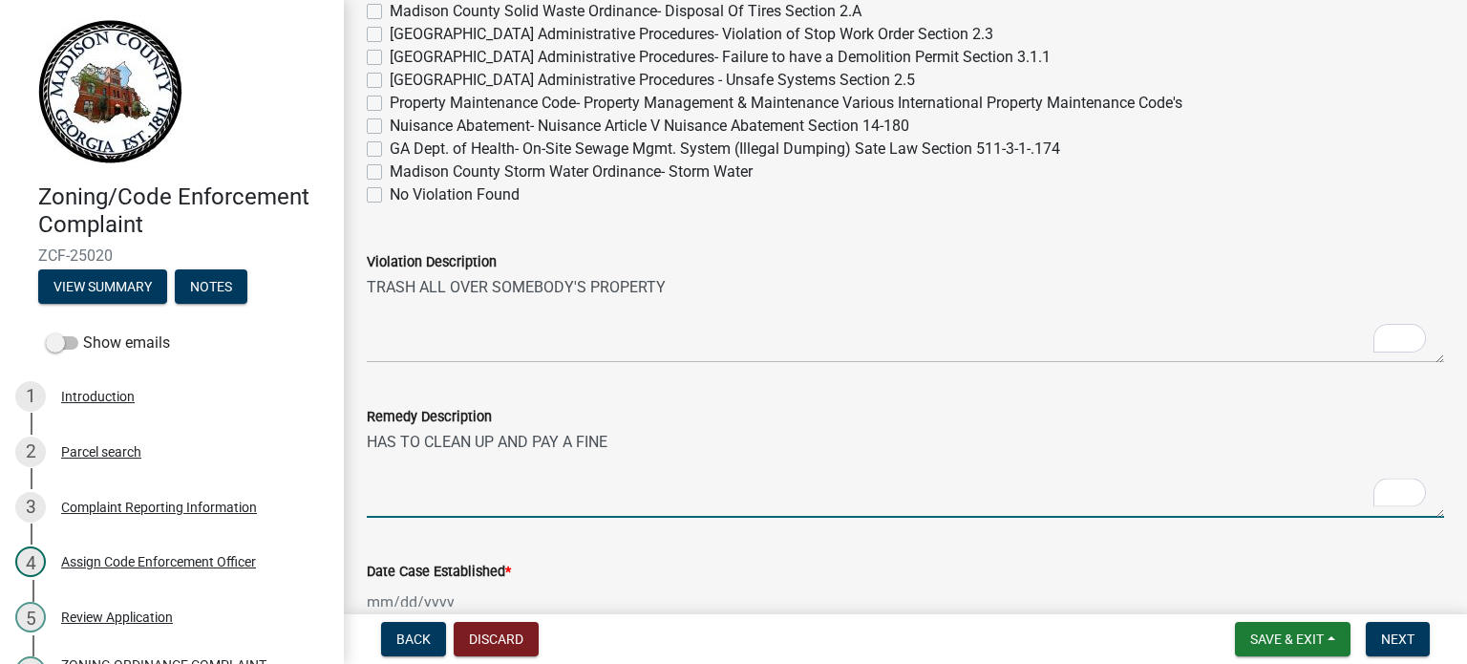
scroll to position [1146, 0]
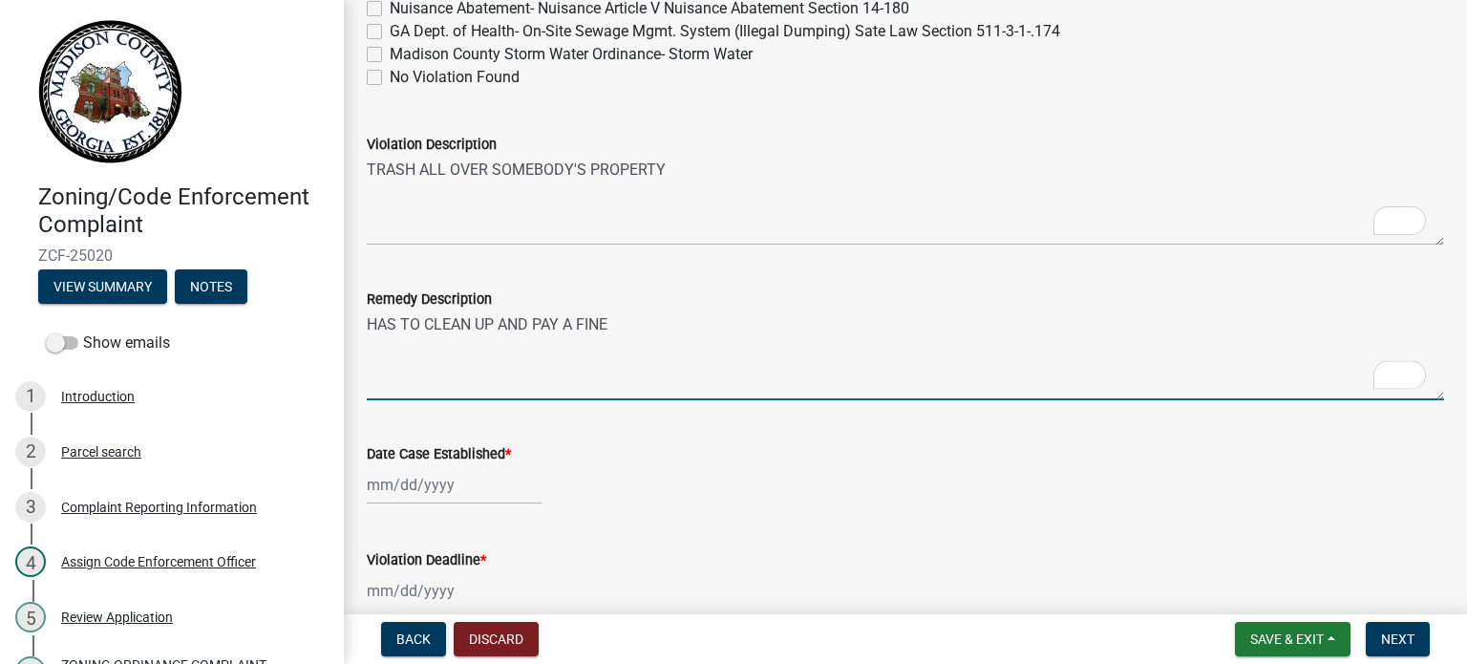
type textarea "HAS TO CLEAN UP AND PAY A FINE"
click at [427, 478] on div at bounding box center [454, 484] width 175 height 39
select select "9"
select select "2025"
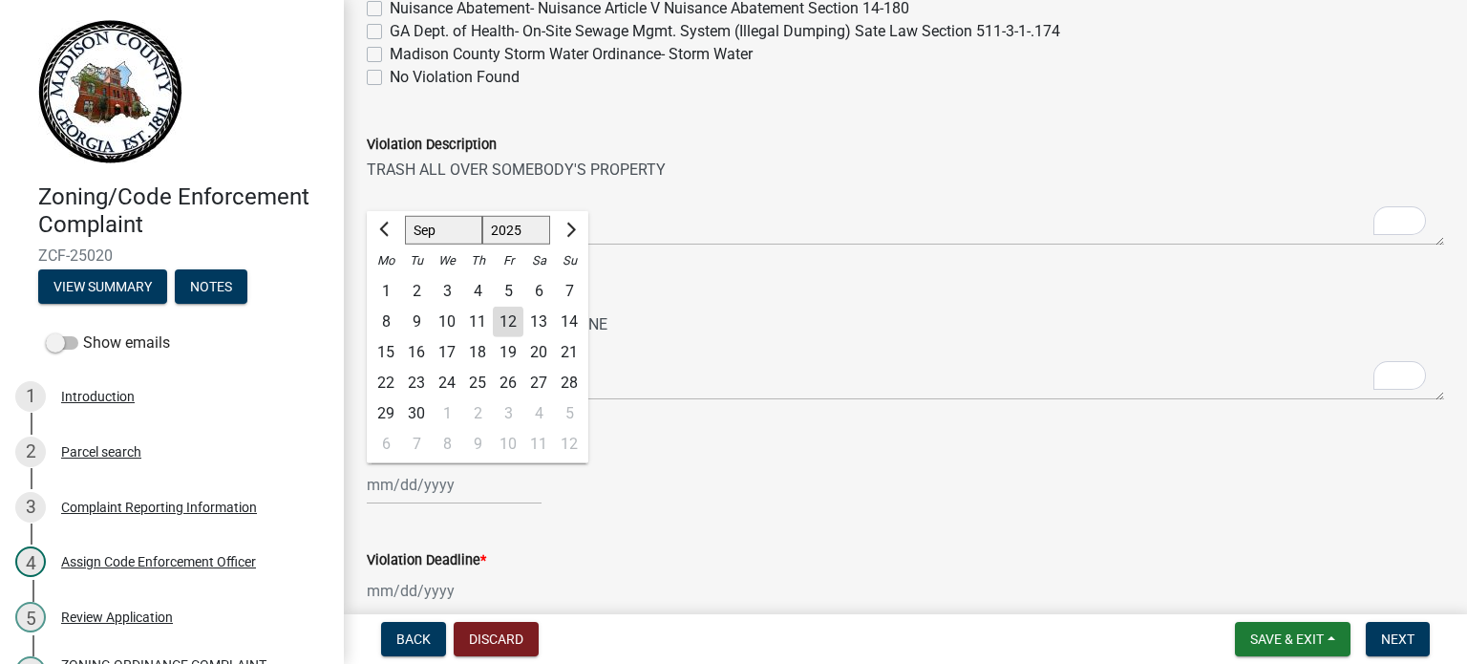
click at [469, 328] on div "11" at bounding box center [477, 322] width 31 height 31
type input "[DATE]"
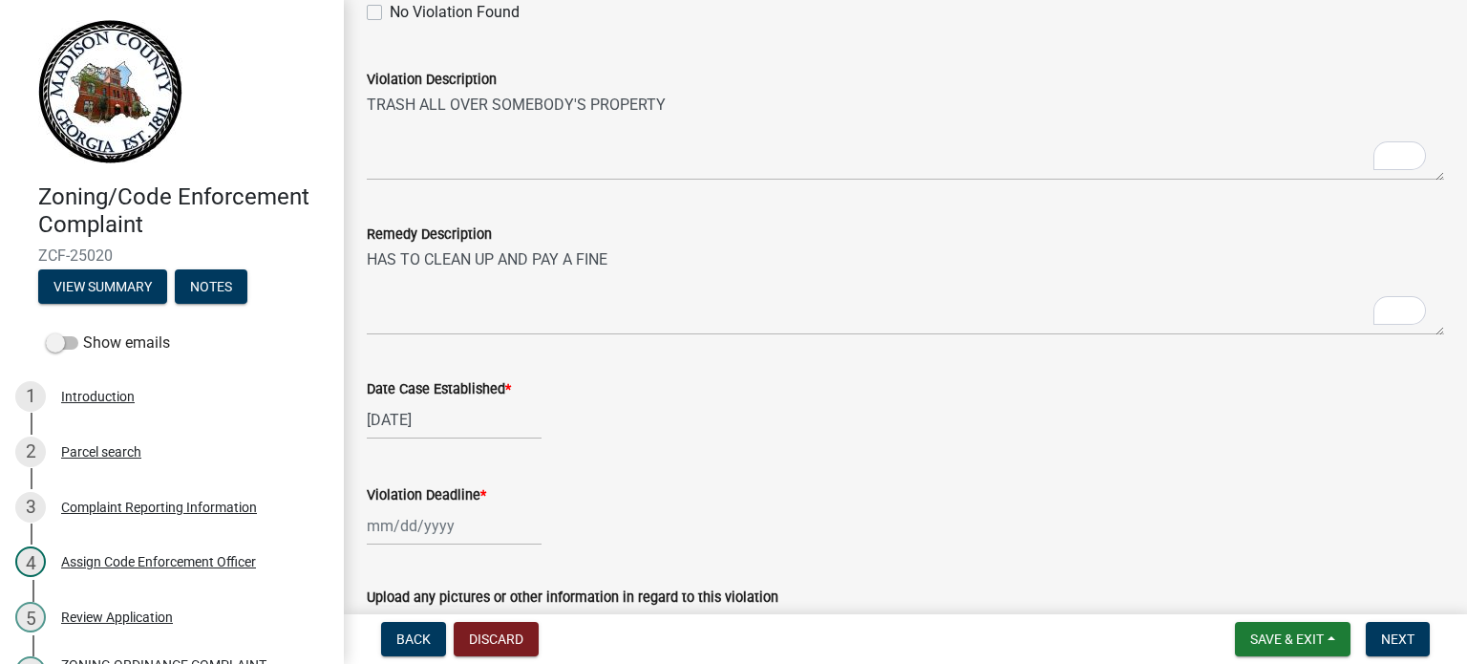
scroll to position [1241, 0]
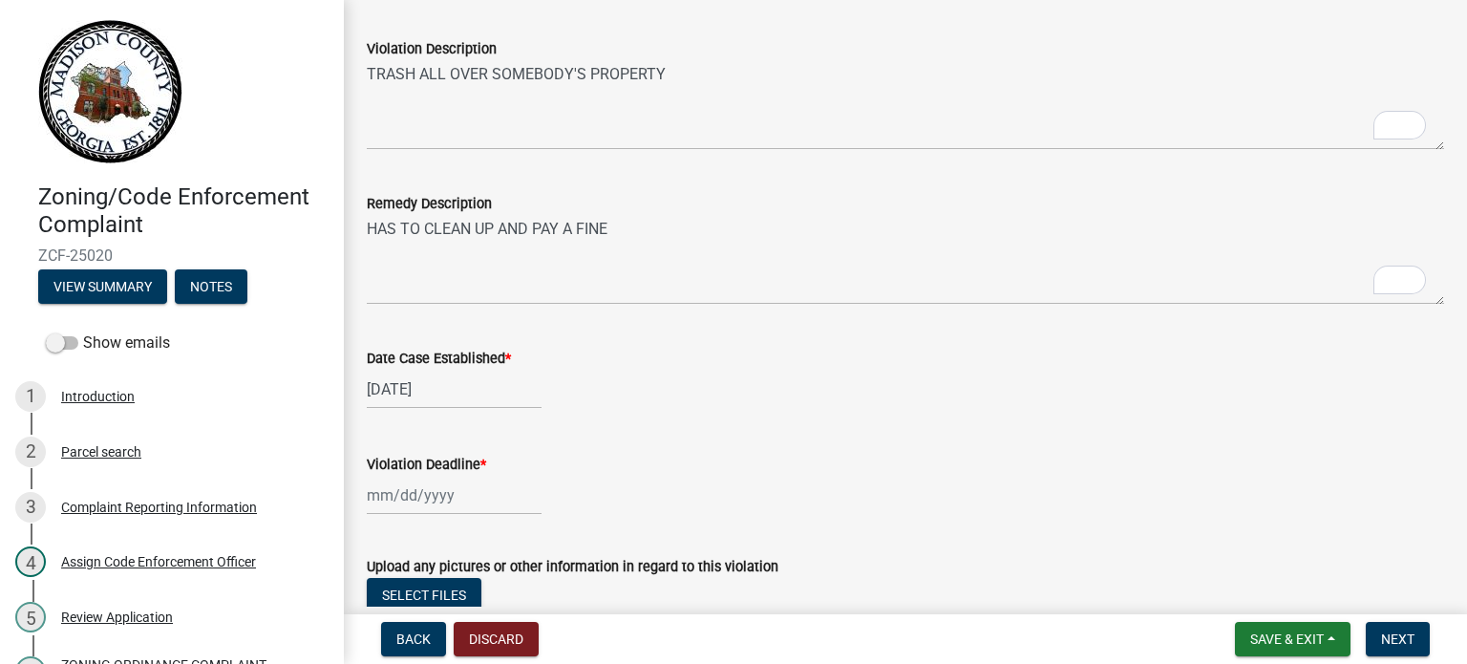
select select "9"
select select "2025"
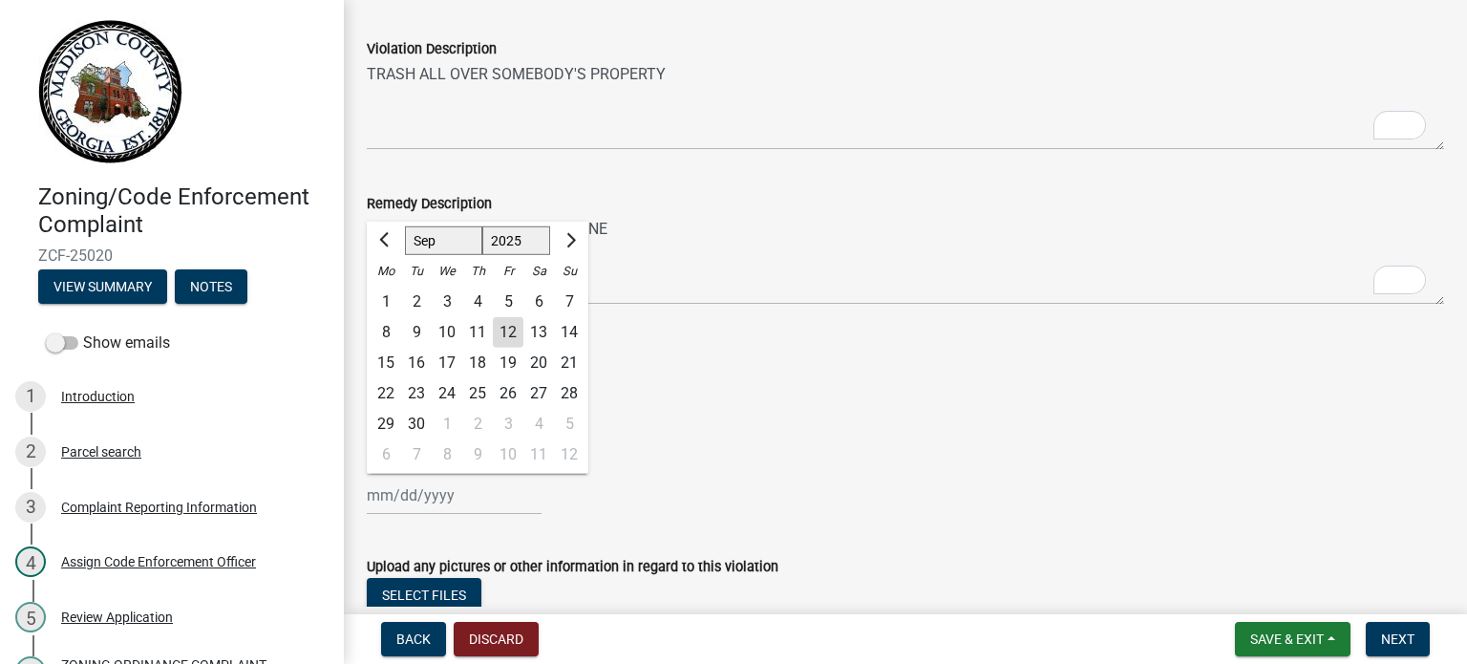
drag, startPoint x: 416, startPoint y: 497, endPoint x: 438, endPoint y: 495, distance: 22.0
click at [416, 497] on div "[PERSON_NAME] Feb Mar Apr [PERSON_NAME][DATE] Oct Nov [DATE] 1526 1527 1528 152…" at bounding box center [454, 495] width 175 height 39
click at [561, 239] on button "Next month" at bounding box center [569, 240] width 23 height 31
select select "10"
click at [415, 395] on div "21" at bounding box center [416, 393] width 31 height 31
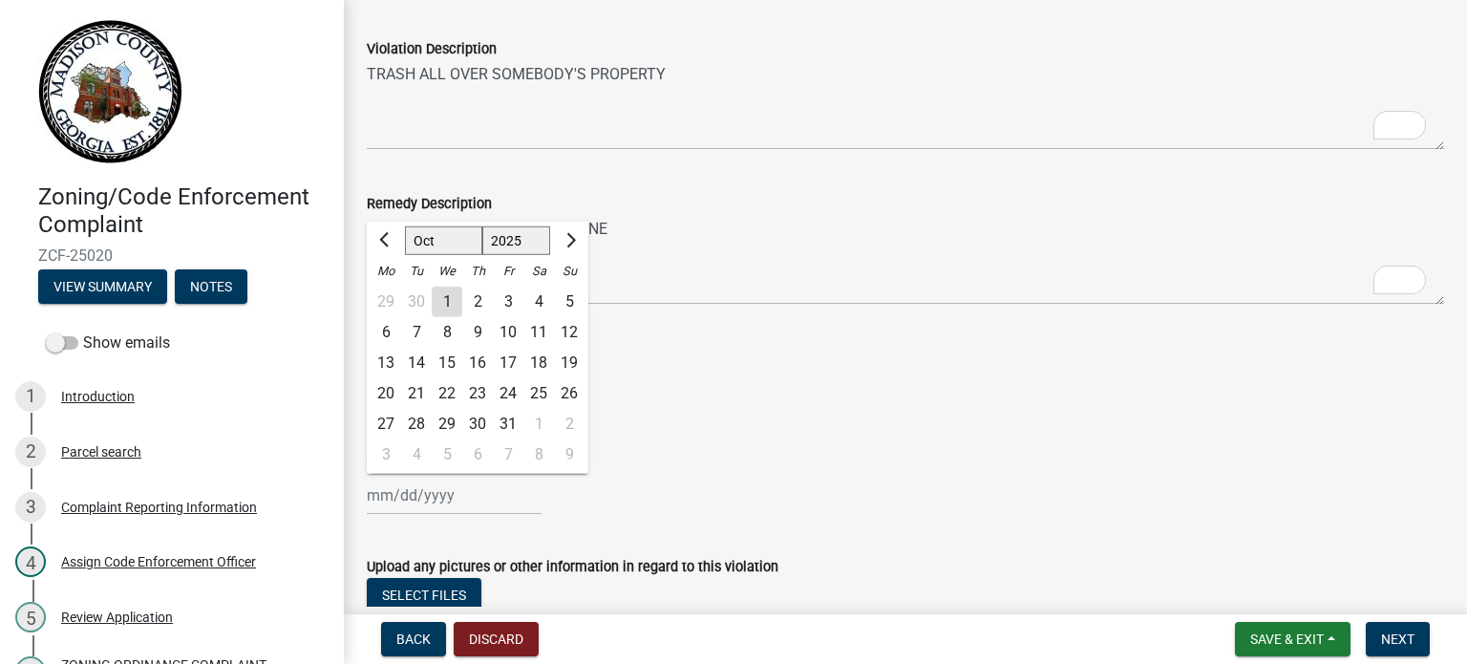
type input "[DATE]"
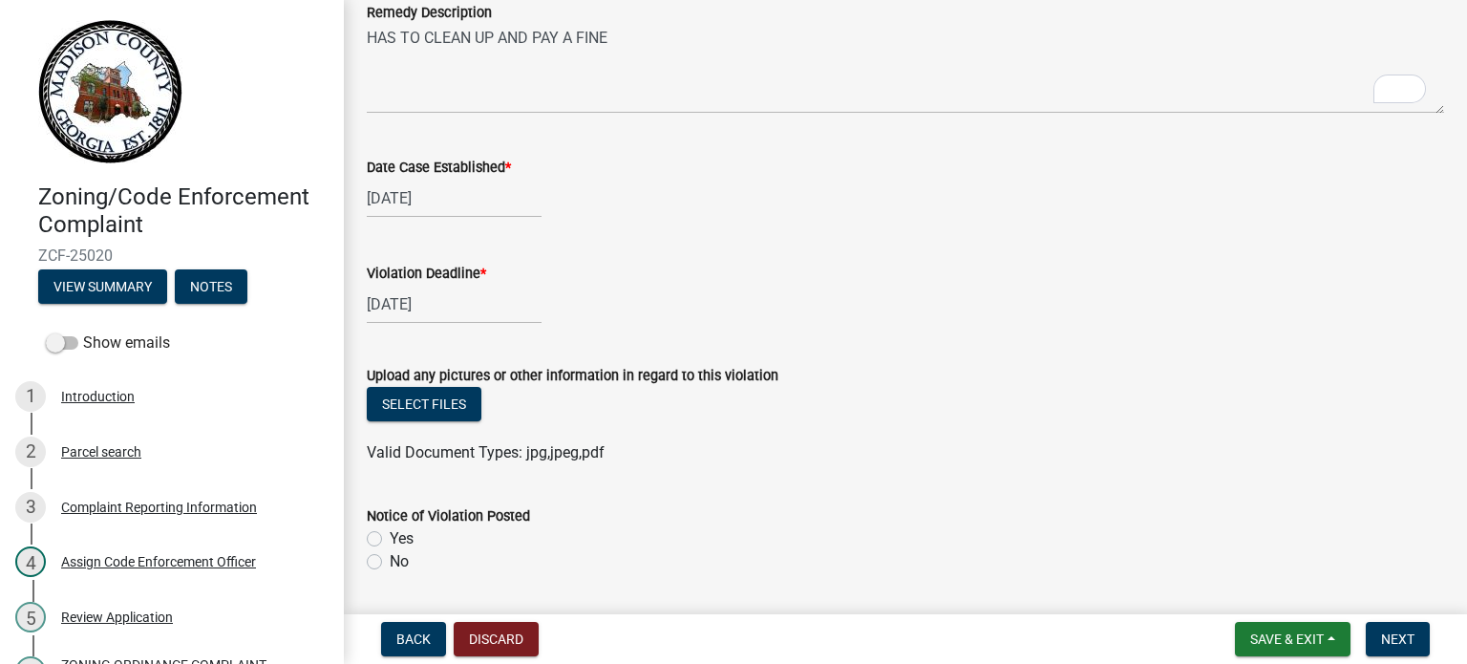
scroll to position [1528, 0]
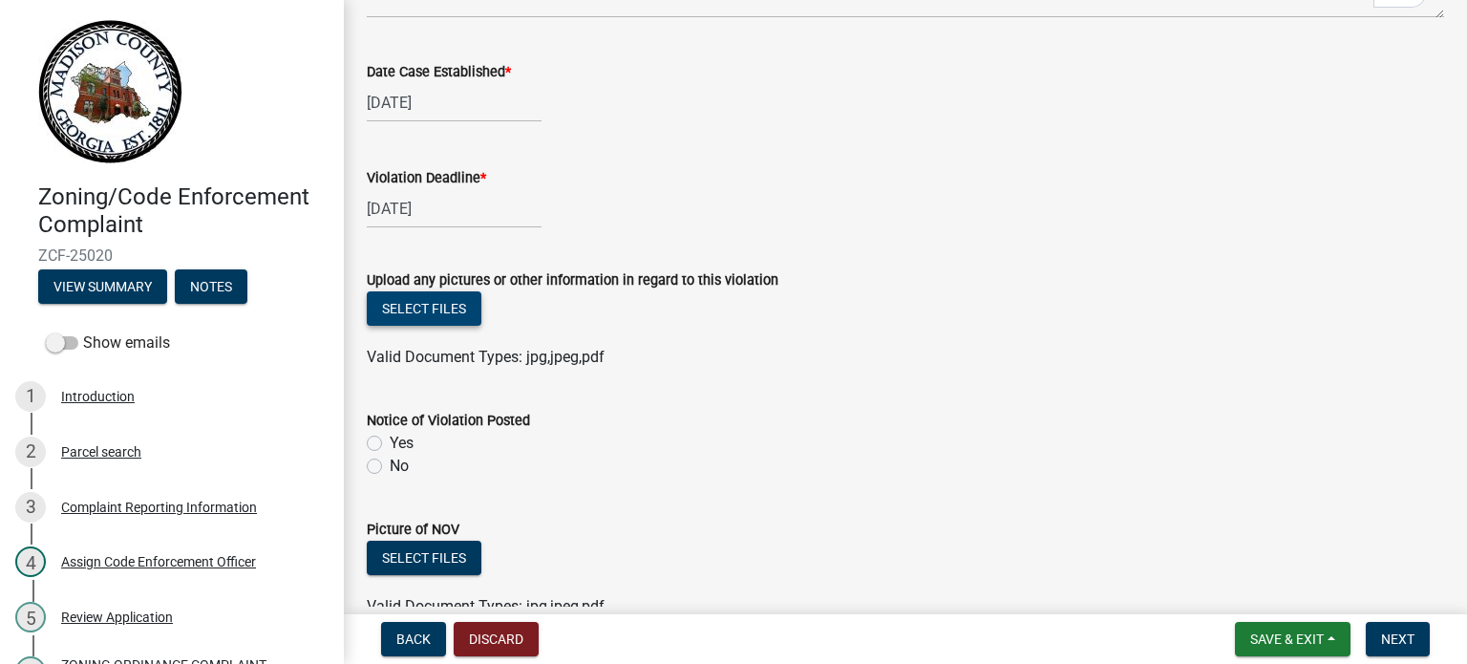
click at [463, 307] on button "Select files" at bounding box center [424, 308] width 115 height 34
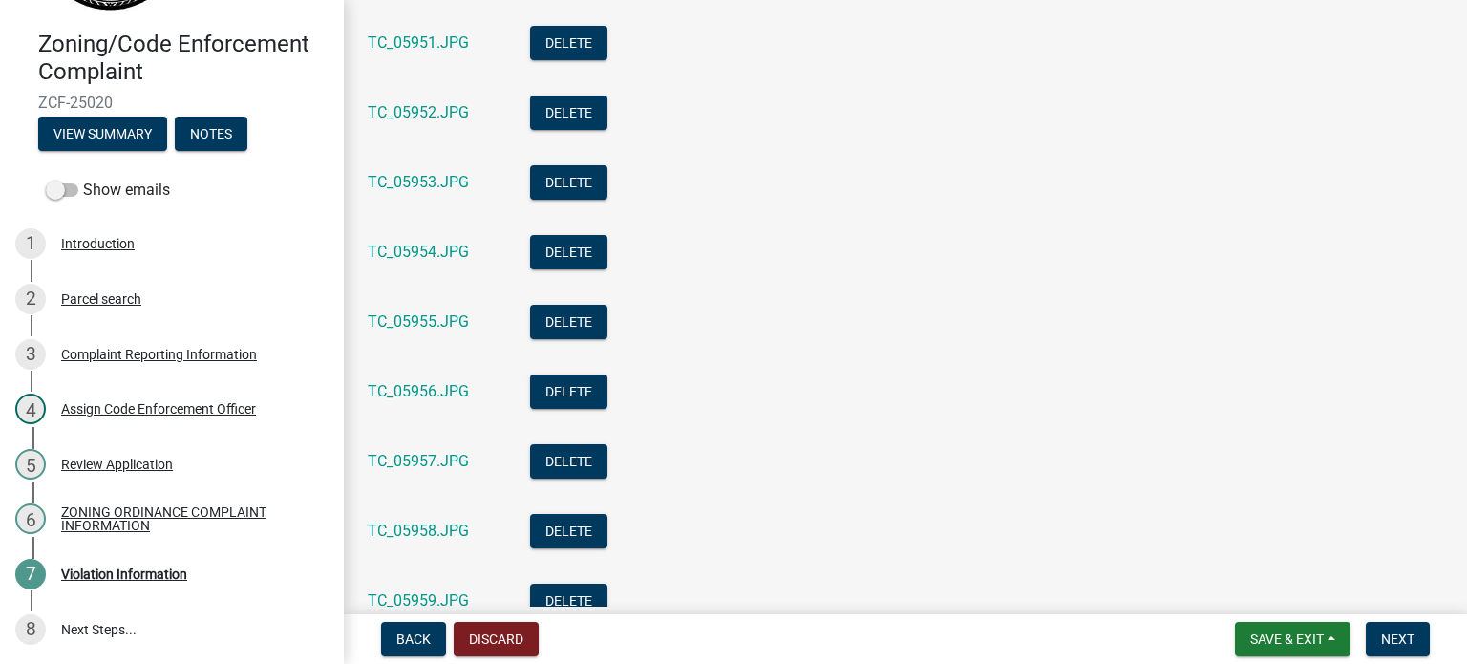
scroll to position [2605, 0]
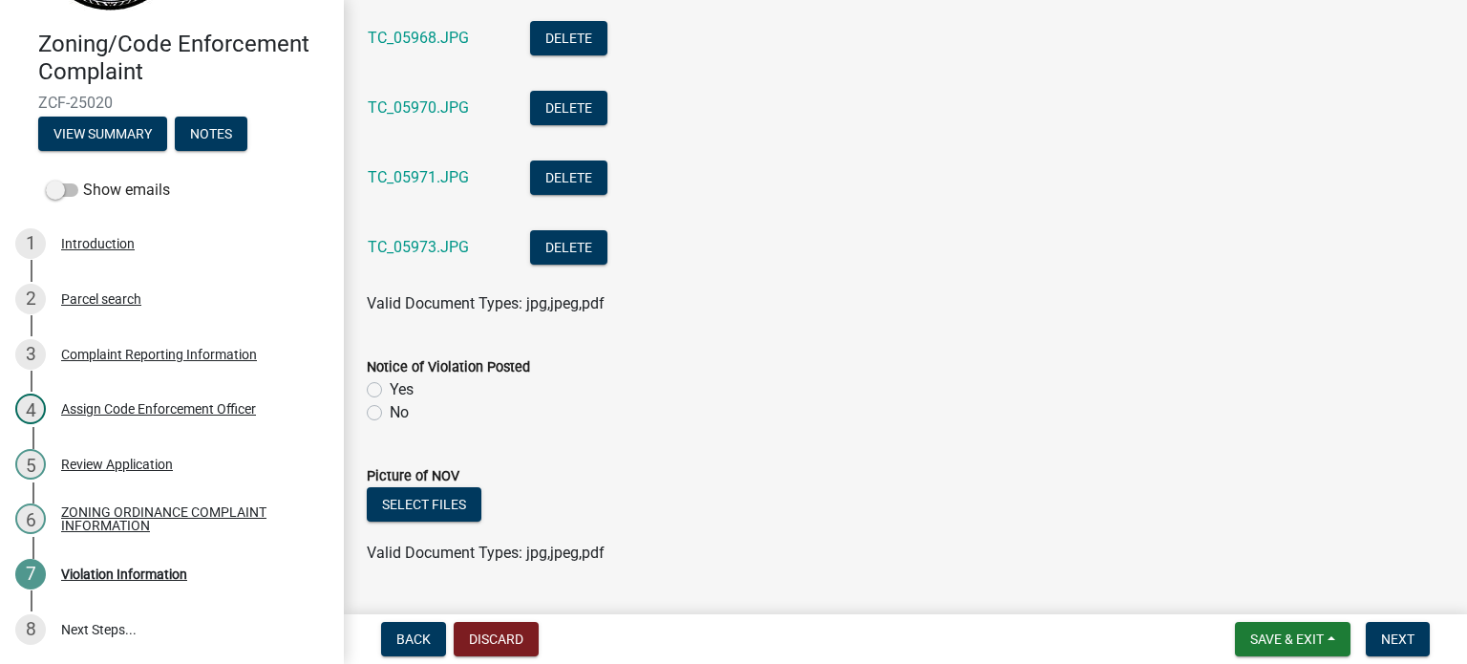
click at [374, 402] on div "No" at bounding box center [905, 412] width 1077 height 23
click at [390, 405] on label "No" at bounding box center [399, 412] width 19 height 23
click at [390, 405] on input "No" at bounding box center [396, 407] width 12 height 12
radio input "true"
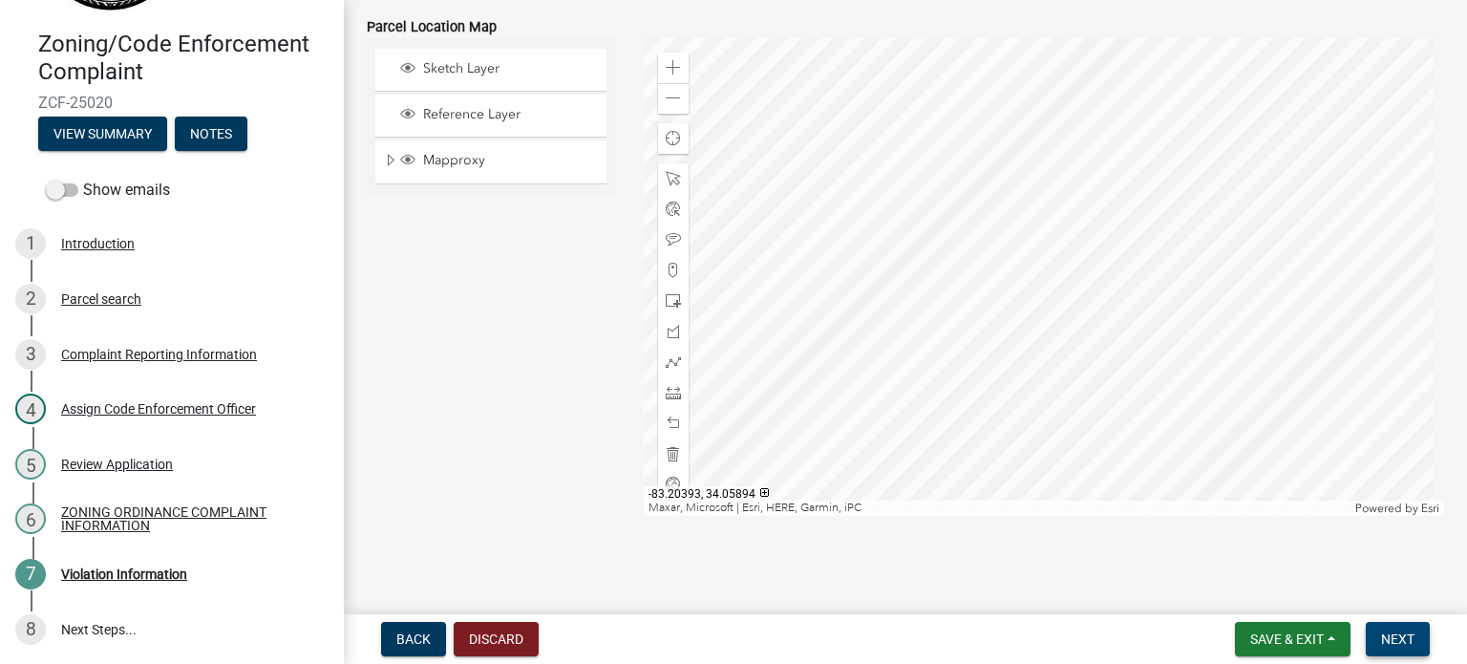
click at [1417, 655] on button "Next" at bounding box center [1397, 639] width 64 height 34
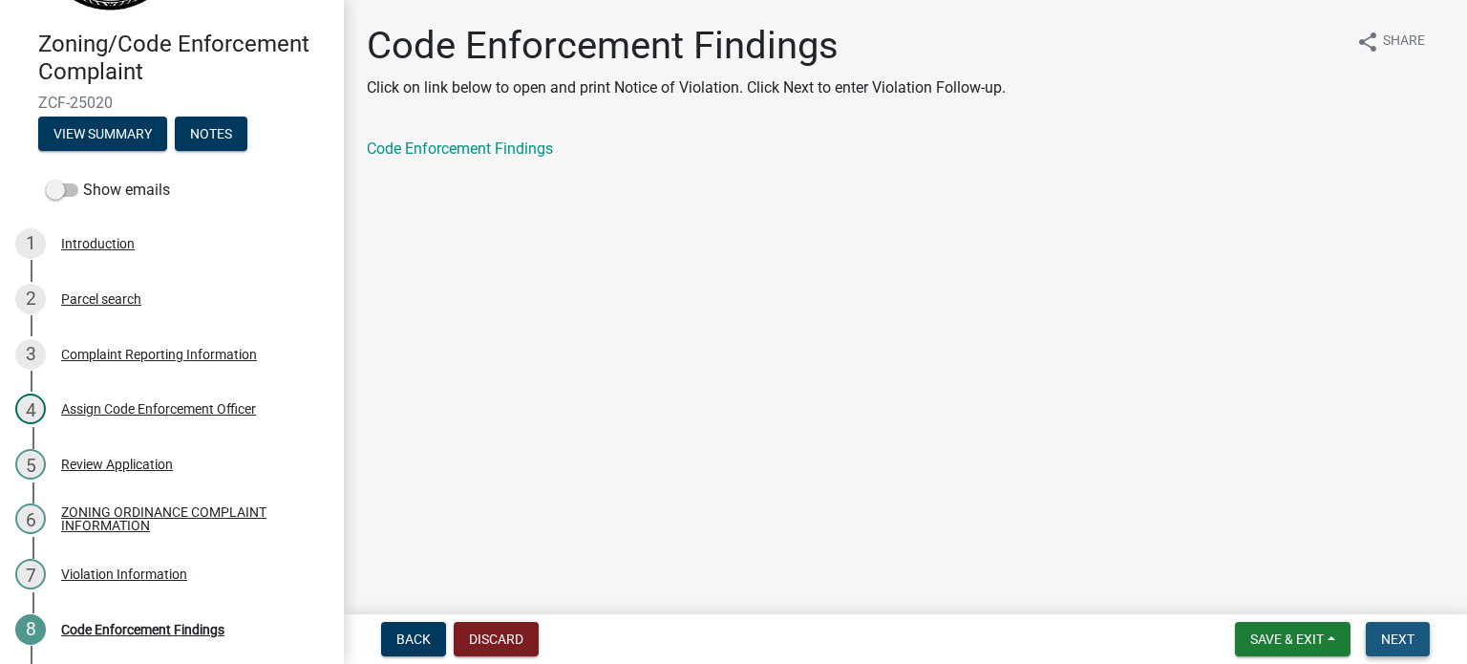
click at [1413, 631] on span "Next" at bounding box center [1397, 638] width 33 height 15
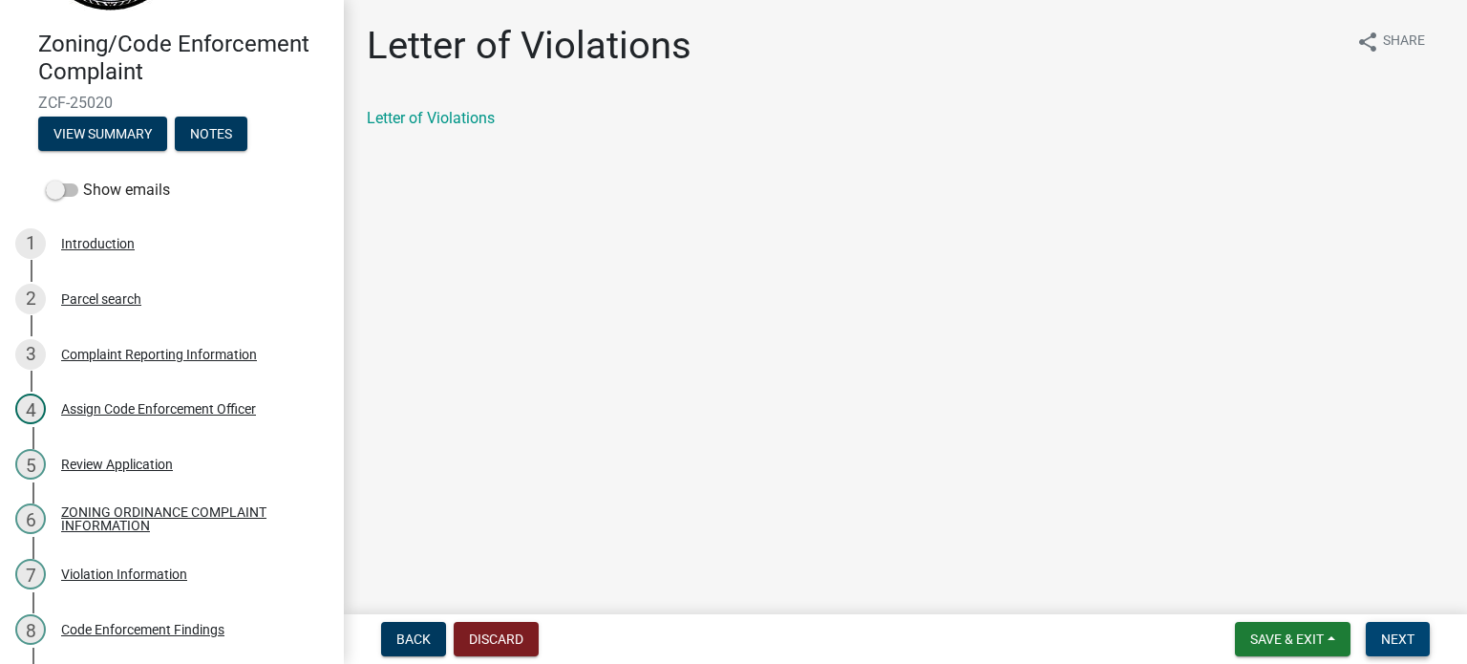
click at [1415, 637] on button "Next" at bounding box center [1397, 639] width 64 height 34
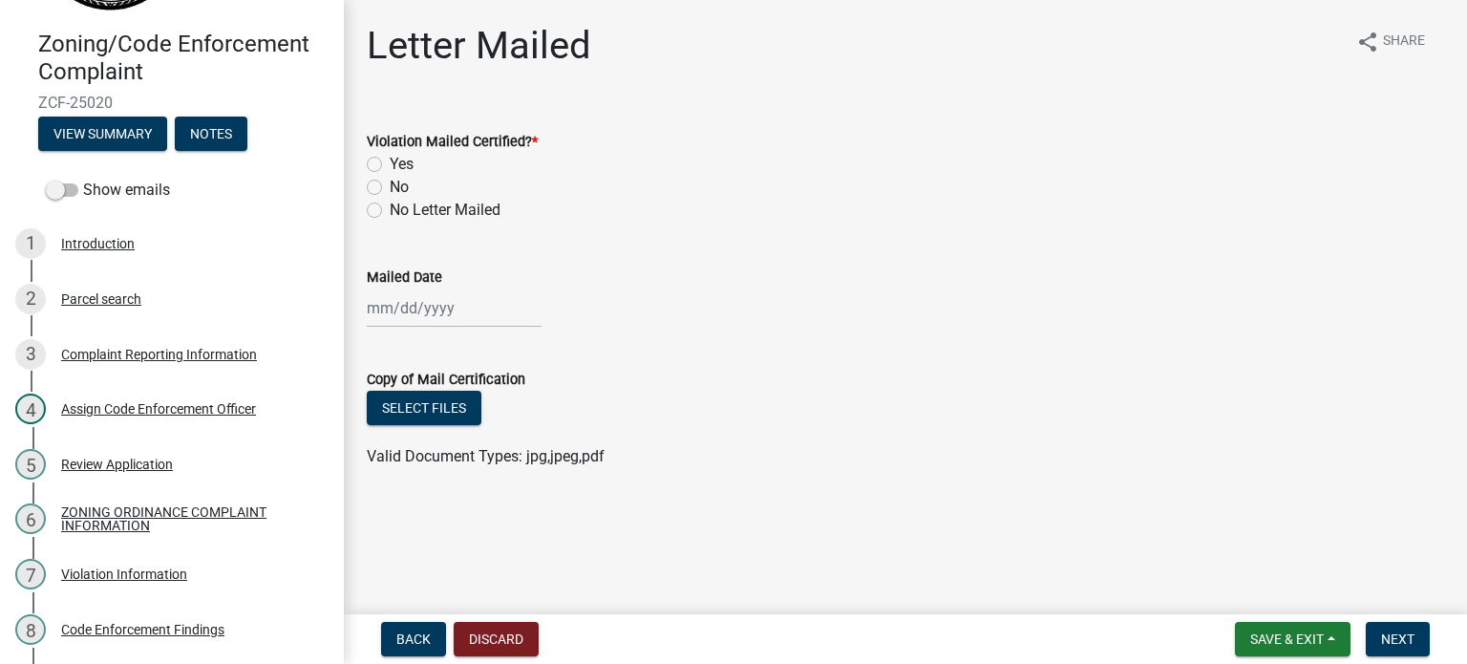
click at [390, 182] on label "No" at bounding box center [399, 187] width 19 height 23
click at [390, 182] on input "No" at bounding box center [396, 182] width 12 height 12
radio input "true"
click at [1381, 632] on span "Next" at bounding box center [1397, 638] width 33 height 15
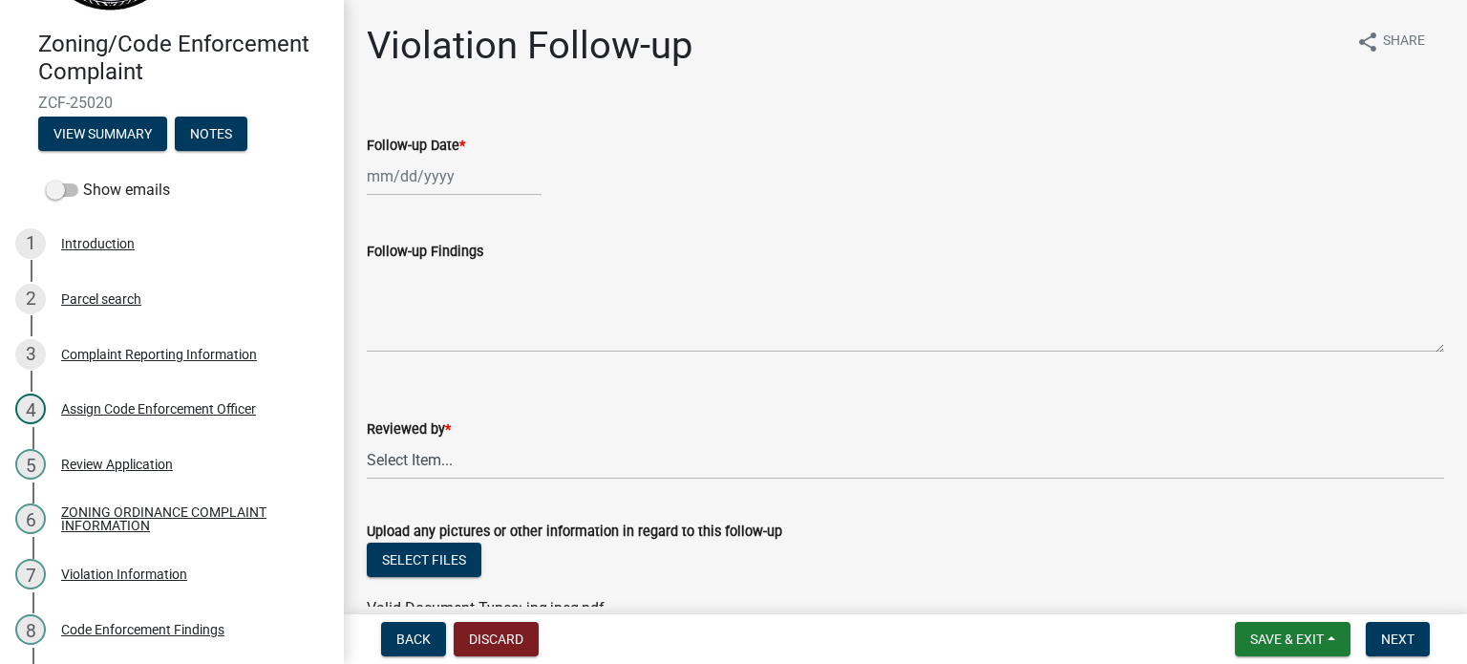
select select "9"
select select "2025"
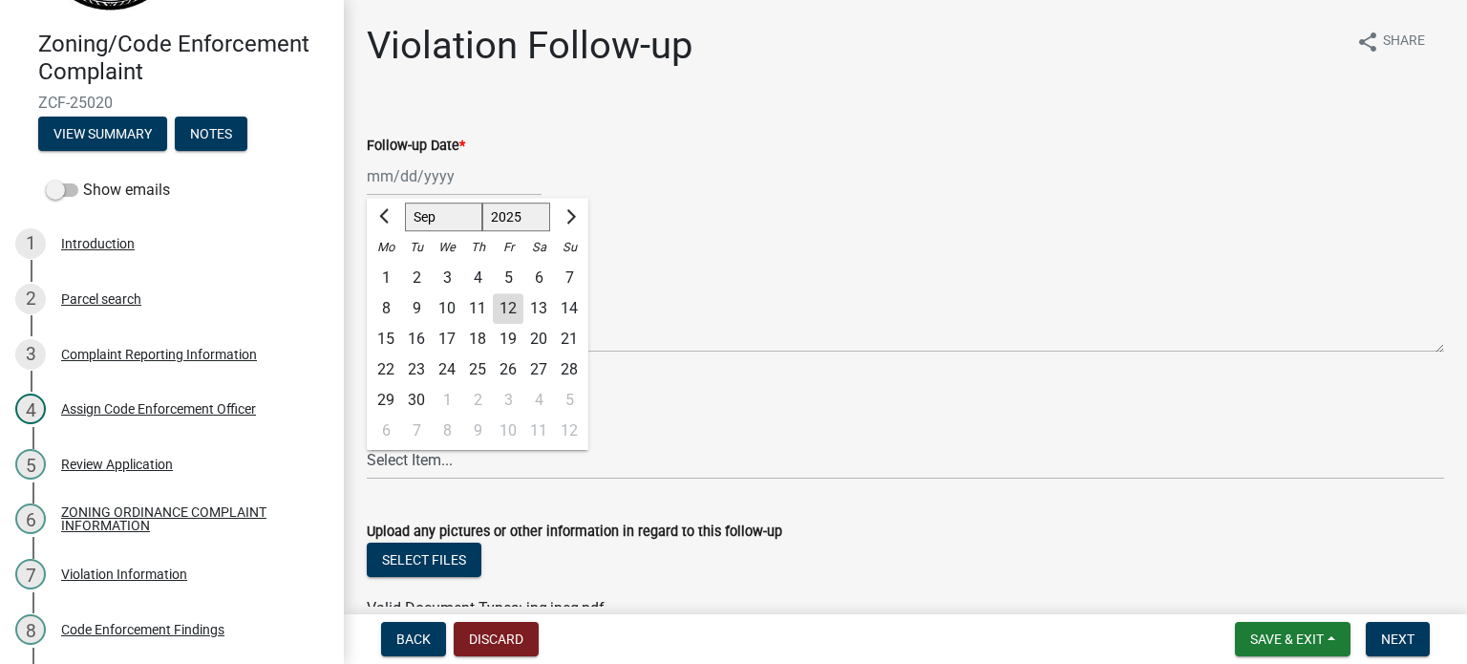
click at [454, 176] on div "[PERSON_NAME] Feb Mar Apr [PERSON_NAME][DATE] Oct Nov [DATE] 1526 1527 1528 152…" at bounding box center [454, 176] width 175 height 39
click at [508, 368] on div "26" at bounding box center [508, 369] width 31 height 31
type input "[DATE]"
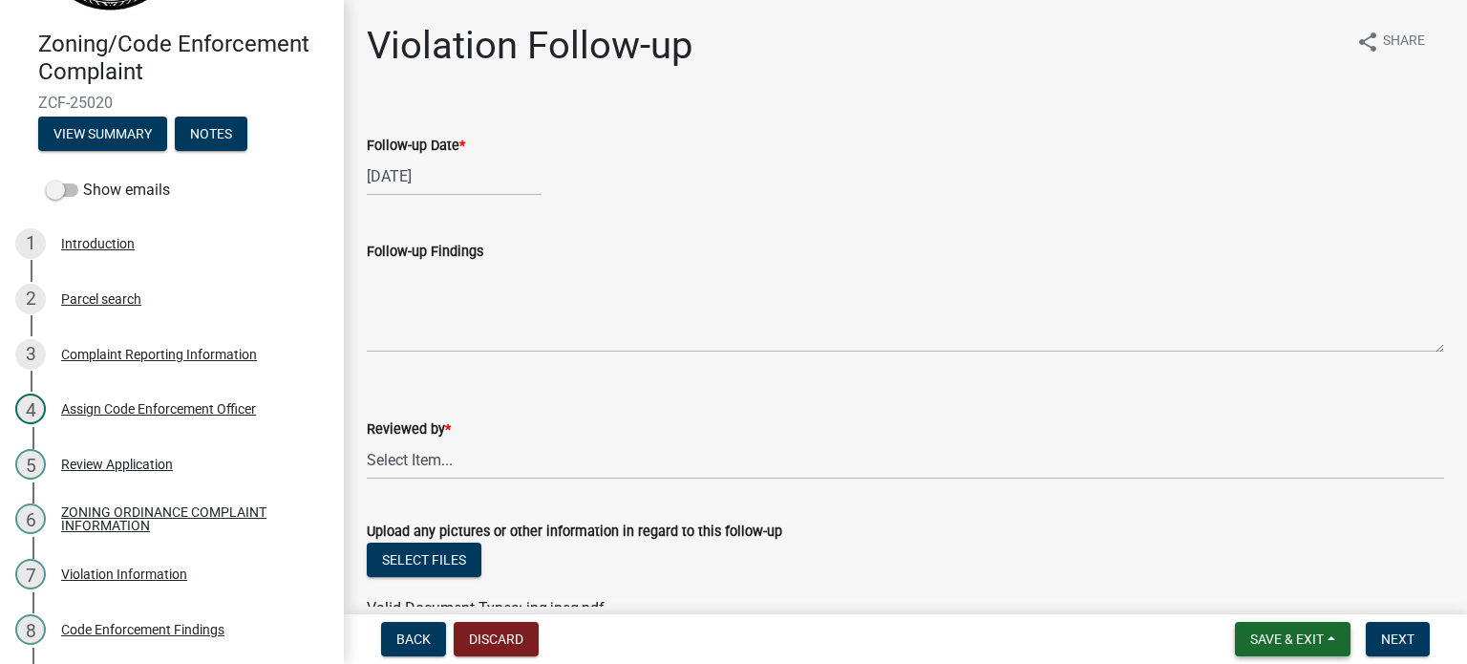
click at [1315, 643] on span "Save & Exit" at bounding box center [1287, 638] width 74 height 15
click at [1267, 584] on button "Save & Exit" at bounding box center [1273, 589] width 153 height 46
